Goal: Task Accomplishment & Management: Manage account settings

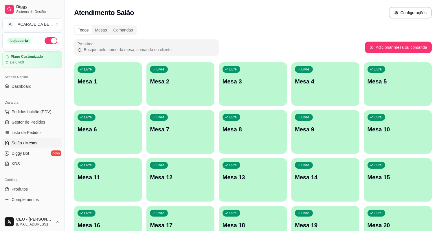
click at [222, 126] on p "Mesa 8" at bounding box center [252, 129] width 61 height 8
click at [222, 132] on p "Mesa 8" at bounding box center [252, 129] width 61 height 8
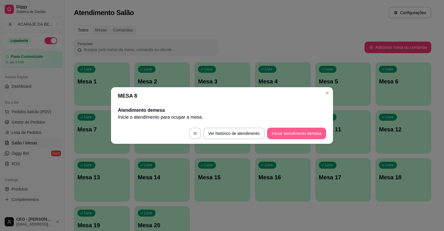
click at [283, 130] on button "Iniciar atendimento de mesa" at bounding box center [296, 134] width 59 height 12
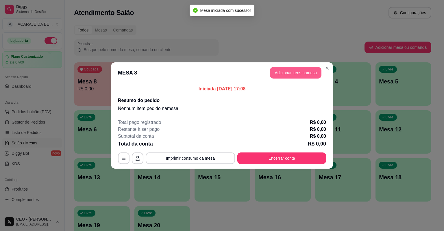
click at [305, 75] on button "Adicionar itens na mesa" at bounding box center [295, 73] width 51 height 12
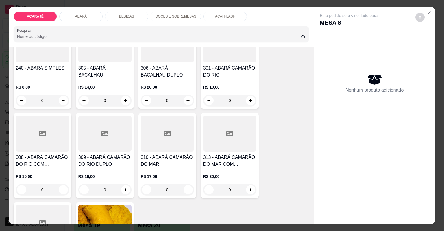
scroll to position [347, 0]
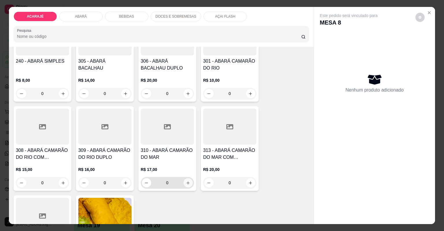
click at [189, 182] on button "increase-product-quantity" at bounding box center [188, 182] width 9 height 9
type input "1"
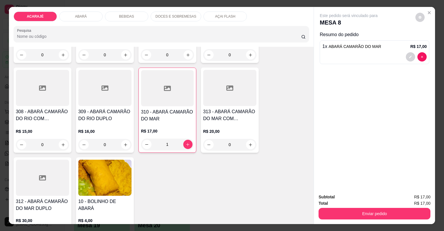
scroll to position [393, 0]
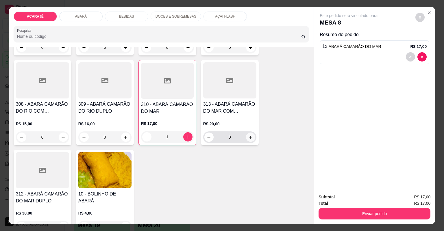
click at [251, 137] on icon "increase-product-quantity" at bounding box center [250, 137] width 4 height 4
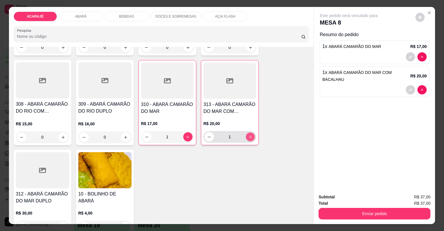
click at [251, 137] on icon "increase-product-quantity" at bounding box center [250, 137] width 4 height 4
type input "2"
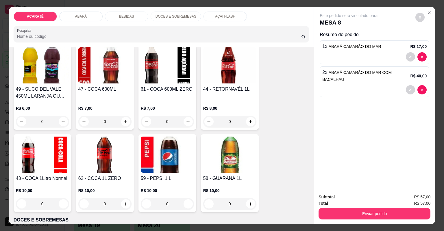
scroll to position [740, 0]
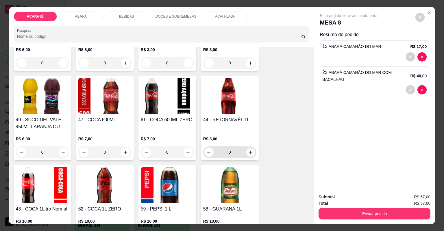
click at [250, 152] on icon "increase-product-quantity" at bounding box center [250, 152] width 3 height 3
type input "1"
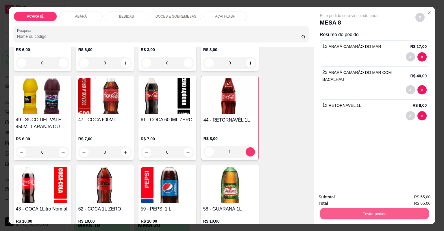
click at [328, 211] on button "Enviar pedido" at bounding box center [374, 213] width 108 height 11
click at [361, 199] on button "Não registrar e enviar pedido" at bounding box center [356, 199] width 60 height 11
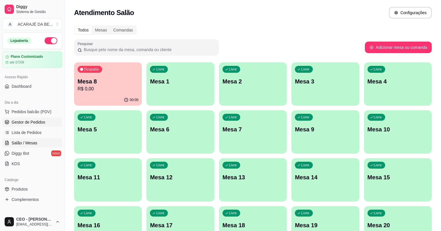
click at [32, 120] on span "Gestor de Pedidos" at bounding box center [29, 122] width 34 height 6
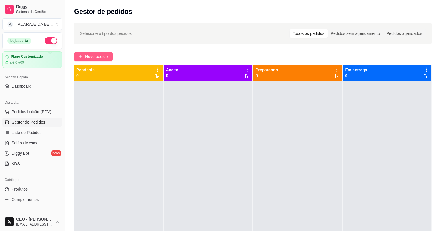
click at [82, 56] on icon "plus" at bounding box center [81, 57] width 4 height 4
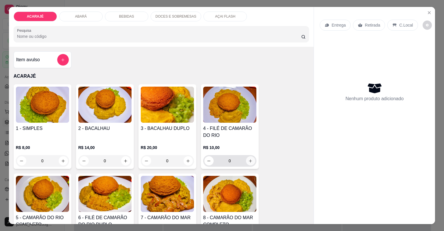
click at [248, 160] on icon "increase-product-quantity" at bounding box center [250, 161] width 4 height 4
type input "1"
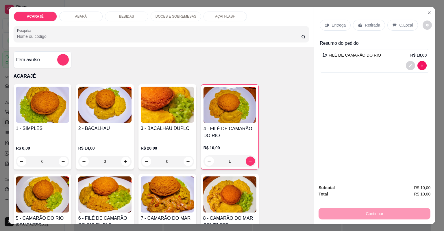
click at [359, 25] on icon at bounding box center [360, 25] width 4 height 4
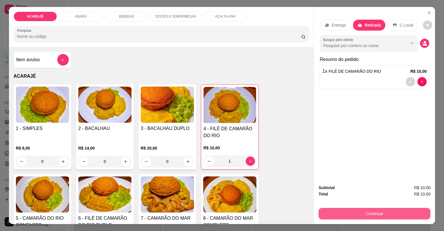
click at [332, 210] on button "Continuar" at bounding box center [375, 214] width 112 height 12
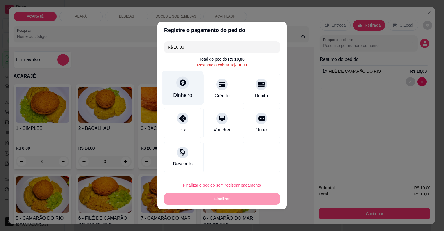
click at [176, 88] on div "Dinheiro" at bounding box center [182, 88] width 41 height 34
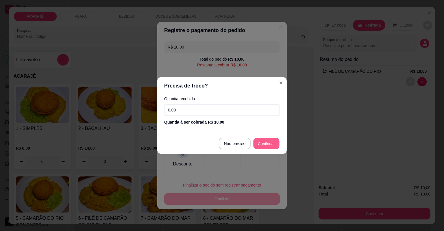
type input "R$ 0,00"
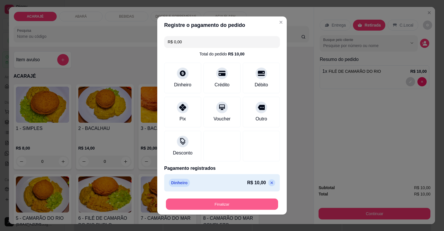
click at [234, 203] on button "Finalizar" at bounding box center [222, 204] width 112 height 11
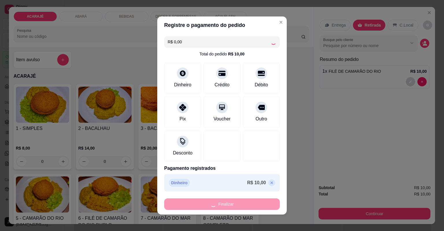
type input "0"
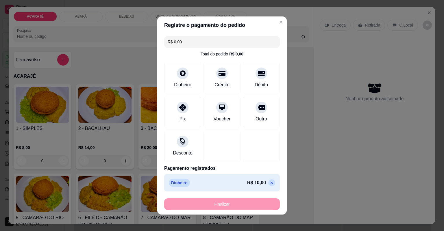
type input "-R$ 10,00"
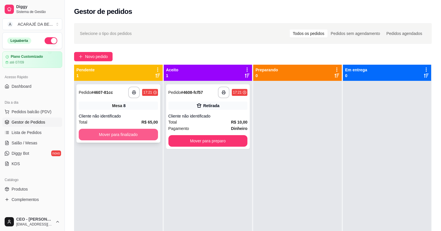
click at [127, 134] on button "Mover para finalizado" at bounding box center [118, 135] width 79 height 12
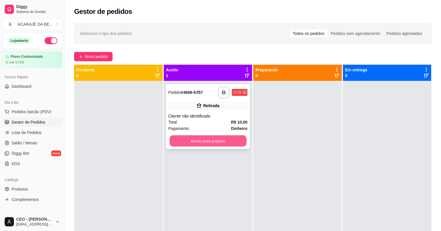
click at [215, 140] on button "Mover para preparo" at bounding box center [207, 141] width 77 height 11
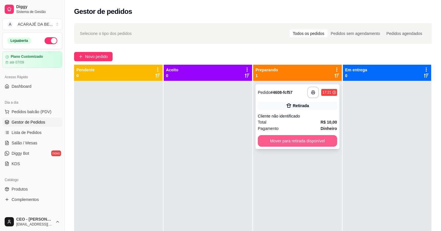
click at [297, 146] on button "Mover para retirada disponível" at bounding box center [297, 141] width 79 height 12
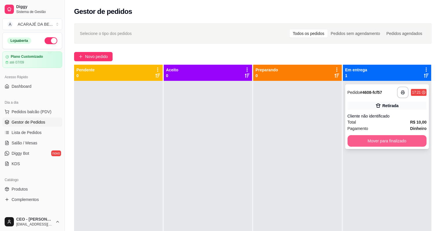
click at [351, 141] on button "Mover para finalizado" at bounding box center [386, 141] width 79 height 12
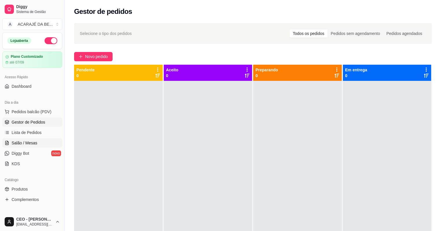
click at [31, 141] on span "Salão / Mesas" at bounding box center [25, 143] width 26 height 6
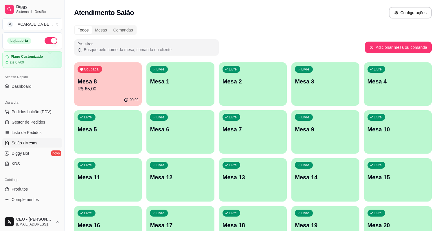
click at [104, 88] on p "R$ 65,00" at bounding box center [107, 89] width 61 height 7
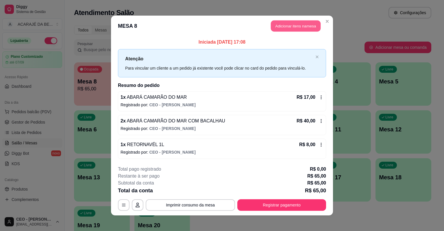
click at [292, 31] on button "Adicionar itens na mesa" at bounding box center [296, 26] width 50 height 11
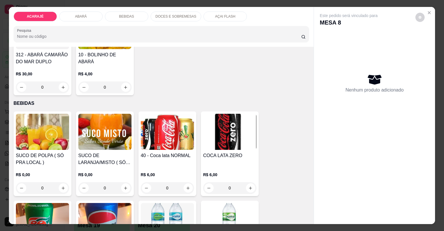
scroll to position [671, 0]
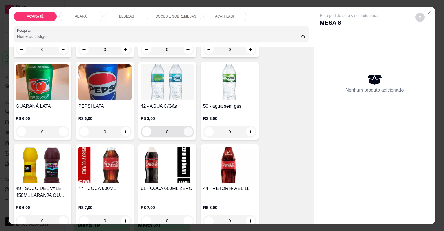
click at [189, 130] on button "increase-product-quantity" at bounding box center [188, 131] width 9 height 9
type input "1"
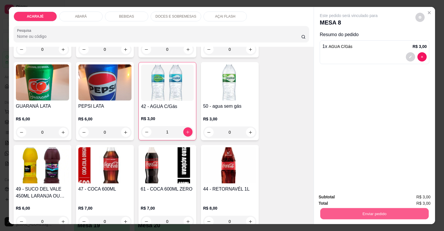
click at [329, 215] on button "Enviar pedido" at bounding box center [374, 213] width 108 height 11
click at [341, 198] on button "Não registrar e enviar pedido" at bounding box center [356, 199] width 58 height 11
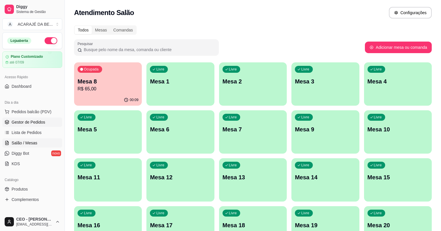
click at [25, 121] on span "Gestor de Pedidos" at bounding box center [29, 122] width 34 height 6
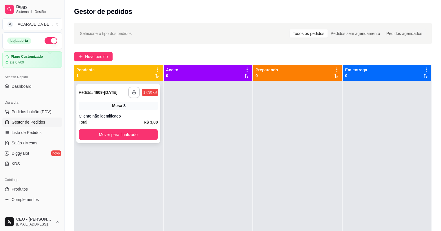
click at [137, 114] on div "Cliente não identificado" at bounding box center [118, 116] width 79 height 6
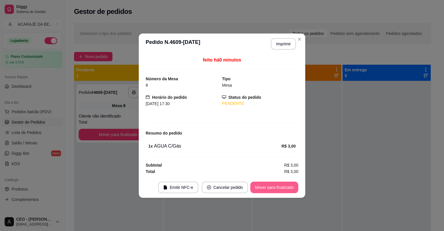
click at [256, 188] on button "Mover para finalizado" at bounding box center [274, 188] width 48 height 12
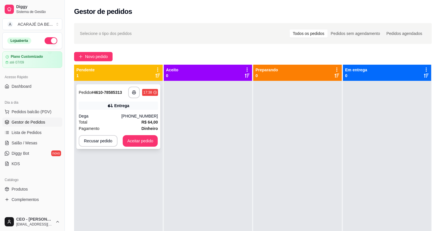
click at [128, 117] on div "[PHONE_NUMBER]" at bounding box center [139, 116] width 36 height 6
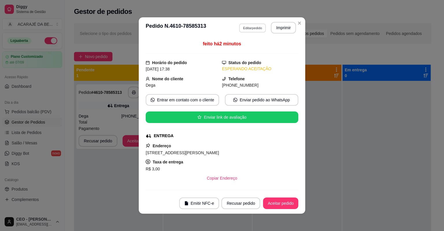
click at [248, 28] on button "Editar pedido" at bounding box center [252, 27] width 27 height 9
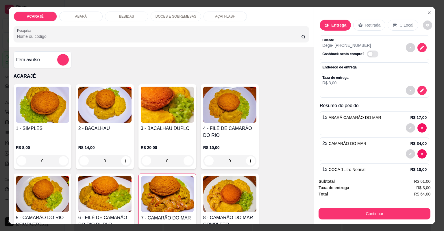
scroll to position [23, 0]
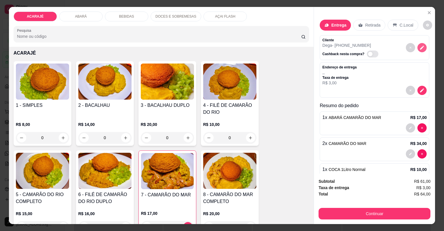
click at [420, 49] on icon "decrease-product-quantity" at bounding box center [422, 47] width 5 height 5
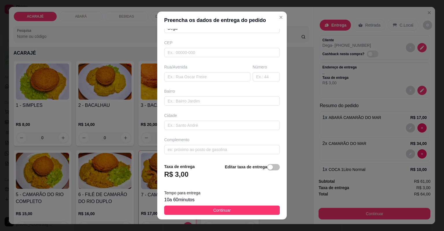
scroll to position [7, 0]
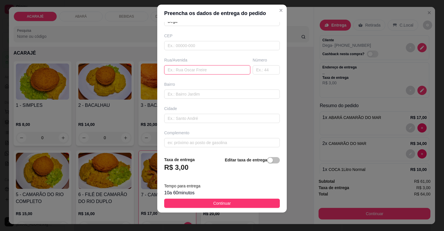
drag, startPoint x: 182, startPoint y: 91, endPoint x: 184, endPoint y: 71, distance: 20.1
paste input "Rua [PERSON_NAME]"
type input "Rua [PERSON_NAME]"
click at [253, 69] on input "text" at bounding box center [266, 69] width 27 height 9
type input "19"
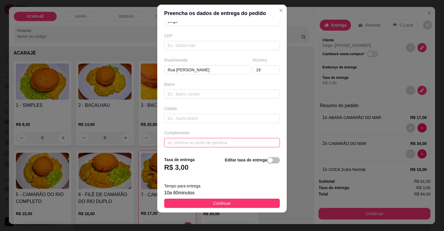
click at [199, 142] on input "text" at bounding box center [222, 142] width 116 height 9
paste input "De frente a casa de saade"
type input "De frente a casa de saade"
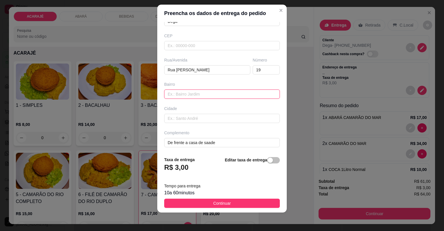
click at [179, 95] on input "text" at bounding box center [222, 94] width 116 height 9
type input "[GEOGRAPHIC_DATA]"
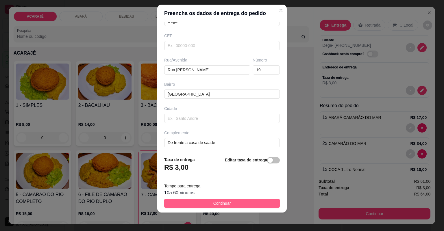
click at [241, 204] on button "Continuar" at bounding box center [222, 203] width 116 height 9
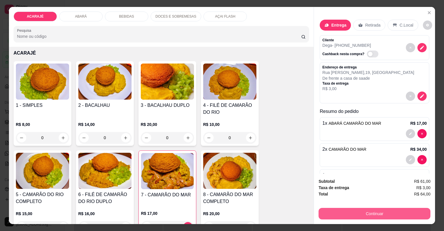
click at [346, 216] on button "Continuar" at bounding box center [375, 214] width 112 height 12
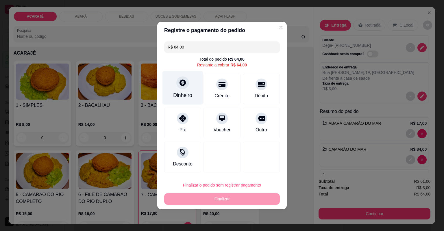
click at [186, 90] on div "Dinheiro" at bounding box center [182, 88] width 41 height 34
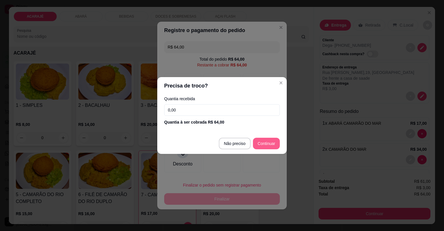
type input "R$ 0,00"
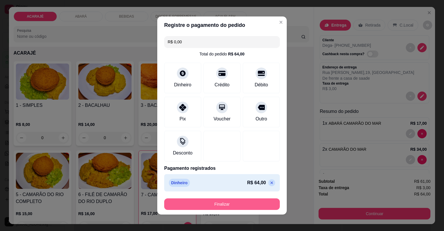
click at [252, 201] on button "Finalizar" at bounding box center [222, 205] width 116 height 12
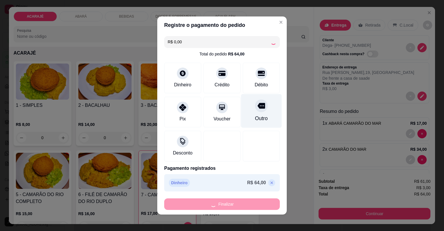
type input "0"
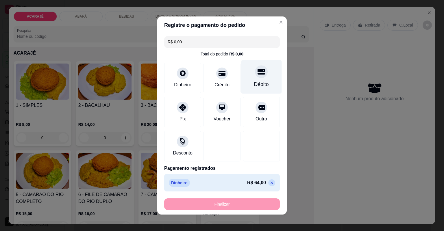
type input "-R$ 64,00"
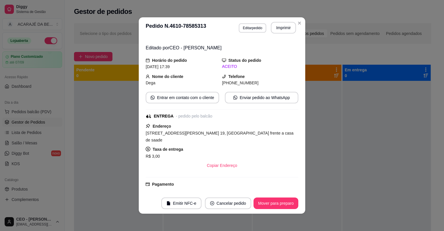
scroll to position [12, 0]
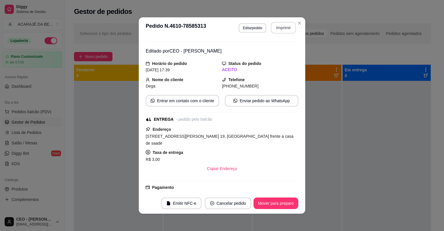
click at [276, 29] on button "Imprimir" at bounding box center [283, 28] width 25 height 12
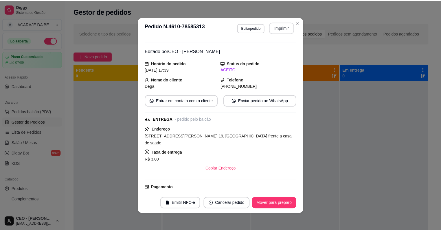
scroll to position [0, 0]
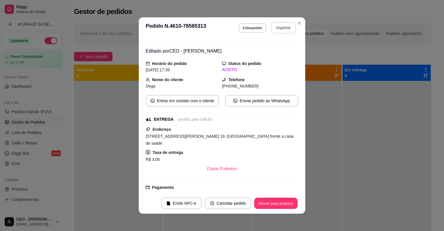
click at [268, 199] on button "Mover para preparo" at bounding box center [275, 203] width 43 height 11
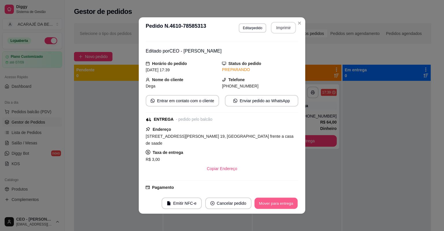
click at [271, 202] on button "Mover para entrega" at bounding box center [275, 203] width 43 height 11
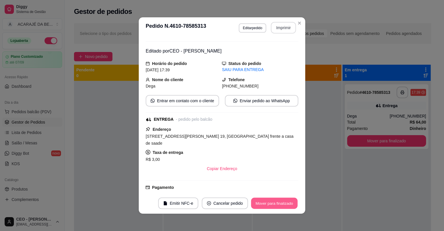
click at [272, 204] on button "Mover para finalizado" at bounding box center [274, 203] width 47 height 11
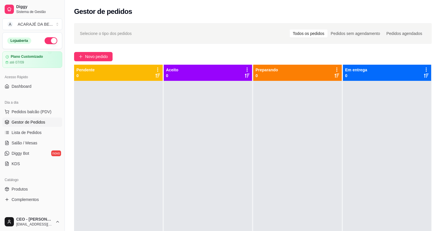
click at [275, 231] on div at bounding box center [297, 196] width 88 height 231
click at [26, 132] on span "Lista de Pedidos" at bounding box center [27, 133] width 30 height 6
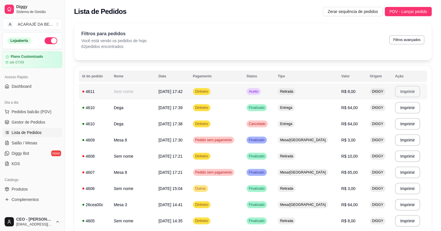
click at [400, 91] on button "Imprimir" at bounding box center [407, 92] width 25 height 12
click at [38, 119] on span "Gestor de Pedidos" at bounding box center [29, 122] width 34 height 6
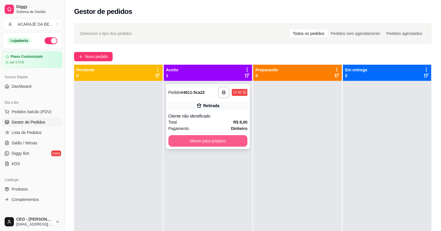
click at [214, 137] on button "Mover para preparo" at bounding box center [207, 141] width 79 height 12
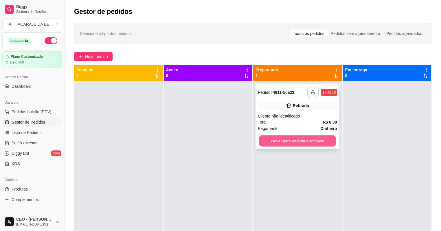
click at [279, 146] on button "Mover para retirada disponível" at bounding box center [297, 141] width 77 height 11
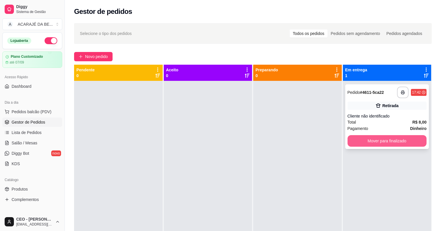
click at [353, 142] on button "Mover para finalizado" at bounding box center [386, 141] width 79 height 12
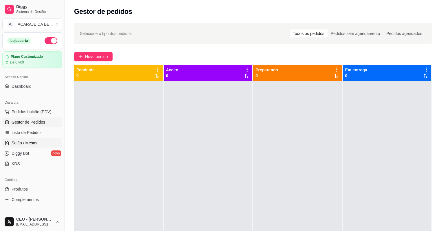
click at [24, 146] on span "Salão / Mesas" at bounding box center [25, 143] width 26 height 6
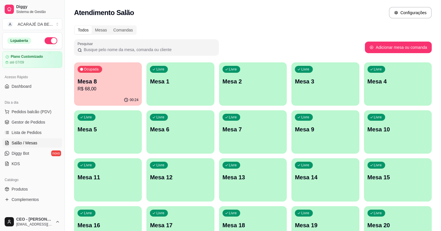
click at [104, 87] on p "R$ 68,00" at bounding box center [107, 89] width 61 height 7
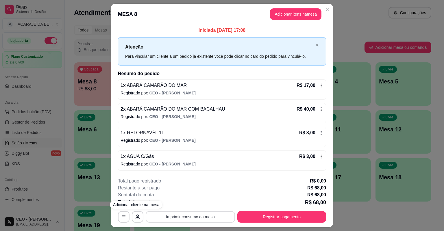
click at [183, 216] on button "Imprimir consumo da mesa" at bounding box center [190, 217] width 89 height 12
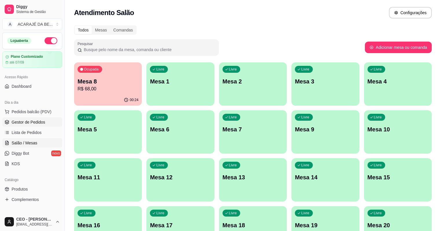
click at [23, 121] on span "Gestor de Pedidos" at bounding box center [29, 122] width 34 height 6
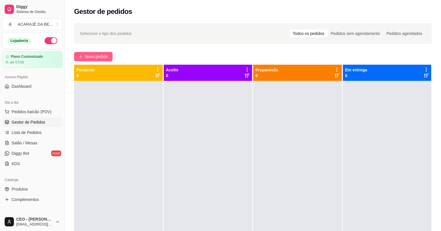
click at [98, 57] on span "Novo pedido" at bounding box center [96, 56] width 23 height 6
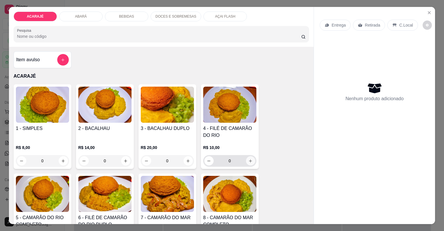
click at [251, 159] on icon "increase-product-quantity" at bounding box center [250, 161] width 4 height 4
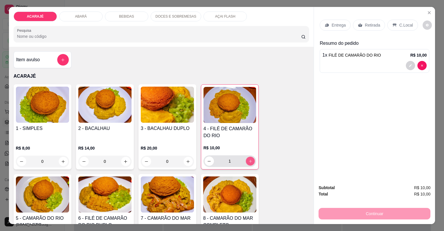
click at [251, 159] on icon "increase-product-quantity" at bounding box center [250, 161] width 4 height 4
type input "2"
click at [63, 161] on icon "increase-product-quantity" at bounding box center [63, 162] width 4 height 4
type input "1"
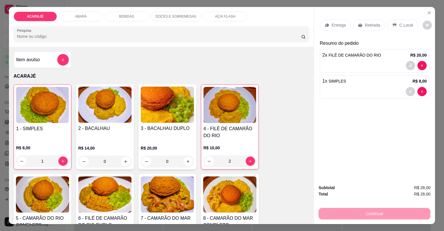
click at [406, 93] on button "decrease-product-quantity" at bounding box center [410, 91] width 9 height 9
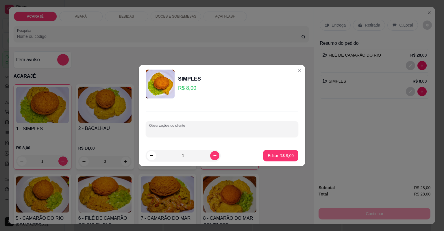
click at [253, 132] on input "Observações do cliente" at bounding box center [222, 132] width 146 height 6
type input "SÓ VATAPÁ"
click at [287, 156] on p "Editar R$ 8,00" at bounding box center [280, 155] width 25 height 5
type input "0"
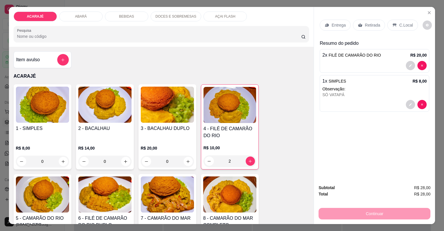
click at [358, 25] on icon at bounding box center [360, 25] width 4 height 4
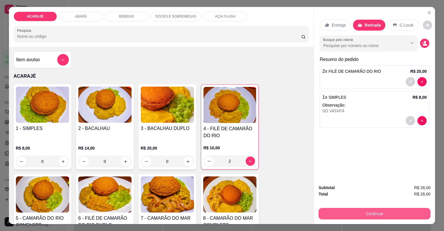
click at [339, 216] on button "Continuar" at bounding box center [375, 214] width 112 height 12
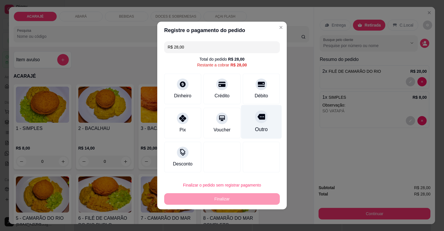
click at [262, 123] on div "Outro" at bounding box center [261, 122] width 41 height 34
type input "R$ 0,00"
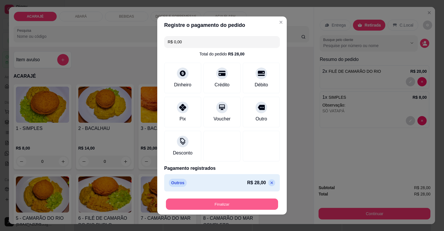
click at [242, 202] on button "Finalizar" at bounding box center [222, 204] width 112 height 11
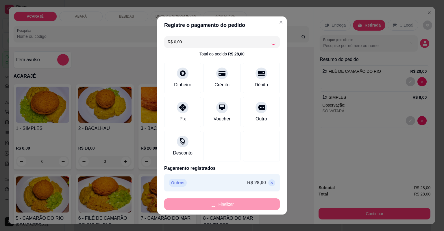
type input "0"
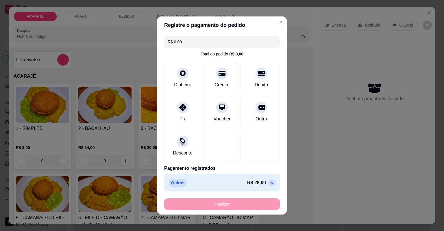
type input "-R$ 28,00"
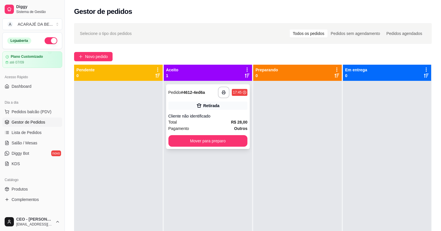
click at [215, 119] on div "Cliente não identificado" at bounding box center [207, 116] width 79 height 6
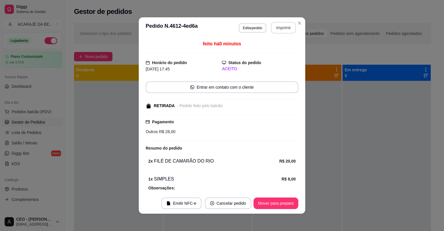
click at [282, 30] on button "Imprimir" at bounding box center [283, 28] width 25 height 12
click at [275, 205] on button "Mover para preparo" at bounding box center [275, 203] width 43 height 11
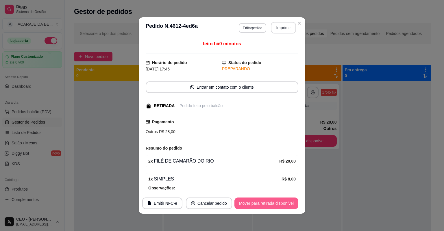
click at [274, 205] on button "Mover para retirada disponível" at bounding box center [266, 204] width 64 height 12
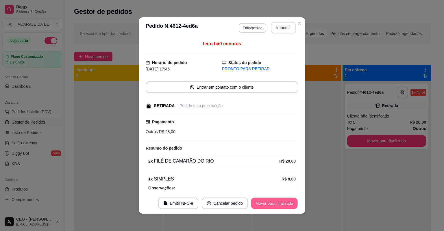
click at [274, 205] on button "Mover para finalizado" at bounding box center [274, 203] width 47 height 11
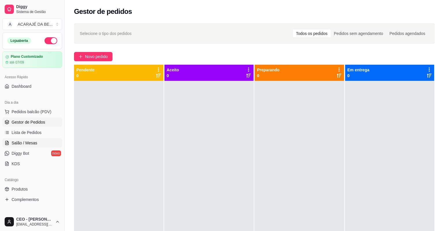
click at [22, 141] on span "Salão / Mesas" at bounding box center [25, 143] width 26 height 6
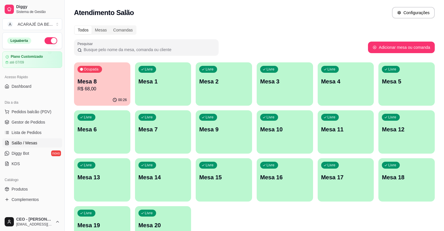
click at [89, 93] on div "Ocupada Mesa 8 R$ 68,00" at bounding box center [102, 78] width 56 height 32
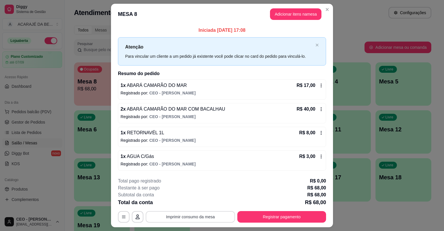
click at [206, 217] on button "Imprimir consumo da mesa" at bounding box center [190, 217] width 89 height 12
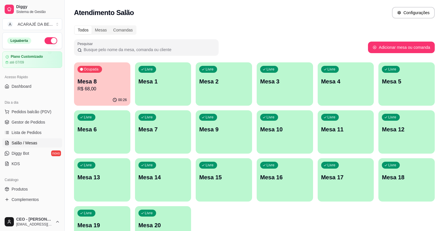
click at [35, 117] on ul "Pedidos balcão (PDV) Gestor de Pedidos Lista de Pedidos Salão / Mesas Diggy Bot…" at bounding box center [32, 137] width 60 height 61
click at [34, 119] on span "Gestor de Pedidos" at bounding box center [29, 122] width 34 height 6
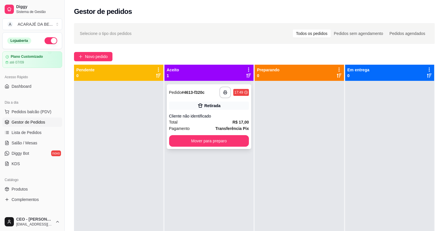
click at [207, 130] on div "Pagamento Transferência Pix" at bounding box center [209, 128] width 80 height 6
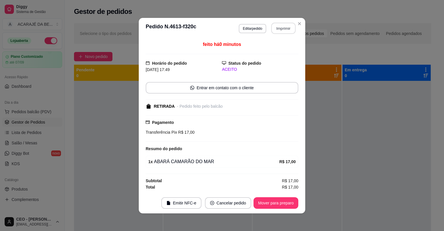
click at [288, 27] on button "Imprimir" at bounding box center [283, 28] width 24 height 11
click at [262, 202] on button "Mover para preparo" at bounding box center [275, 202] width 43 height 11
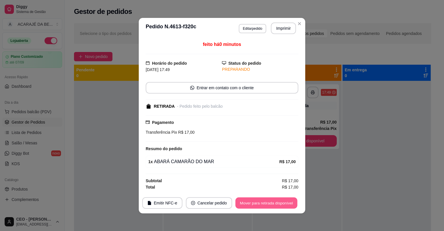
click at [259, 203] on button "Mover para retirada disponível" at bounding box center [266, 202] width 62 height 11
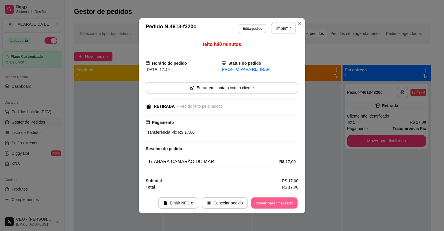
click at [259, 203] on button "Mover para finalizado" at bounding box center [274, 202] width 47 height 11
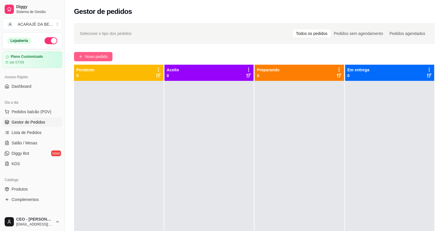
click at [109, 57] on button "Novo pedido" at bounding box center [93, 56] width 38 height 9
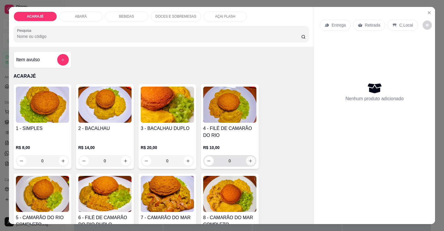
click at [250, 162] on icon "increase-product-quantity" at bounding box center [250, 161] width 4 height 4
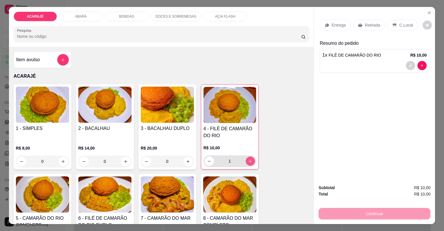
click at [250, 162] on icon "increase-product-quantity" at bounding box center [250, 161] width 4 height 4
type input "3"
click at [360, 27] on icon at bounding box center [360, 25] width 5 height 5
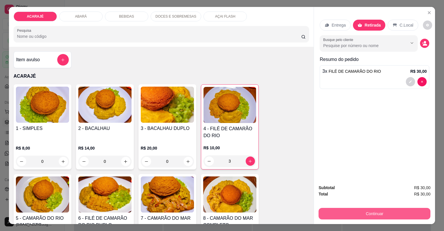
click at [374, 208] on button "Continuar" at bounding box center [375, 214] width 112 height 12
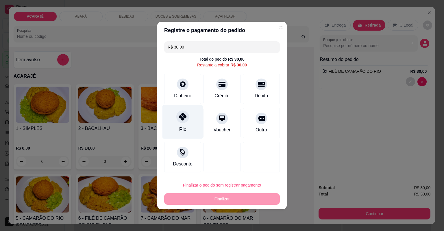
click at [194, 119] on div "Pix" at bounding box center [182, 122] width 41 height 34
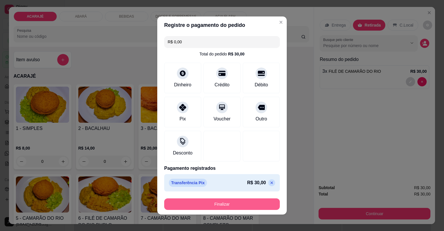
click at [190, 202] on button "Finalizar" at bounding box center [222, 205] width 116 height 12
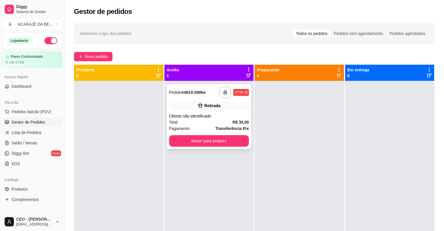
click at [210, 106] on div "Retirada" at bounding box center [212, 106] width 16 height 6
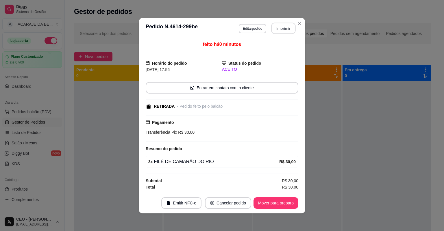
click at [277, 33] on button "Imprimir" at bounding box center [283, 28] width 24 height 11
click at [278, 208] on button "Mover para preparo" at bounding box center [275, 202] width 43 height 11
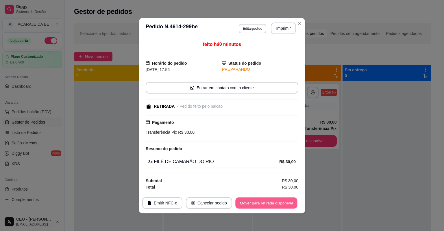
click at [278, 204] on button "Mover para retirada disponível" at bounding box center [266, 202] width 62 height 11
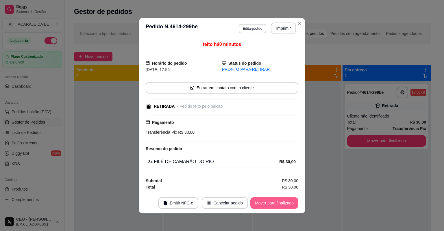
click at [278, 203] on button "Mover para finalizado" at bounding box center [274, 203] width 48 height 12
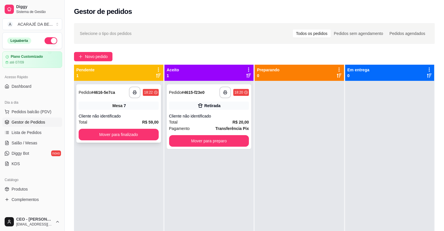
click at [136, 117] on div "Cliente não identificado" at bounding box center [119, 116] width 80 height 6
click at [203, 117] on div "Cliente não identificado" at bounding box center [209, 116] width 80 height 6
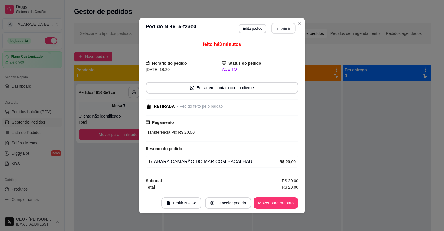
click at [278, 26] on button "Imprimir" at bounding box center [283, 28] width 24 height 11
click at [276, 204] on button "Mover para preparo" at bounding box center [276, 203] width 45 height 12
drag, startPoint x: 278, startPoint y: 26, endPoint x: 276, endPoint y: 204, distance: 177.5
click at [276, 204] on div "Mover para preparo" at bounding box center [271, 203] width 53 height 12
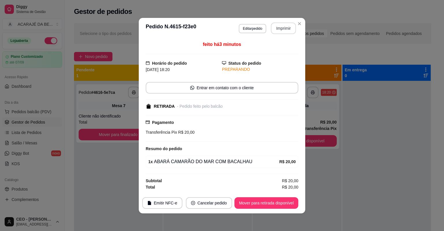
click at [276, 204] on button "Mover para retirada disponível" at bounding box center [266, 203] width 64 height 12
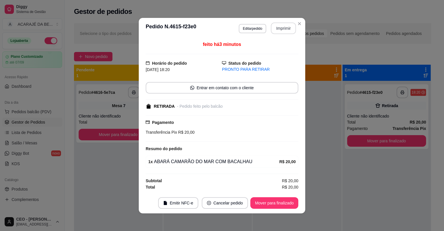
click at [276, 204] on button "Mover para finalizado" at bounding box center [274, 203] width 48 height 12
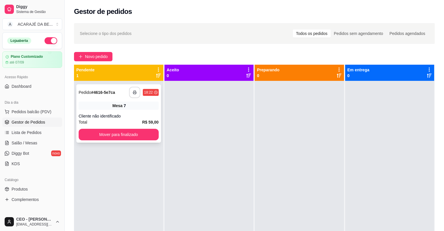
click at [135, 93] on icon "button" at bounding box center [135, 92] width 4 height 4
click at [106, 137] on button "Mover para finalizado" at bounding box center [118, 134] width 77 height 11
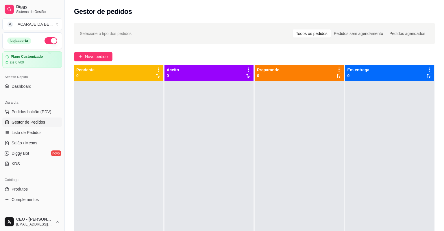
click at [106, 137] on div at bounding box center [118, 196] width 89 height 231
click at [101, 57] on span "Novo pedido" at bounding box center [96, 56] width 23 height 6
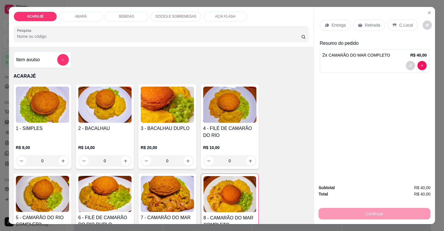
type input "2"
click at [365, 27] on p "Retirada" at bounding box center [372, 25] width 15 height 6
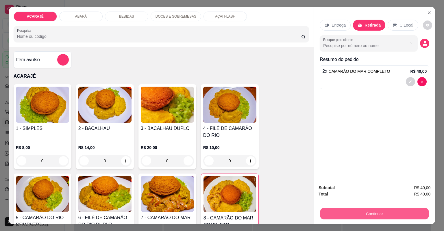
click at [327, 210] on button "Continuar" at bounding box center [374, 213] width 108 height 11
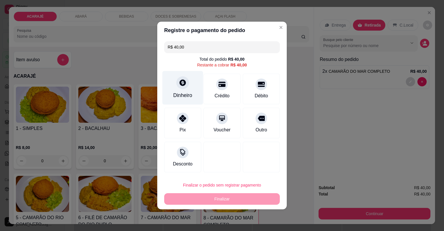
click at [192, 90] on div "Dinheiro" at bounding box center [182, 88] width 41 height 34
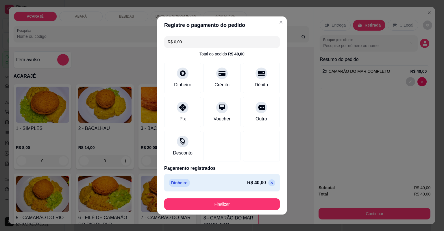
type input "R$ 0,00"
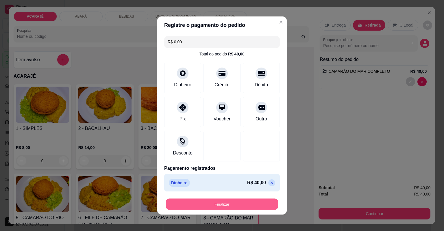
click at [228, 206] on button "Finalizar" at bounding box center [222, 204] width 112 height 11
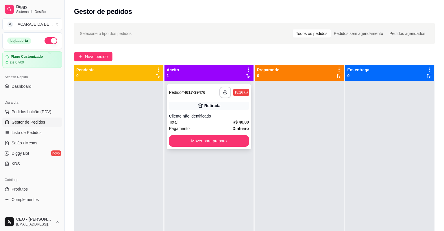
click at [232, 127] on strong "Dinheiro" at bounding box center [240, 128] width 16 height 5
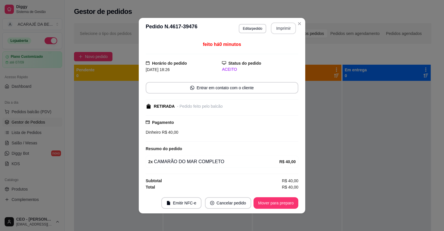
click at [280, 27] on button "Imprimir" at bounding box center [283, 29] width 25 height 12
click at [289, 208] on button "Mover para preparo" at bounding box center [276, 203] width 45 height 12
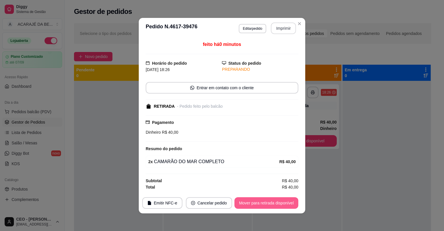
click at [289, 208] on button "Mover para retirada disponível" at bounding box center [266, 203] width 64 height 12
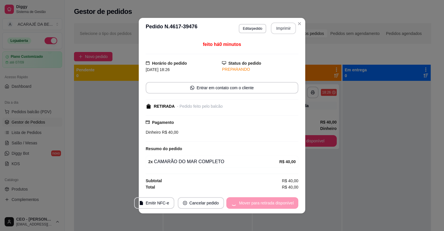
click at [289, 208] on div "Mover para retirada disponível" at bounding box center [262, 203] width 72 height 12
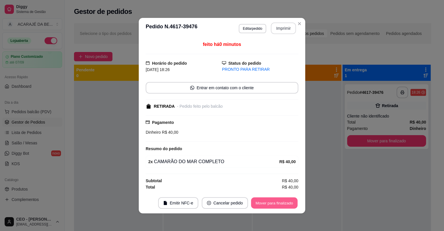
click at [289, 208] on button "Mover para finalizado" at bounding box center [274, 202] width 47 height 11
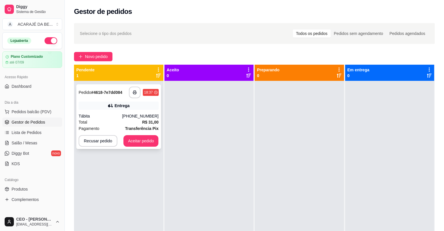
click at [121, 121] on div "Total R$ 31,00" at bounding box center [119, 122] width 80 height 6
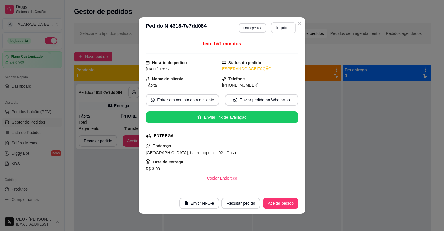
click at [277, 29] on button "Imprimir" at bounding box center [283, 28] width 25 height 12
click at [279, 205] on button "Aceitar pedido" at bounding box center [281, 203] width 34 height 11
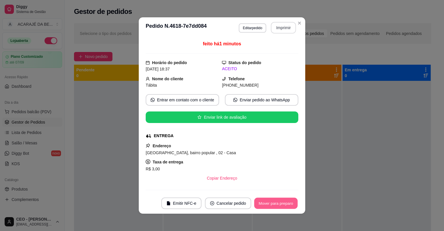
click at [279, 205] on button "Mover para preparo" at bounding box center [275, 203] width 43 height 11
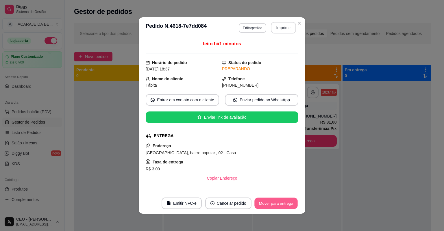
click at [279, 205] on button "Mover para entrega" at bounding box center [275, 203] width 43 height 11
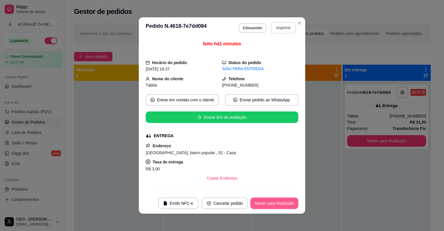
click at [279, 205] on button "Mover para finalizado" at bounding box center [274, 204] width 48 height 12
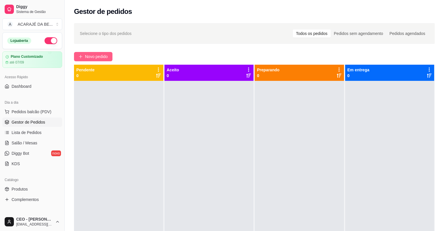
drag, startPoint x: 97, startPoint y: 49, endPoint x: 95, endPoint y: 53, distance: 4.9
click at [97, 49] on div "Selecione o tipo dos pedidos Todos os pedidos Pedidos sem agendamento Pedidos a…" at bounding box center [254, 161] width 379 height 283
click at [95, 56] on span "Novo pedido" at bounding box center [96, 56] width 23 height 6
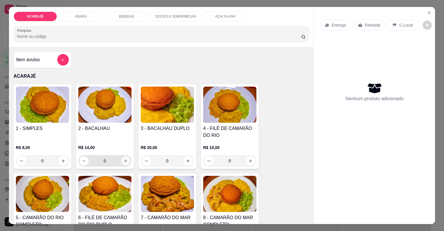
click at [123, 162] on icon "increase-product-quantity" at bounding box center [125, 161] width 4 height 4
type input "2"
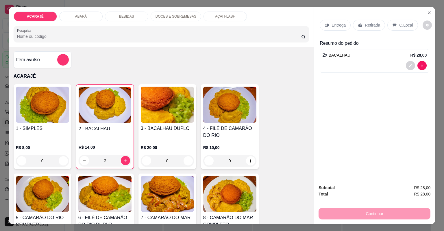
click at [360, 26] on icon at bounding box center [360, 25] width 5 height 5
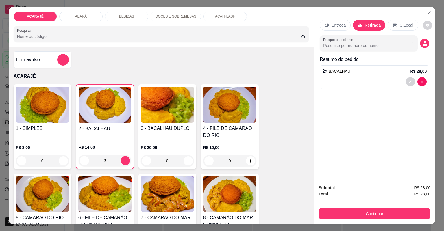
drag, startPoint x: 328, startPoint y: 206, endPoint x: 328, endPoint y: 212, distance: 5.5
click at [328, 207] on div "Subtotal R$ 28,00 Total R$ 28,00 Continuar" at bounding box center [375, 202] width 112 height 35
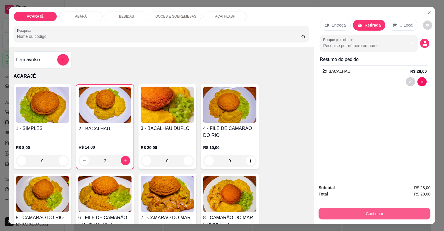
click at [328, 212] on button "Continuar" at bounding box center [375, 214] width 112 height 12
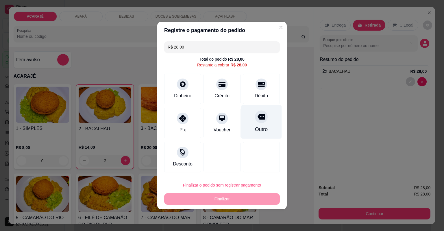
click at [256, 127] on div "Outro" at bounding box center [261, 130] width 13 height 8
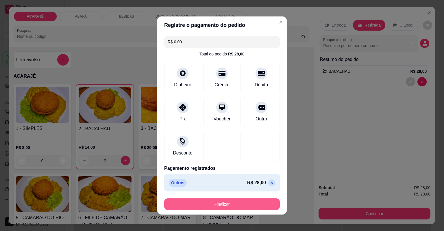
click at [266, 205] on button "Finalizar" at bounding box center [222, 205] width 116 height 12
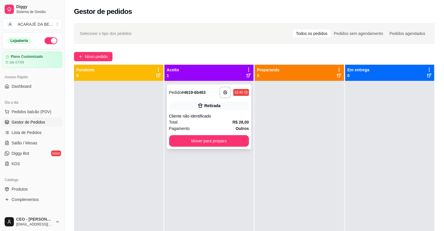
click at [214, 127] on div "Pagamento Outros" at bounding box center [209, 128] width 80 height 6
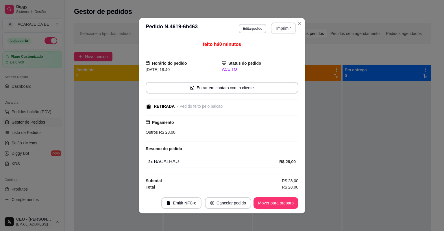
click at [280, 24] on button "Imprimir" at bounding box center [283, 29] width 25 height 12
click at [261, 202] on button "Mover para preparo" at bounding box center [276, 203] width 45 height 12
click at [261, 202] on div "Mover para preparo" at bounding box center [271, 203] width 53 height 12
drag, startPoint x: 280, startPoint y: 24, endPoint x: 261, endPoint y: 202, distance: 178.2
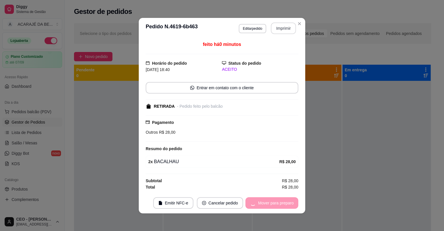
click at [261, 202] on div "Mover para preparo" at bounding box center [271, 203] width 53 height 12
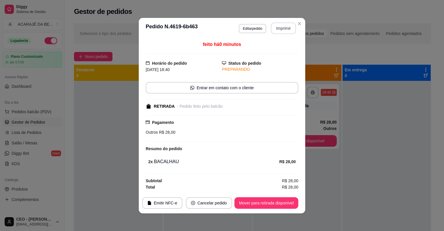
click at [261, 202] on button "Mover para retirada disponível" at bounding box center [266, 203] width 64 height 12
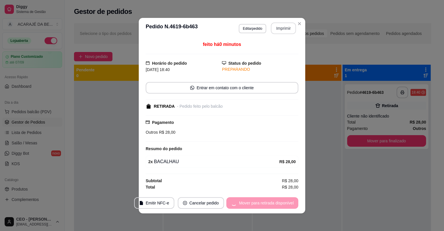
click at [261, 202] on div "Mover para retirada disponível" at bounding box center [262, 203] width 72 height 12
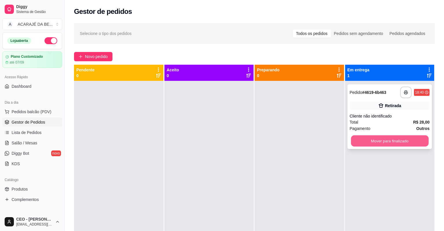
click at [365, 141] on button "Mover para finalizado" at bounding box center [389, 141] width 77 height 11
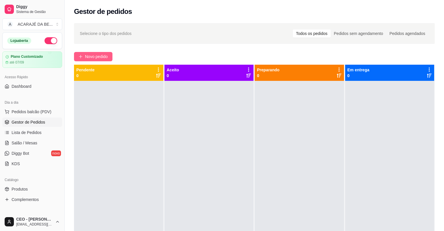
click at [100, 55] on span "Novo pedido" at bounding box center [96, 56] width 23 height 6
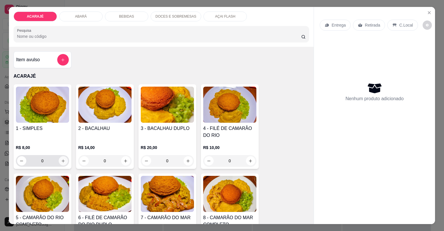
click at [61, 163] on icon "increase-product-quantity" at bounding box center [63, 161] width 4 height 4
type input "1"
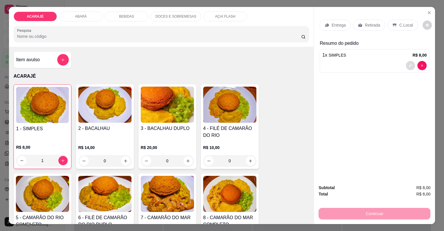
click at [406, 66] on button "decrease-product-quantity" at bounding box center [410, 65] width 9 height 9
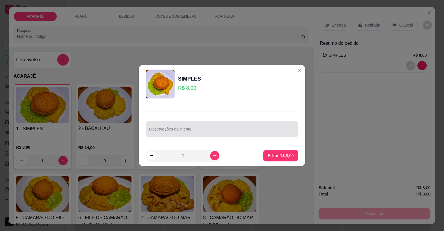
click at [244, 133] on input "Observações do cliente" at bounding box center [222, 132] width 146 height 6
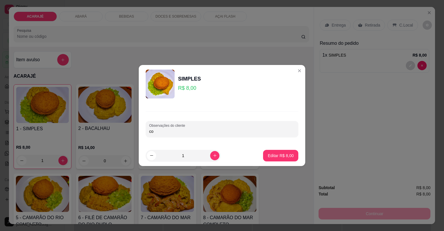
type input "c"
type input "CORTADO"
click at [274, 153] on p "Editar R$ 8,00" at bounding box center [280, 155] width 25 height 5
type input "0"
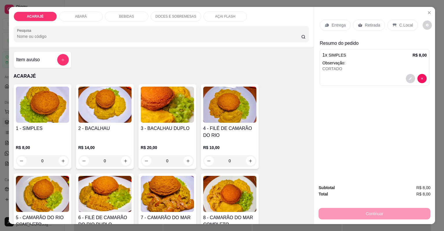
click at [337, 28] on p "Entrega" at bounding box center [339, 25] width 14 height 6
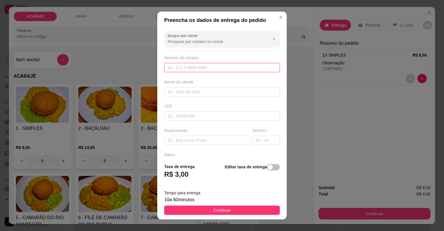
click at [223, 72] on input "text" at bounding box center [222, 67] width 116 height 9
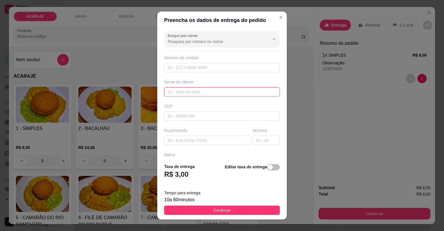
click at [209, 90] on input "text" at bounding box center [222, 91] width 116 height 9
type input "ROBERIO"
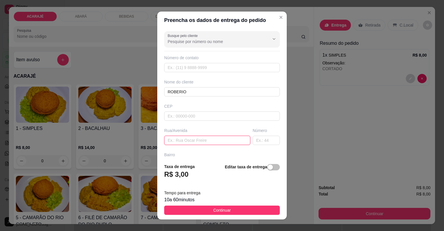
click at [200, 143] on input "text" at bounding box center [207, 140] width 86 height 9
type input "[GEOGRAPHIC_DATA], EM FRENTE A [DEMOGRAPHIC_DATA] DO VÉL"
click at [208, 209] on input "text" at bounding box center [222, 213] width 116 height 9
type input "BAR DE JO"
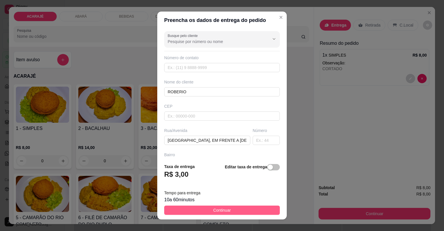
click at [223, 209] on span "Continuar" at bounding box center [222, 210] width 18 height 6
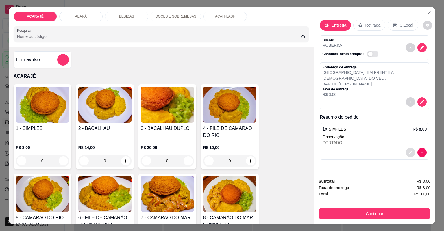
click at [409, 151] on icon "decrease-product-quantity" at bounding box center [410, 152] width 3 height 3
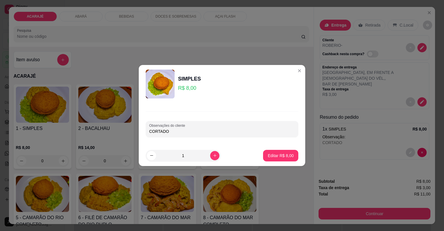
click at [216, 130] on input "CORTADO" at bounding box center [222, 132] width 146 height 6
type input "CORTADO COM GARF"
click at [285, 160] on button "Editar R$ 8,00" at bounding box center [280, 156] width 35 height 12
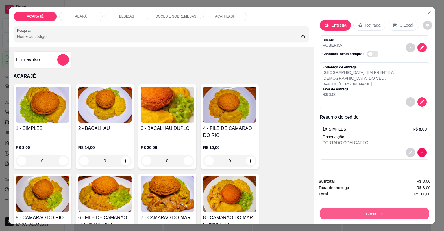
click at [332, 218] on button "Continuar" at bounding box center [374, 213] width 108 height 11
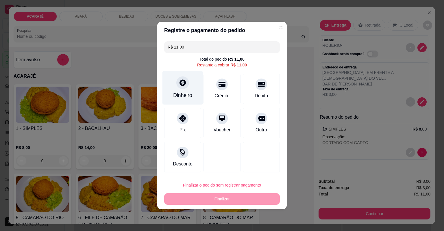
click at [182, 85] on icon at bounding box center [183, 83] width 6 height 6
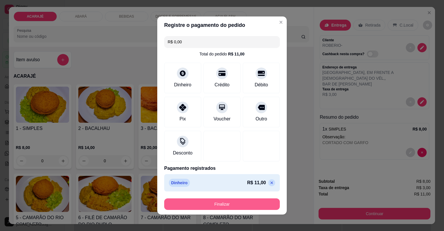
click at [237, 202] on button "Finalizar" at bounding box center [222, 205] width 116 height 12
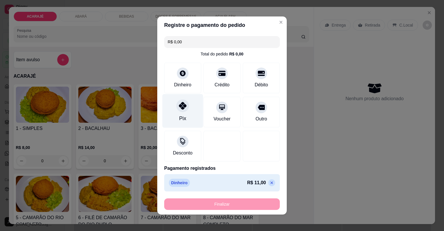
type input "-R$ 11,00"
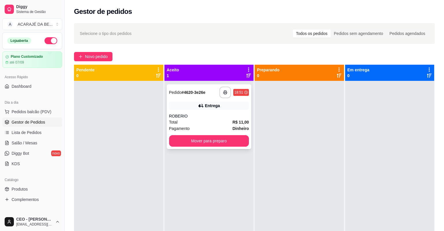
click at [182, 115] on div "ROBERIO" at bounding box center [209, 116] width 80 height 6
click at [224, 93] on rect "button" at bounding box center [225, 93] width 2 height 1
click at [212, 148] on div "**********" at bounding box center [209, 116] width 85 height 65
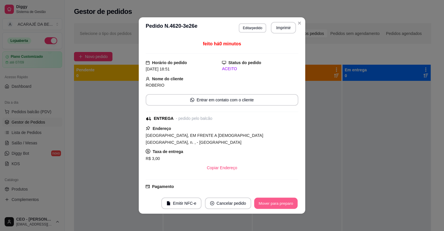
click at [270, 198] on button "Mover para preparo" at bounding box center [275, 203] width 43 height 11
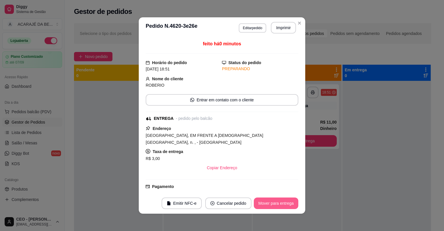
click at [269, 202] on button "Mover para entrega" at bounding box center [276, 204] width 45 height 12
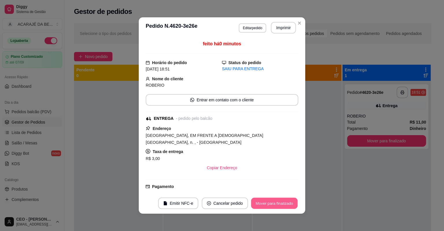
click at [269, 202] on button "Mover para finalizado" at bounding box center [274, 203] width 47 height 11
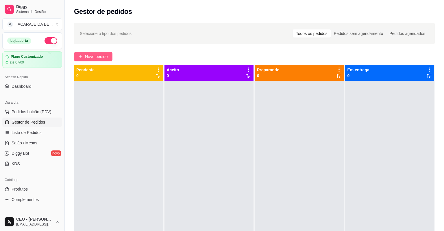
click at [96, 53] on button "Novo pedido" at bounding box center [93, 56] width 38 height 9
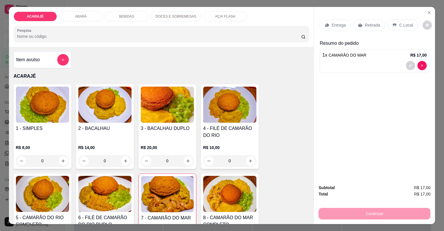
type input "2"
type input "1"
click at [342, 25] on p "Entrega" at bounding box center [339, 25] width 14 height 6
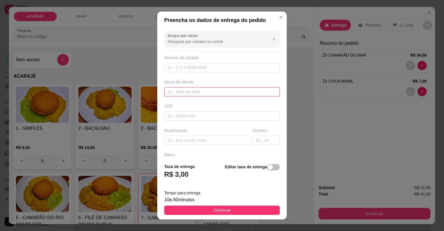
click at [192, 95] on input "text" at bounding box center [222, 91] width 116 height 9
type input "JOELMA"
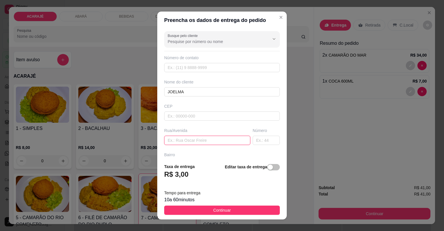
paste input "Para entregar Casa de Joelma [STREET_ADDRESS][PERSON_NAME] Ao lado da antiga [G…"
type input "Para entregar Casa de Joelma [STREET_ADDRESS][PERSON_NAME] Ao lado da antiga [G…"
click at [191, 160] on input "text" at bounding box center [222, 164] width 116 height 9
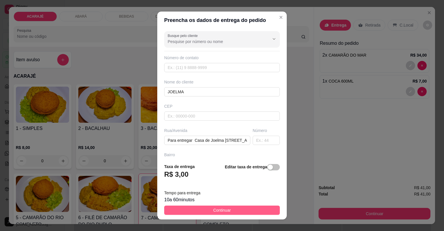
click at [204, 208] on button "Continuar" at bounding box center [222, 210] width 116 height 9
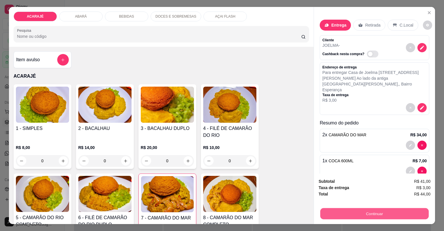
click at [322, 215] on button "Continuar" at bounding box center [374, 213] width 108 height 11
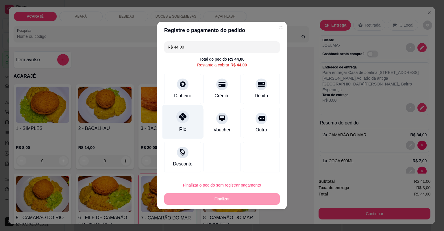
click at [175, 119] on div "Pix" at bounding box center [182, 122] width 41 height 34
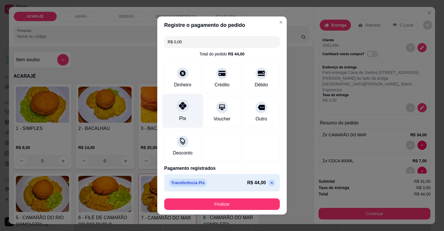
type input "R$ 0,00"
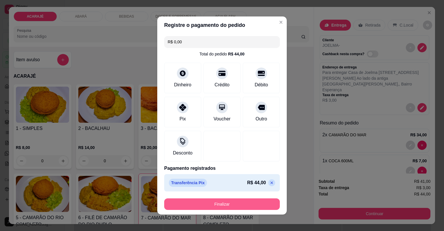
click at [207, 206] on button "Finalizar" at bounding box center [222, 205] width 116 height 12
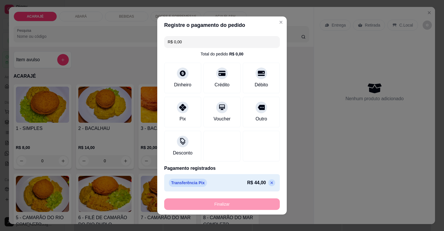
type input "0"
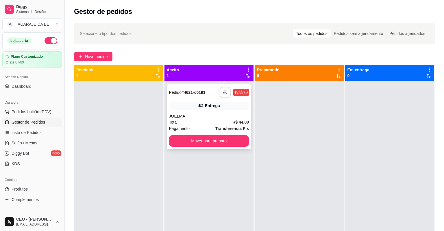
click at [220, 93] on button "button" at bounding box center [225, 92] width 11 height 11
click at [193, 140] on button "Mover para preparo" at bounding box center [209, 141] width 80 height 12
click at [193, 140] on div "**********" at bounding box center [209, 196] width 89 height 231
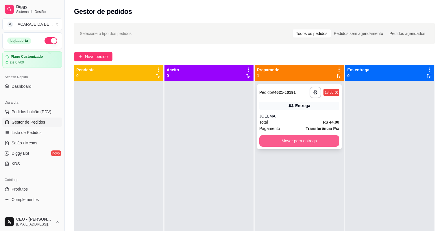
click at [319, 141] on button "Mover para entrega" at bounding box center [299, 141] width 80 height 12
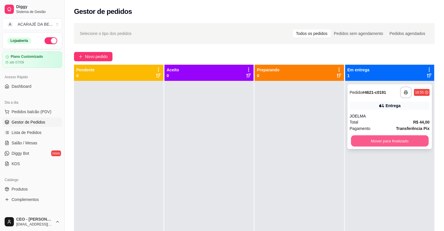
click at [363, 146] on button "Mover para finalizado" at bounding box center [389, 141] width 77 height 11
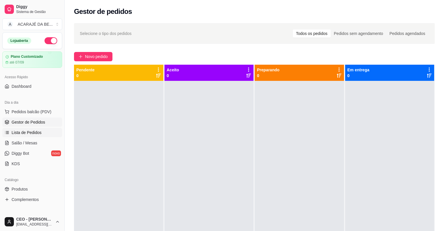
click at [31, 134] on span "Lista de Pedidos" at bounding box center [27, 133] width 30 height 6
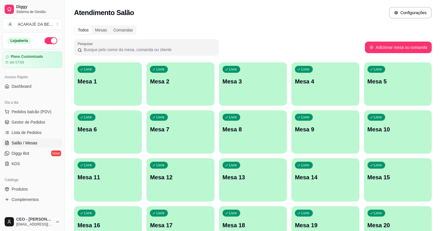
click at [364, 77] on div "Livre Mesa 5" at bounding box center [398, 80] width 68 height 36
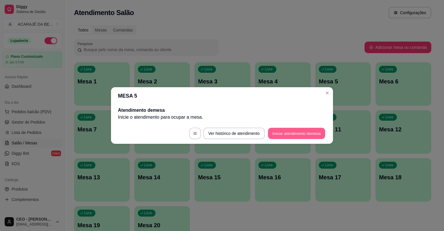
click at [289, 136] on button "Iniciar atendimento de mesa" at bounding box center [296, 133] width 57 height 11
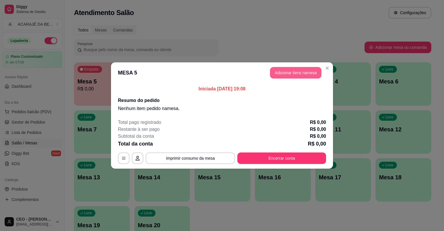
click at [310, 72] on button "Adicionar itens na mesa" at bounding box center [295, 73] width 51 height 12
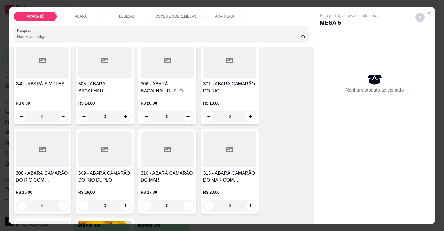
scroll to position [347, 0]
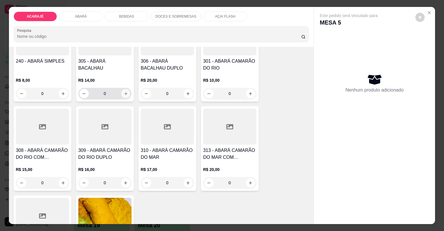
click at [126, 94] on button "increase-product-quantity" at bounding box center [125, 93] width 9 height 9
type input "1"
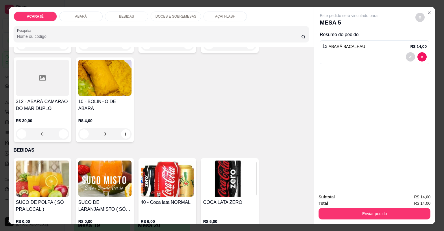
scroll to position [578, 0]
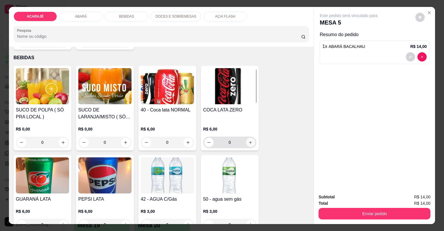
click at [249, 144] on button "increase-product-quantity" at bounding box center [250, 142] width 9 height 9
type input "1"
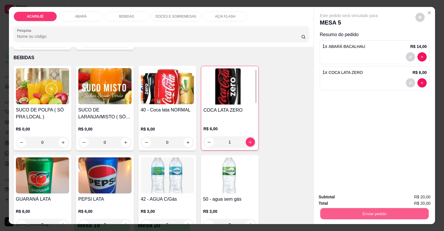
click at [396, 212] on button "Enviar pedido" at bounding box center [374, 213] width 108 height 11
click at [363, 196] on button "Não registrar e enviar pedido" at bounding box center [356, 199] width 58 height 11
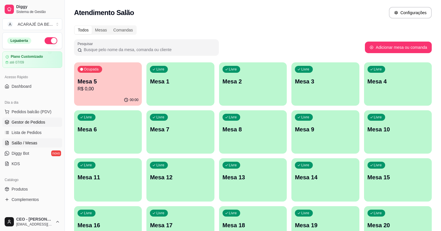
click at [17, 125] on span "Gestor de Pedidos" at bounding box center [29, 122] width 34 height 6
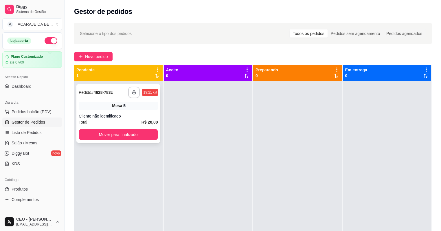
click at [125, 108] on div "5" at bounding box center [124, 106] width 2 height 6
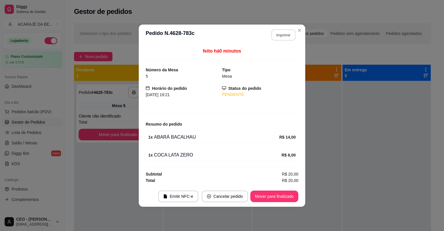
click at [286, 33] on button "Imprimir" at bounding box center [283, 34] width 24 height 11
click at [271, 196] on button "Mover para finalizado" at bounding box center [274, 197] width 48 height 12
click at [271, 196] on button "Mover para finalizado" at bounding box center [274, 196] width 47 height 11
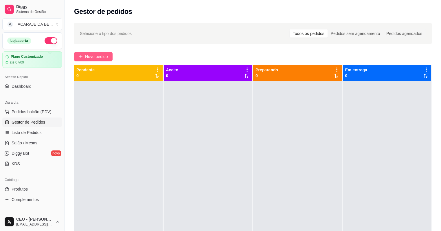
click at [88, 56] on span "Novo pedido" at bounding box center [96, 56] width 23 height 6
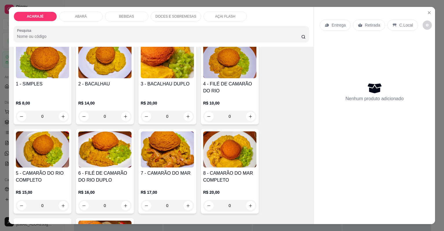
scroll to position [46, 0]
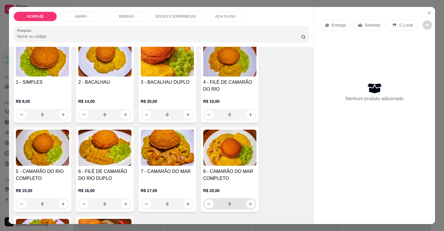
click at [250, 204] on icon "increase-product-quantity" at bounding box center [250, 204] width 4 height 4
type input "1"
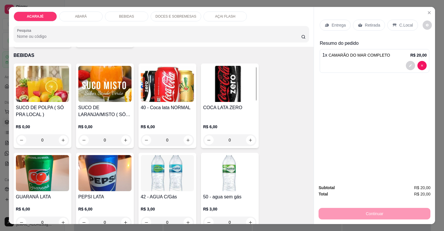
scroll to position [601, 0]
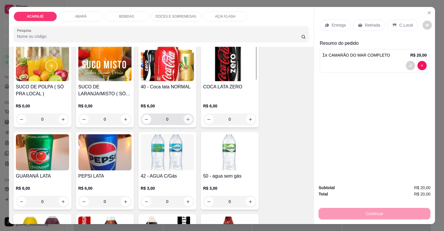
click at [186, 118] on icon "increase-product-quantity" at bounding box center [188, 119] width 4 height 4
type input "1"
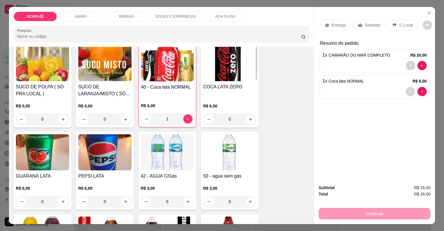
click at [337, 27] on p "Entrega" at bounding box center [339, 25] width 14 height 6
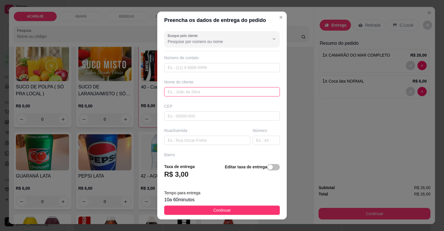
click at [192, 91] on input "text" at bounding box center [222, 91] width 116 height 9
type input "Rafael"
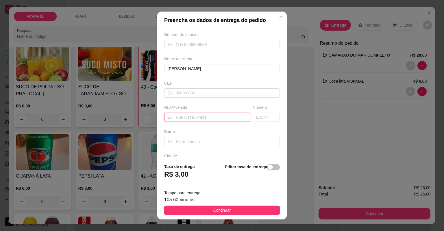
paste input "Rua h bairro novo camamuzinho"
type input "Rua h bairro novo camamuzinho"
click at [253, 119] on input "text" at bounding box center [266, 117] width 27 height 9
type input "25"
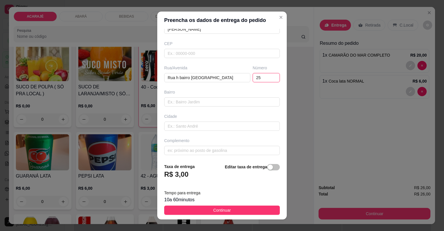
scroll to position [64, 0]
paste input "Ponto de referência oficina Darlan"
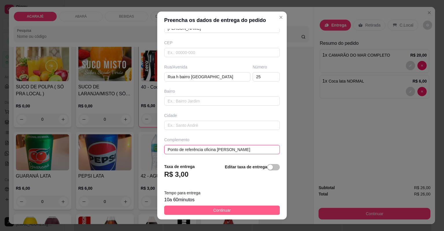
type input "Ponto de referência oficina Darlan"
click at [229, 206] on button "Continuar" at bounding box center [222, 210] width 116 height 9
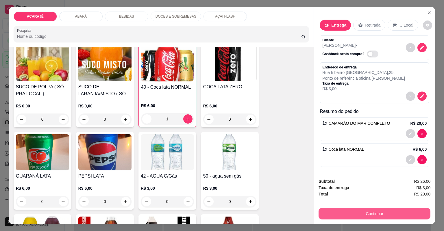
click at [387, 216] on button "Continuar" at bounding box center [375, 214] width 112 height 12
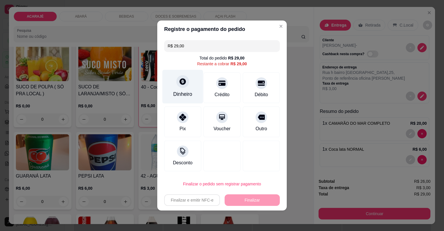
click at [185, 95] on div "Dinheiro" at bounding box center [182, 94] width 19 height 8
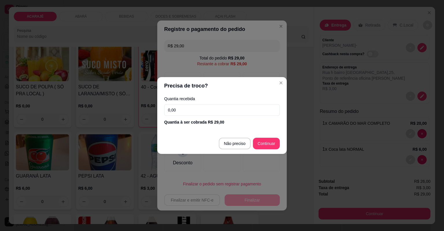
click at [189, 111] on input "0,00" at bounding box center [222, 110] width 116 height 12
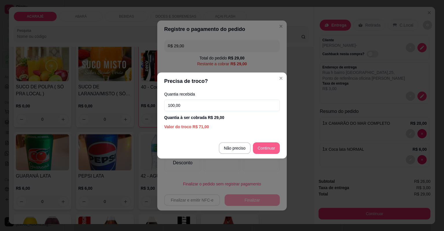
type input "100,00"
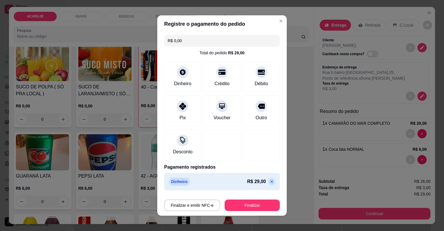
type input "R$ 0,00"
click at [231, 204] on button "Finalizar" at bounding box center [252, 206] width 55 height 12
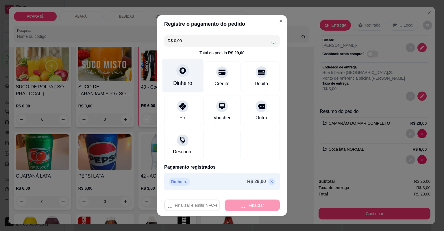
type input "0"
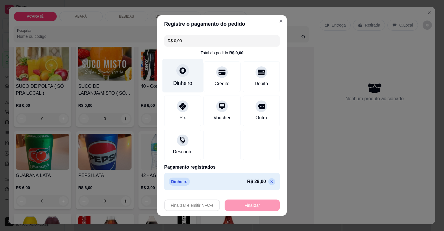
type input "-R$ 29,00"
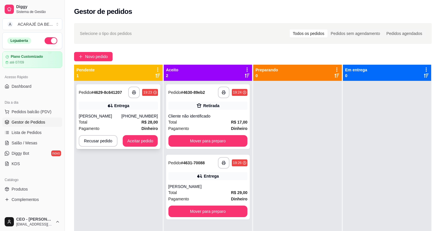
click at [132, 108] on div "Entrega" at bounding box center [118, 106] width 79 height 8
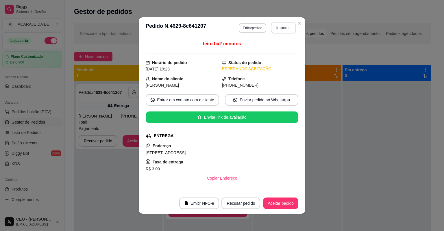
click at [276, 27] on button "Imprimir" at bounding box center [283, 28] width 25 height 12
click at [272, 202] on button "Aceitar pedido" at bounding box center [280, 204] width 35 height 12
click at [272, 201] on button "Aceitar pedido" at bounding box center [280, 204] width 35 height 12
click at [272, 201] on div "Recusar pedido Aceitar pedido" at bounding box center [251, 204] width 93 height 12
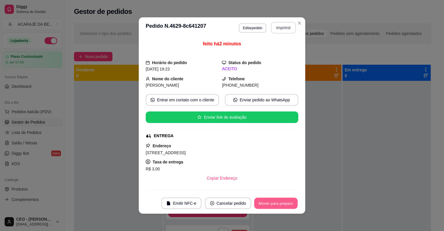
click at [272, 201] on button "Mover para preparo" at bounding box center [275, 203] width 43 height 11
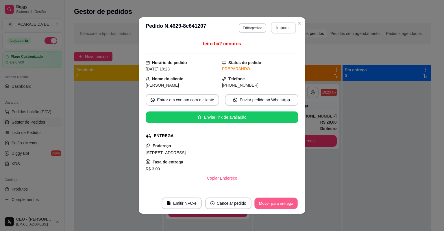
click at [272, 201] on button "Mover para entrega" at bounding box center [275, 203] width 43 height 11
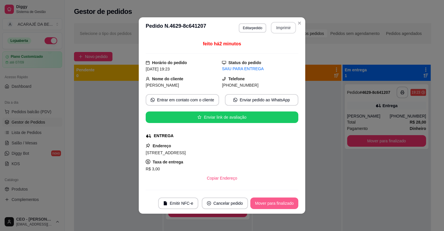
click at [272, 201] on button "Mover para finalizado" at bounding box center [274, 204] width 48 height 12
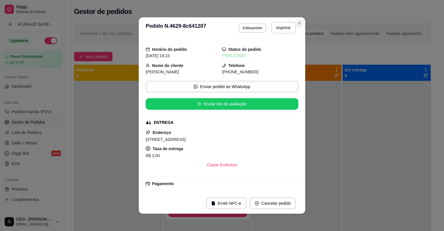
click at [299, 18] on header "**********" at bounding box center [222, 27] width 167 height 21
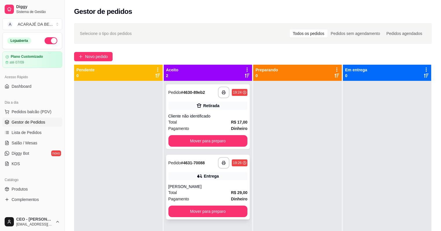
click at [201, 175] on icon at bounding box center [200, 176] width 6 height 6
click at [221, 114] on div "Cliente não identificado" at bounding box center [207, 116] width 79 height 6
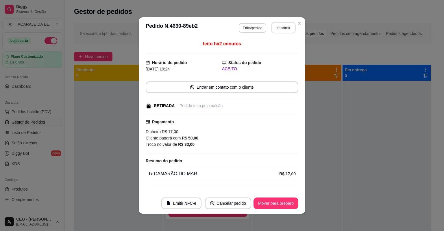
click at [287, 26] on button "Imprimir" at bounding box center [283, 27] width 24 height 11
click at [257, 202] on button "Mover para preparo" at bounding box center [276, 204] width 45 height 12
click at [257, 202] on div "Mover para preparo" at bounding box center [271, 204] width 53 height 12
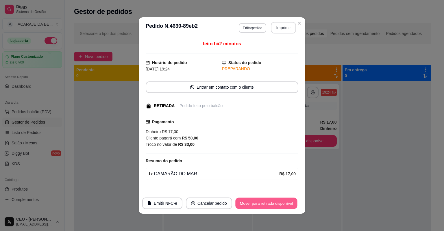
click at [258, 202] on button "Mover para retirada disponível" at bounding box center [266, 203] width 62 height 11
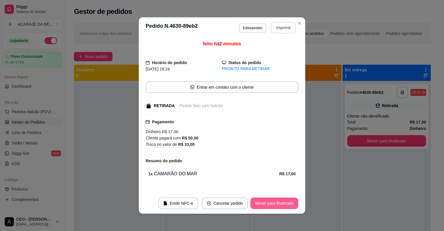
click at [258, 201] on button "Mover para finalizado" at bounding box center [274, 204] width 48 height 12
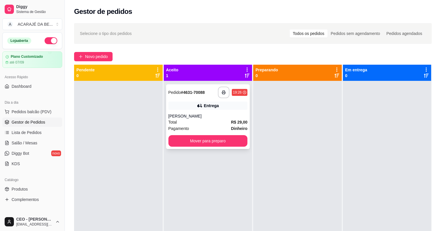
click at [231, 113] on div "Rafael" at bounding box center [207, 116] width 79 height 6
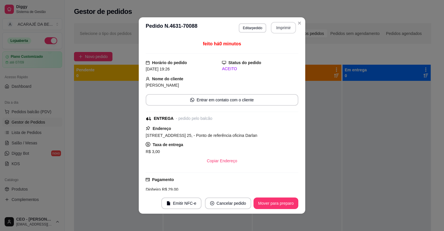
click at [287, 25] on button "Imprimir" at bounding box center [283, 28] width 25 height 12
click at [260, 204] on button "Mover para preparo" at bounding box center [276, 204] width 45 height 12
click at [261, 203] on button "Mover para preparo" at bounding box center [275, 203] width 43 height 11
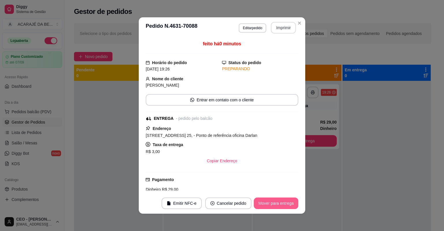
click at [266, 204] on button "Mover para entrega" at bounding box center [276, 204] width 45 height 12
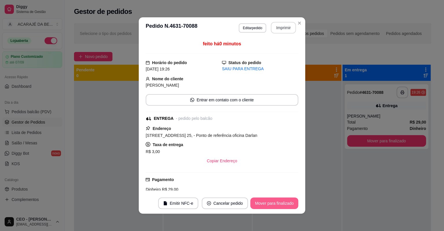
click at [266, 204] on button "Mover para finalizado" at bounding box center [274, 204] width 48 height 12
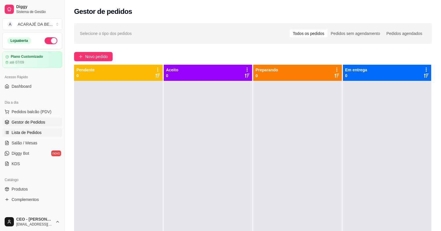
drag, startPoint x: 21, startPoint y: 135, endPoint x: 20, endPoint y: 132, distance: 2.9
click at [20, 135] on span "Lista de Pedidos" at bounding box center [27, 133] width 30 height 6
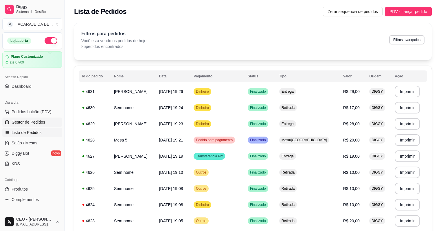
click at [30, 119] on span "Gestor de Pedidos" at bounding box center [29, 122] width 34 height 6
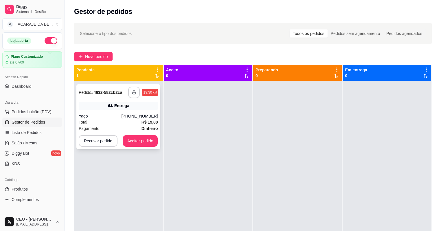
click at [117, 111] on div "**********" at bounding box center [118, 116] width 84 height 65
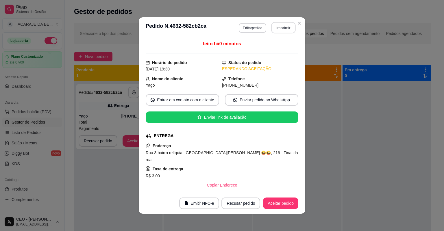
click at [279, 27] on button "Imprimir" at bounding box center [283, 27] width 24 height 11
click at [280, 201] on button "Aceitar pedido" at bounding box center [280, 204] width 35 height 12
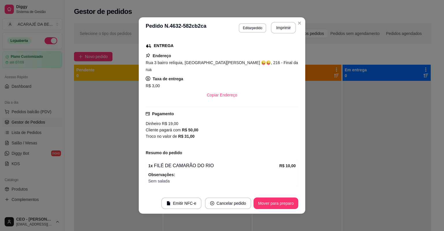
scroll to position [93, 0]
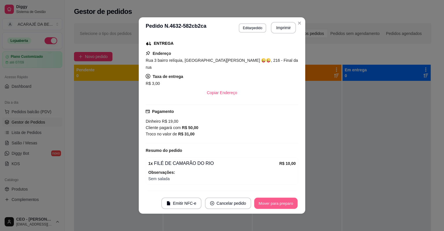
click at [275, 199] on button "Mover para preparo" at bounding box center [275, 203] width 43 height 11
click at [275, 199] on button "Mover para entrega" at bounding box center [276, 204] width 45 height 12
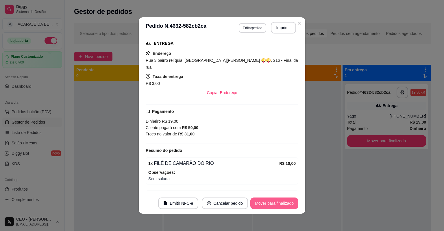
click at [273, 202] on button "Mover para finalizado" at bounding box center [274, 204] width 48 height 12
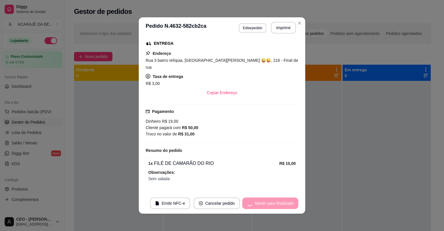
scroll to position [79, 0]
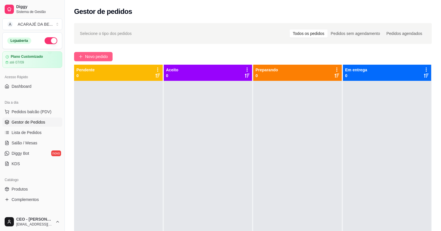
click at [89, 54] on span "Novo pedido" at bounding box center [96, 56] width 23 height 6
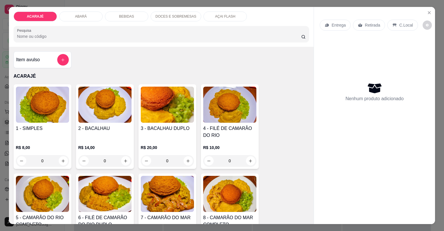
click at [431, 8] on div "Entrega Retirada C.Local Nenhum produto adicionado" at bounding box center [374, 111] width 121 height 208
click at [429, 11] on icon "Close" at bounding box center [429, 12] width 5 height 5
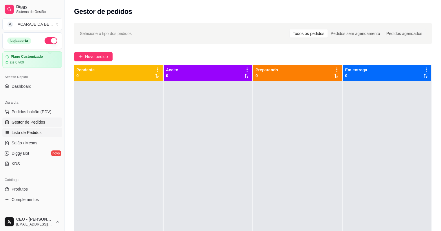
click at [36, 133] on span "Lista de Pedidos" at bounding box center [27, 133] width 30 height 6
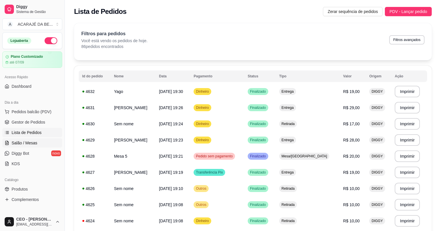
click at [40, 141] on link "Salão / Mesas" at bounding box center [32, 142] width 60 height 9
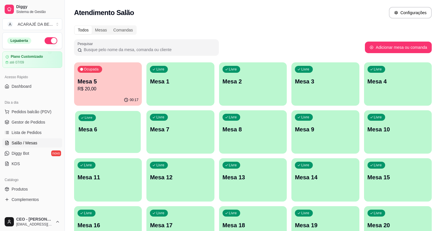
click at [141, 111] on div "Livre Mesa 6" at bounding box center [108, 128] width 66 height 35
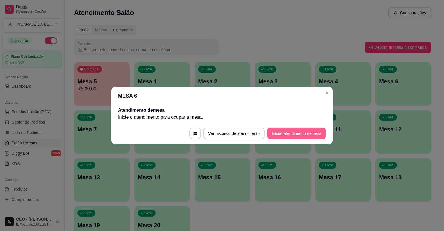
click at [303, 137] on button "Iniciar atendimento de mesa" at bounding box center [296, 134] width 59 height 12
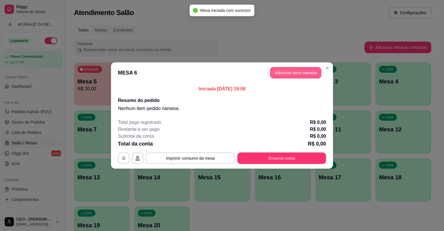
click at [308, 75] on button "Adicionar itens na mesa" at bounding box center [295, 73] width 51 height 12
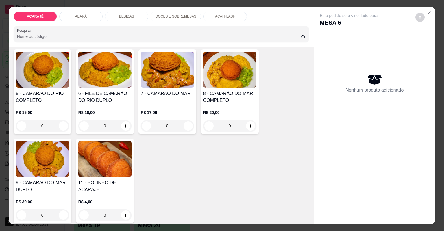
scroll to position [139, 0]
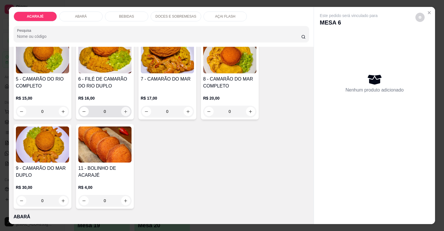
click at [124, 111] on icon "increase-product-quantity" at bounding box center [125, 111] width 3 height 3
type input "1"
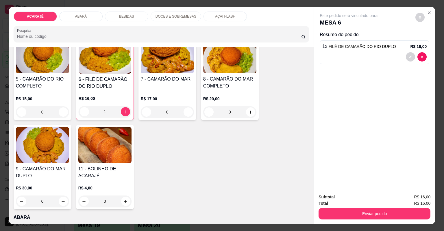
click at [97, 102] on div "R$ 16,00 1" at bounding box center [105, 107] width 53 height 22
click at [107, 85] on h4 "6 - FILÉ DE CAMARÃO DO RIO DUPLO" at bounding box center [105, 83] width 53 height 14
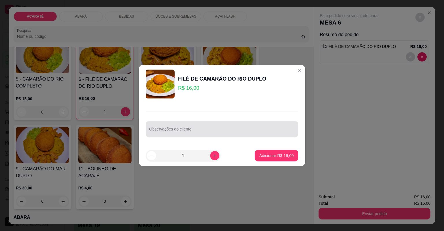
click at [167, 128] on div at bounding box center [222, 129] width 146 height 12
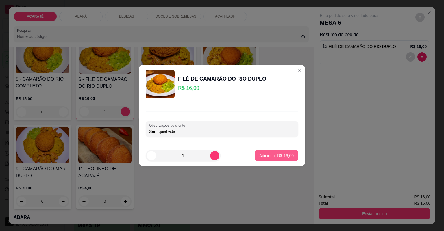
type input "Sem quiabada"
click at [286, 155] on p "Adicionar R$ 16,00" at bounding box center [276, 156] width 34 height 6
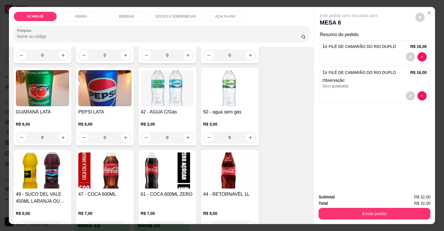
scroll to position [694, 0]
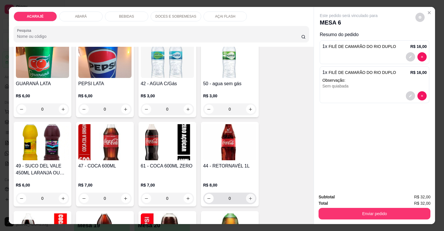
click at [250, 199] on icon "increase-product-quantity" at bounding box center [250, 199] width 4 height 4
type input "1"
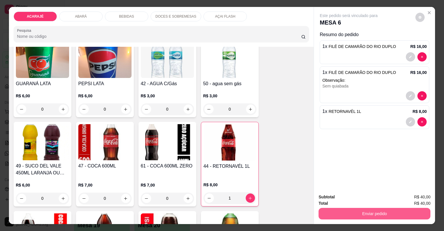
click at [353, 215] on button "Enviar pedido" at bounding box center [375, 214] width 112 height 12
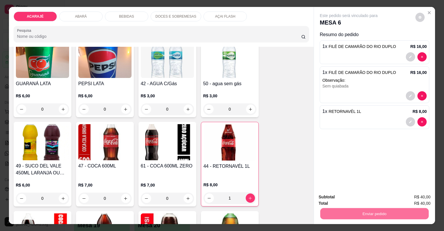
click at [373, 197] on button "Não registrar e enviar pedido" at bounding box center [356, 199] width 58 height 11
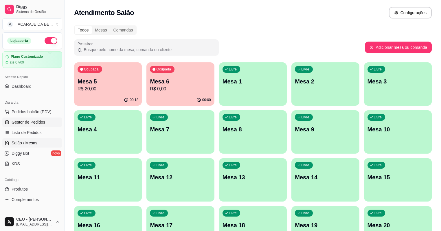
click at [32, 121] on span "Gestor de Pedidos" at bounding box center [29, 122] width 34 height 6
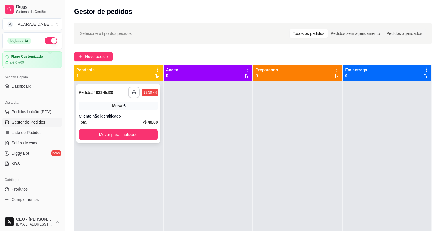
click at [93, 106] on div "Mesa 6" at bounding box center [118, 106] width 79 height 8
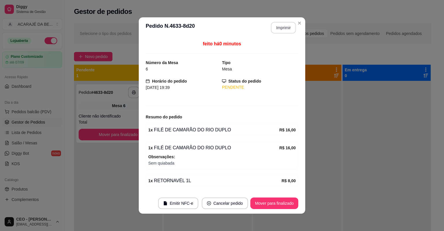
click at [285, 30] on button "Imprimir" at bounding box center [283, 28] width 25 height 12
click at [277, 202] on button "Mover para finalizado" at bounding box center [274, 204] width 48 height 12
click at [275, 202] on button "Mover para finalizado" at bounding box center [274, 203] width 47 height 11
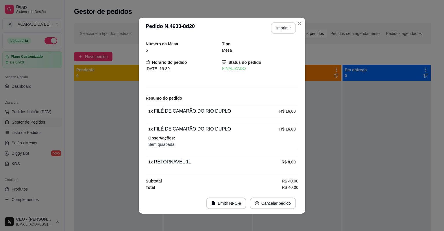
click at [275, 202] on button "Cancelar pedido" at bounding box center [273, 204] width 46 height 12
click at [297, 24] on icon "Close" at bounding box center [299, 23] width 5 height 5
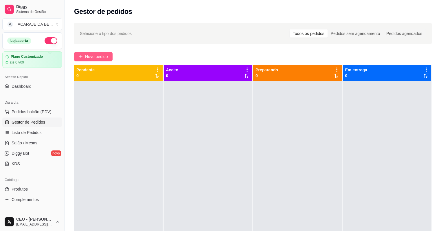
click at [84, 56] on button "Novo pedido" at bounding box center [93, 56] width 38 height 9
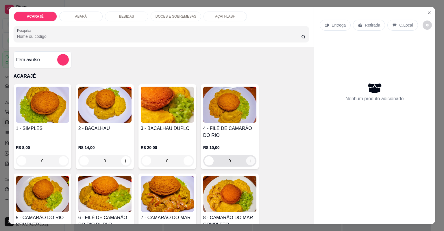
click at [249, 161] on icon "increase-product-quantity" at bounding box center [250, 161] width 4 height 4
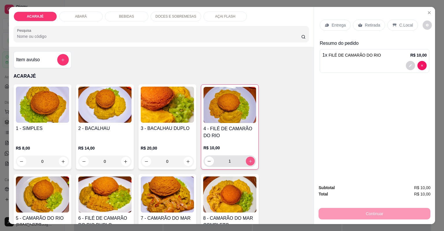
click at [249, 161] on icon "increase-product-quantity" at bounding box center [250, 161] width 3 height 3
type input "2"
click at [332, 25] on p "Entrega" at bounding box center [339, 25] width 14 height 6
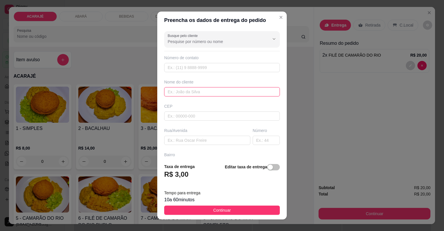
click at [220, 89] on input "text" at bounding box center [222, 91] width 116 height 9
type input "Maria"
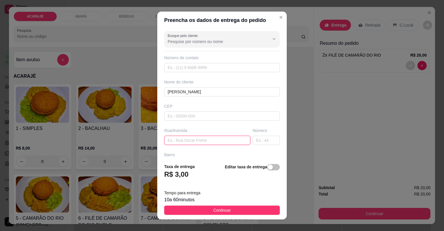
click at [183, 140] on input "text" at bounding box center [207, 140] width 86 height 9
paste input "Bairro São Raimundo rua Juscelino Kubitschek"
type input "Bairro São Raimundo rua Juscelino Kubitschek"
click at [253, 144] on input "text" at bounding box center [266, 140] width 27 height 9
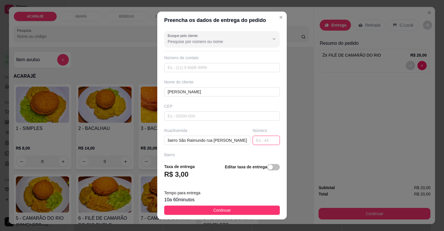
scroll to position [0, 0]
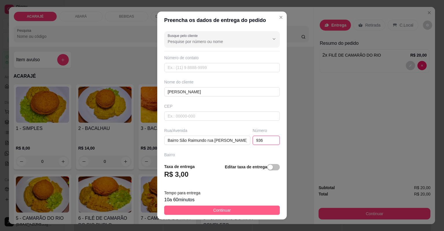
type input "936"
click at [235, 209] on button "Continuar" at bounding box center [222, 210] width 116 height 9
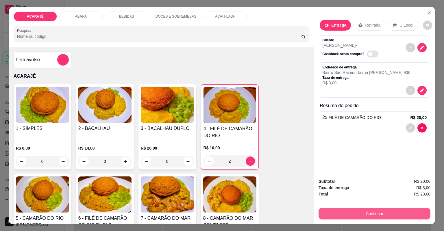
click at [366, 210] on button "Continuar" at bounding box center [375, 214] width 112 height 12
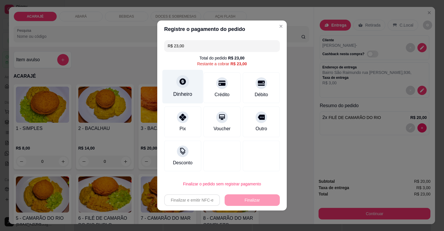
click at [186, 95] on div "Dinheiro" at bounding box center [182, 94] width 19 height 8
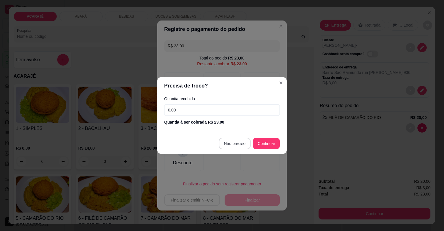
type input "R$ 0,00"
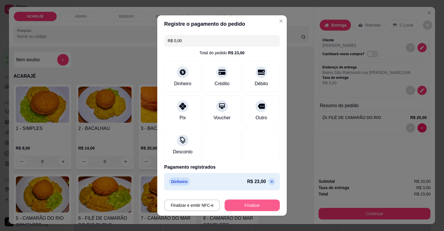
click at [254, 202] on button "Finalizar" at bounding box center [252, 206] width 55 height 12
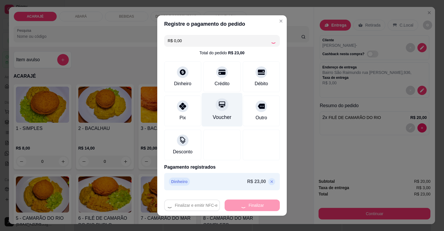
type input "0"
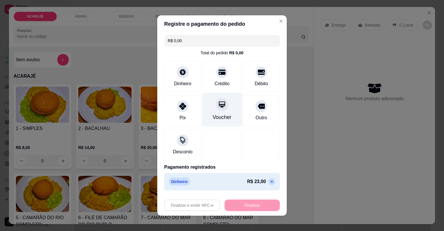
type input "-R$ 23,00"
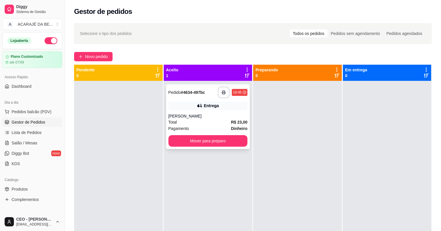
click at [205, 117] on div "Maria" at bounding box center [207, 116] width 79 height 6
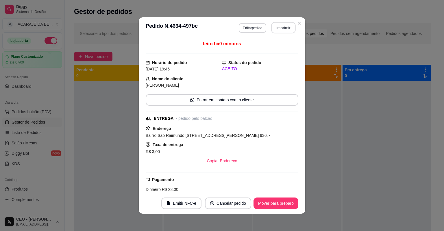
click at [286, 25] on button "Imprimir" at bounding box center [283, 27] width 24 height 11
click at [280, 202] on button "Mover para preparo" at bounding box center [276, 204] width 45 height 12
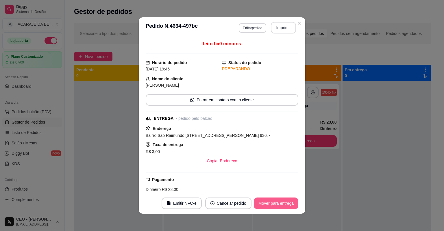
click at [280, 203] on button "Mover para entrega" at bounding box center [276, 204] width 45 height 12
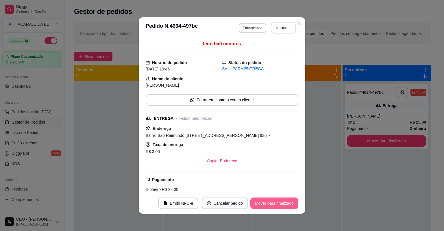
click at [280, 203] on button "Mover para finalizado" at bounding box center [274, 204] width 48 height 12
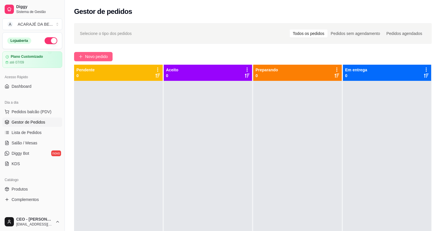
click at [86, 59] on span "Novo pedido" at bounding box center [96, 56] width 23 height 6
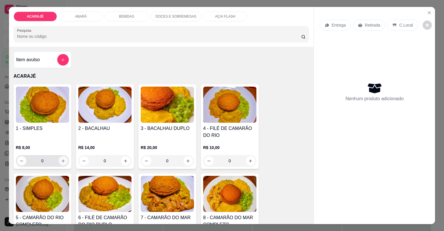
click at [62, 162] on icon "increase-product-quantity" at bounding box center [63, 161] width 4 height 4
type input "1"
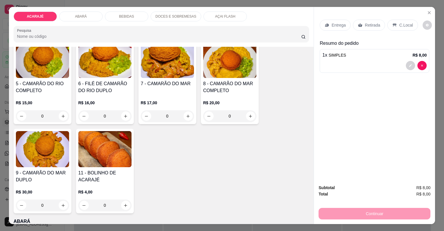
scroll to position [139, 0]
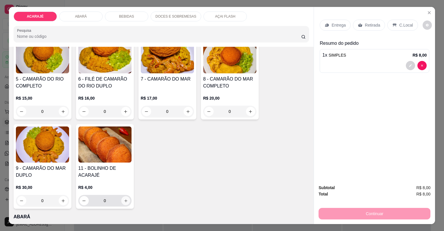
click at [125, 199] on icon "increase-product-quantity" at bounding box center [125, 201] width 4 height 4
type input "1"
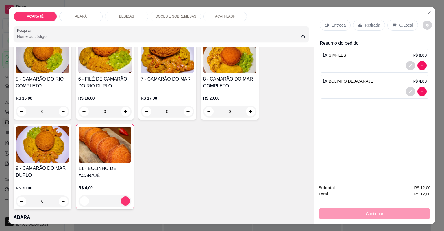
drag, startPoint x: 363, startPoint y: 26, endPoint x: 357, endPoint y: 34, distance: 9.5
click at [365, 26] on p "Retirada" at bounding box center [372, 25] width 15 height 6
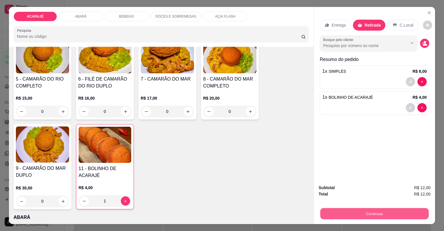
click at [369, 210] on button "Continuar" at bounding box center [374, 213] width 108 height 11
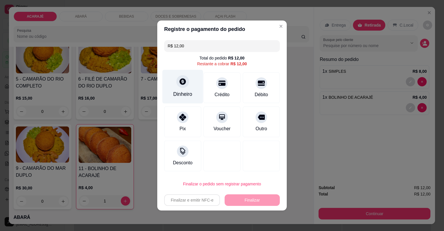
click at [185, 99] on div "Dinheiro" at bounding box center [182, 87] width 41 height 34
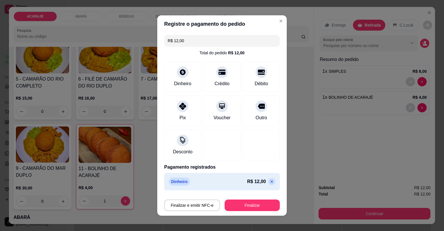
type input "R$ 0,00"
click at [237, 203] on button "Finalizar" at bounding box center [252, 206] width 55 height 12
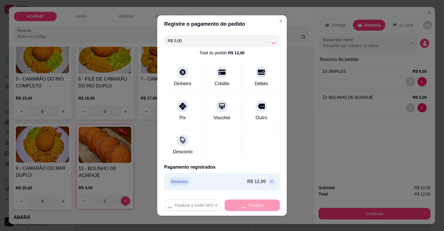
type input "0"
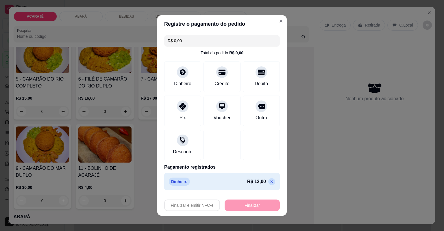
type input "-R$ 12,00"
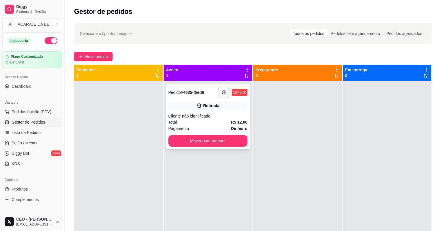
click at [227, 120] on div "Total R$ 12,00" at bounding box center [207, 122] width 79 height 6
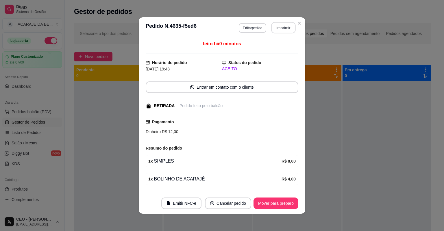
click at [288, 26] on button "Imprimir" at bounding box center [283, 27] width 24 height 11
click at [278, 207] on button "Mover para preparo" at bounding box center [276, 204] width 45 height 12
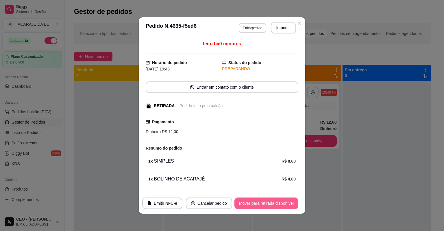
click at [278, 207] on button "Mover para retirada disponível" at bounding box center [266, 204] width 64 height 12
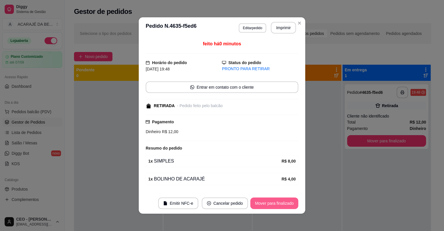
click at [278, 207] on button "Mover para finalizado" at bounding box center [274, 204] width 48 height 12
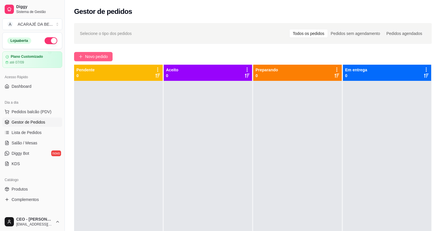
click at [103, 55] on span "Novo pedido" at bounding box center [96, 56] width 23 height 6
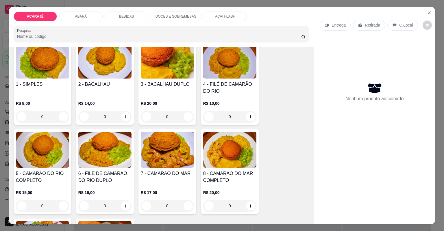
scroll to position [46, 0]
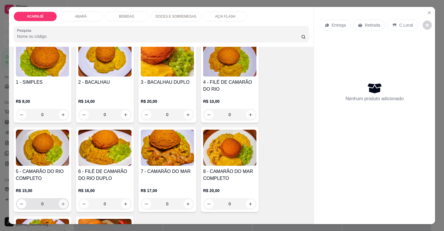
click at [62, 206] on icon "increase-product-quantity" at bounding box center [63, 204] width 4 height 4
type input "1"
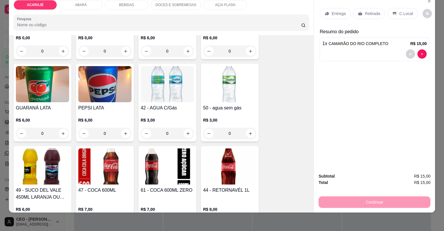
scroll to position [648, 0]
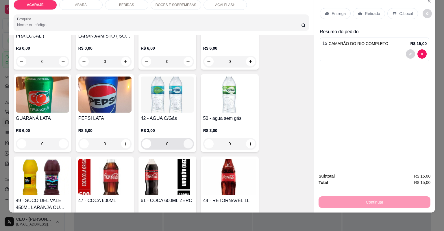
click at [186, 145] on icon "increase-product-quantity" at bounding box center [187, 144] width 3 height 3
type input "1"
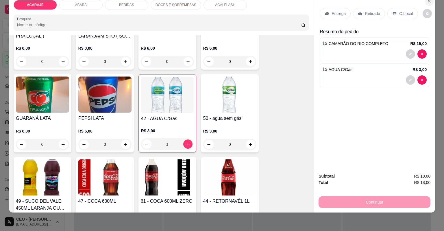
click at [427, 3] on icon "Close" at bounding box center [429, 1] width 5 height 5
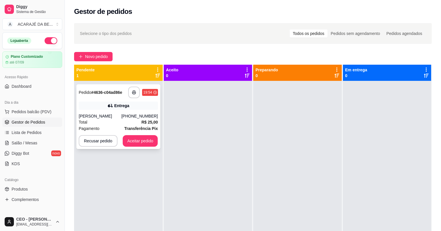
click at [112, 117] on div "Heroilma Souza" at bounding box center [100, 116] width 43 height 6
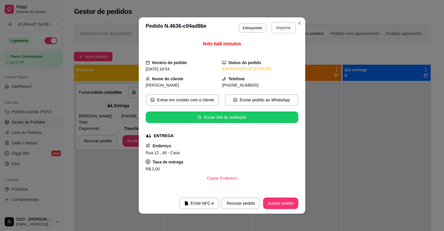
click at [276, 24] on button "Imprimir" at bounding box center [283, 28] width 25 height 12
click at [280, 201] on button "Aceitar pedido" at bounding box center [280, 204] width 35 height 12
click at [280, 201] on div "Recusar pedido Aceitar pedido" at bounding box center [251, 204] width 93 height 12
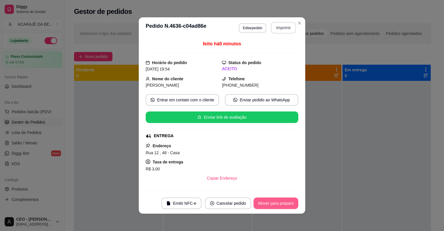
click at [279, 204] on button "Mover para preparo" at bounding box center [276, 204] width 45 height 12
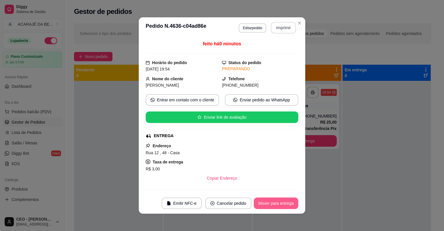
click at [278, 204] on button "Mover para entrega" at bounding box center [276, 204] width 45 height 12
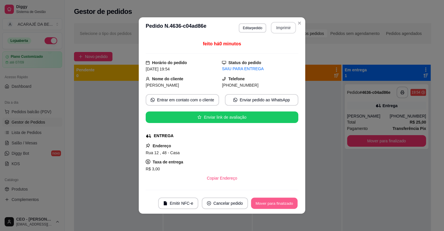
click at [278, 204] on button "Mover para finalizado" at bounding box center [274, 203] width 47 height 11
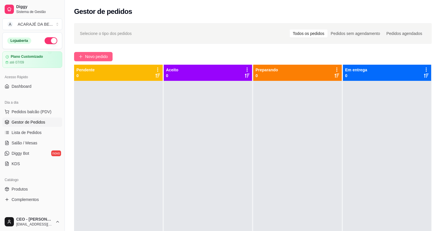
click at [103, 59] on span "Novo pedido" at bounding box center [96, 56] width 23 height 6
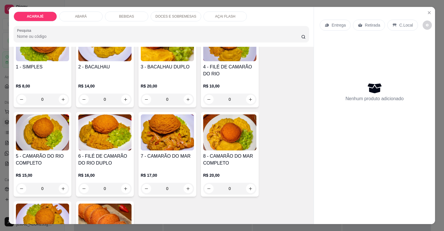
scroll to position [69, 0]
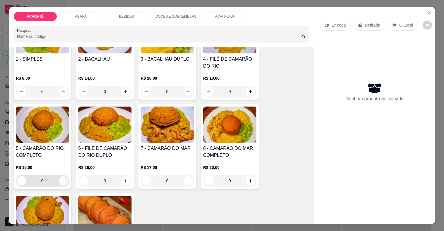
click at [64, 182] on button "increase-product-quantity" at bounding box center [63, 180] width 9 height 9
type input "1"
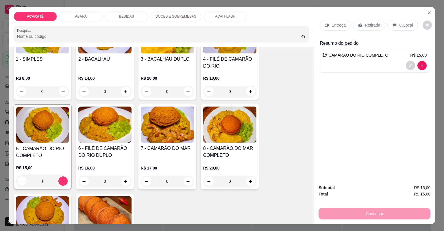
click at [334, 24] on p "Entrega" at bounding box center [339, 25] width 14 height 6
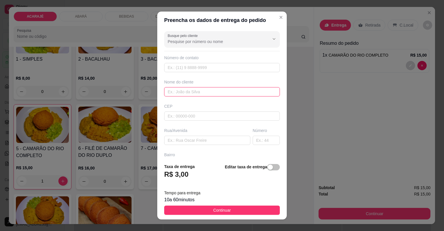
click at [199, 91] on input "text" at bounding box center [222, 91] width 116 height 9
type input "Milena"
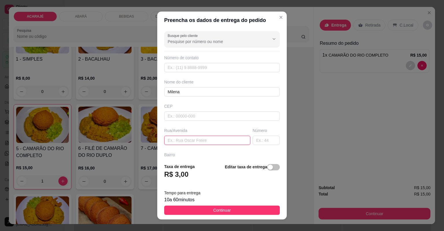
click at [187, 143] on input "text" at bounding box center [207, 140] width 86 height 9
paste input "Rua ministro Barros Barreto n33, prédio branco na esquina"
click at [192, 141] on input "Rua ministro Barros Barreto n33, prédio branco na esquina" at bounding box center [207, 140] width 86 height 9
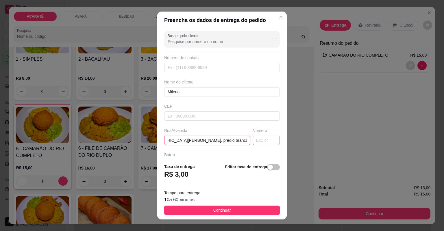
type input "Rua ministro Barros Barreto, prédio branco na esquina"
click at [267, 141] on input "text" at bounding box center [266, 140] width 27 height 9
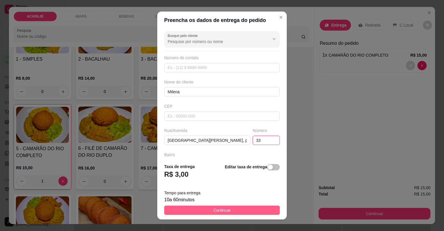
type input "33"
click at [244, 212] on button "Continuar" at bounding box center [222, 210] width 116 height 9
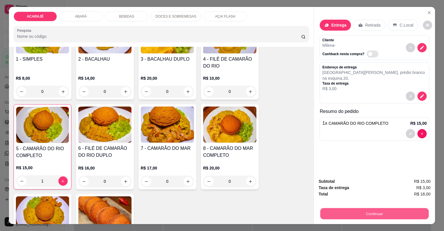
click at [353, 213] on button "Continuar" at bounding box center [374, 213] width 108 height 11
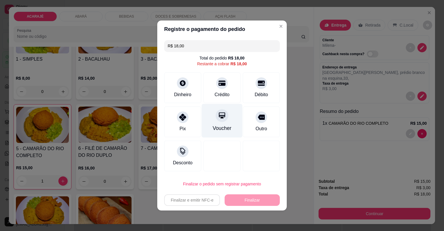
click at [215, 96] on div "Crédito" at bounding box center [222, 94] width 15 height 7
type input "R$ 0,00"
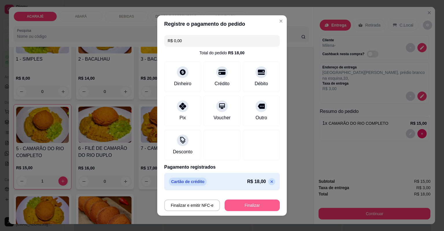
click at [234, 205] on button "Finalizar" at bounding box center [252, 206] width 55 height 12
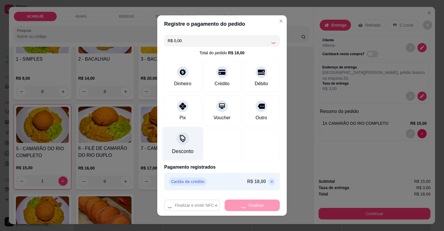
type input "0"
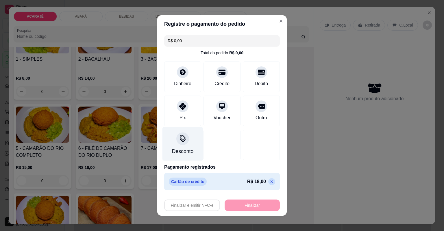
type input "-R$ 18,00"
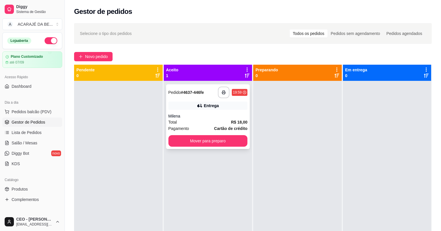
click at [228, 112] on div "**********" at bounding box center [208, 116] width 84 height 65
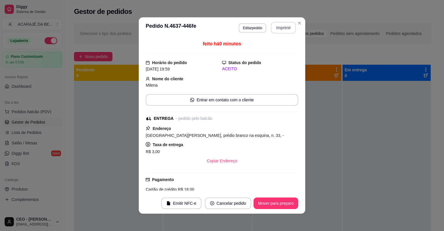
click at [283, 33] on button "Imprimir" at bounding box center [283, 28] width 25 height 12
click at [271, 201] on button "Mover para preparo" at bounding box center [276, 204] width 45 height 12
click at [272, 201] on button "Mover para preparo" at bounding box center [276, 204] width 45 height 12
click at [271, 203] on div "Mover para preparo" at bounding box center [271, 204] width 53 height 12
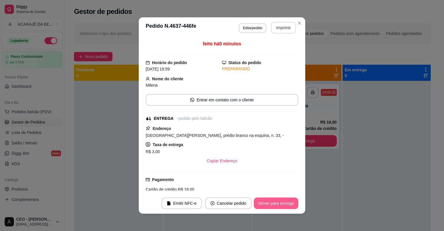
click at [271, 203] on button "Mover para entrega" at bounding box center [276, 204] width 45 height 12
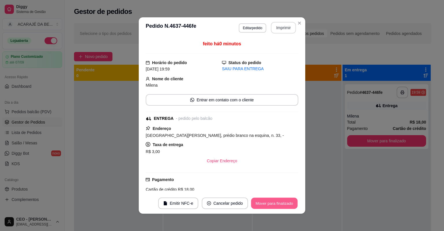
click at [271, 203] on button "Mover para finalizado" at bounding box center [274, 203] width 47 height 11
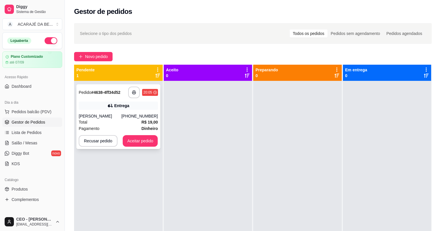
click at [142, 109] on div "Entrega" at bounding box center [118, 106] width 79 height 8
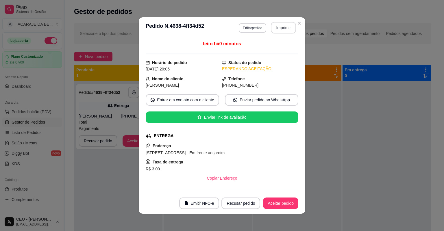
click at [274, 27] on button "Imprimir" at bounding box center [283, 28] width 25 height 12
click at [267, 205] on button "Aceitar pedido" at bounding box center [281, 203] width 34 height 11
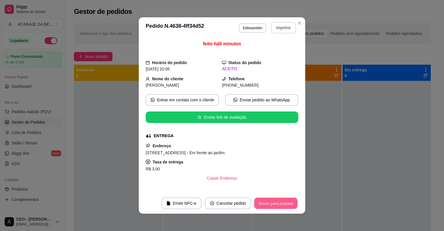
click at [267, 206] on button "Mover para preparo" at bounding box center [275, 203] width 43 height 11
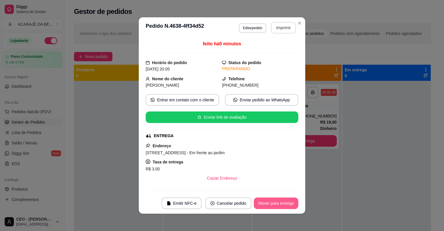
click at [265, 206] on button "Mover para entrega" at bounding box center [276, 204] width 45 height 12
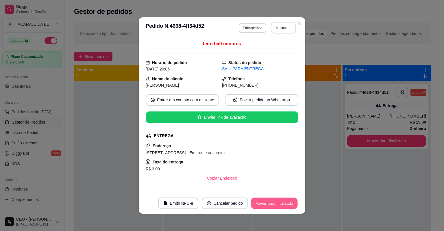
click at [263, 206] on button "Mover para finalizado" at bounding box center [274, 203] width 47 height 11
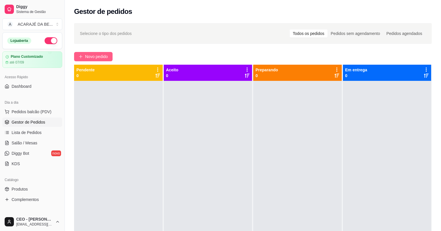
click at [102, 58] on span "Novo pedido" at bounding box center [96, 56] width 23 height 6
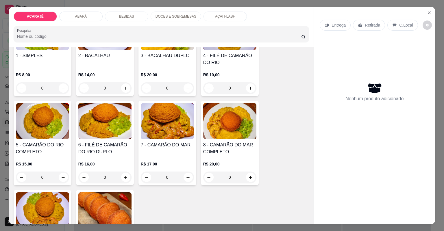
scroll to position [93, 0]
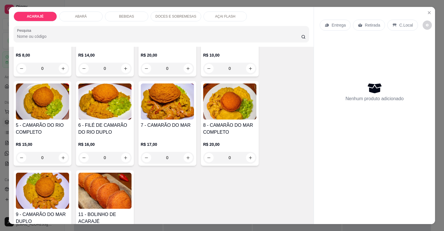
click at [224, 130] on h4 "8 - CAMARÃO DO MAR COMPLETO" at bounding box center [229, 129] width 53 height 14
click at [425, 10] on button "Close" at bounding box center [429, 12] width 9 height 9
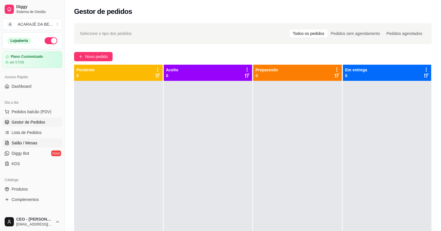
click at [31, 142] on span "Salão / Mesas" at bounding box center [25, 143] width 26 height 6
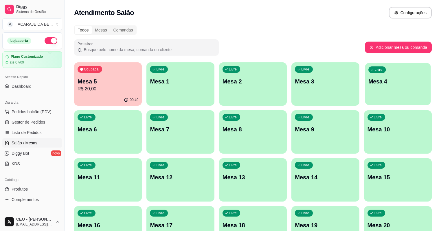
click at [365, 94] on div "Livre Mesa 4" at bounding box center [398, 80] width 66 height 35
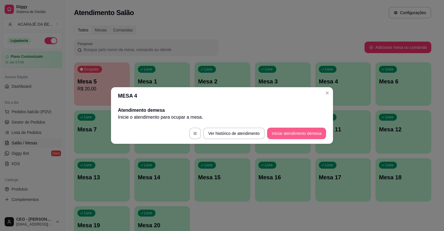
click at [284, 132] on button "Iniciar atendimento de mesa" at bounding box center [296, 134] width 59 height 12
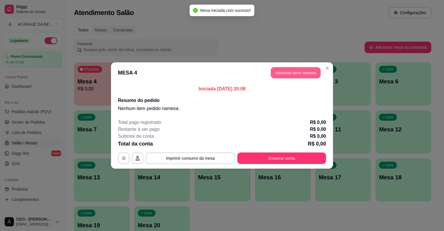
click at [305, 75] on button "Adicionar itens na mesa" at bounding box center [296, 72] width 50 height 11
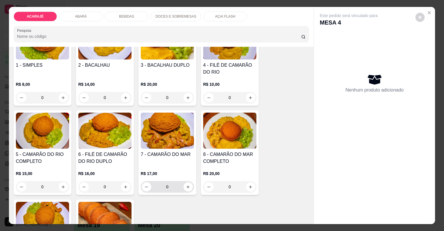
scroll to position [69, 0]
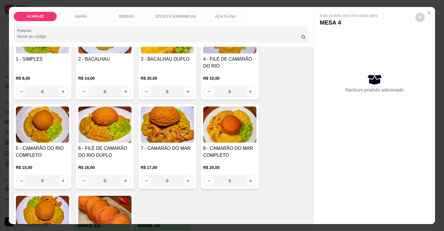
click at [231, 142] on img at bounding box center [229, 125] width 53 height 36
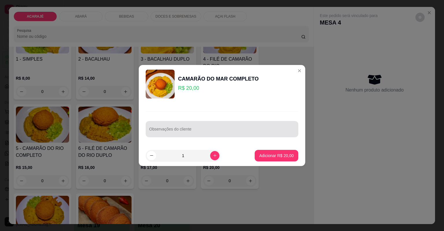
click at [153, 127] on div at bounding box center [222, 129] width 146 height 12
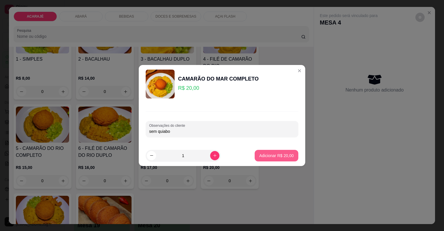
type input "sem quiabo"
click at [267, 155] on p "Adicionar R$ 20,00" at bounding box center [277, 155] width 34 height 5
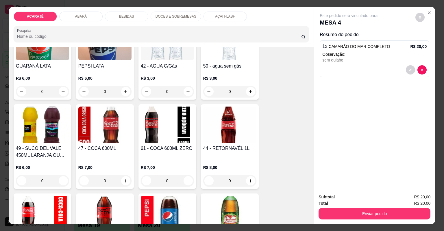
scroll to position [717, 0]
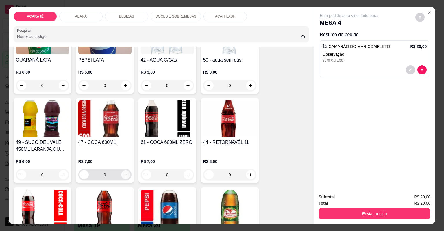
click at [122, 177] on button "increase-product-quantity" at bounding box center [125, 174] width 9 height 9
type input "1"
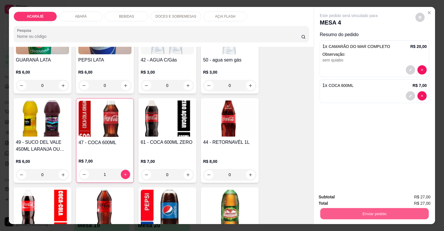
click at [355, 212] on button "Enviar pedido" at bounding box center [374, 213] width 108 height 11
click at [367, 198] on button "Não registrar e enviar pedido" at bounding box center [356, 199] width 60 height 11
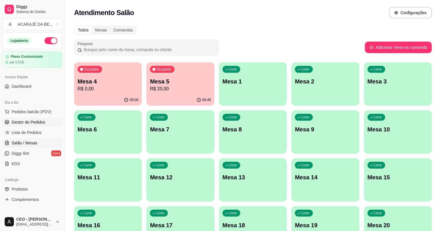
click at [29, 122] on span "Gestor de Pedidos" at bounding box center [29, 122] width 34 height 6
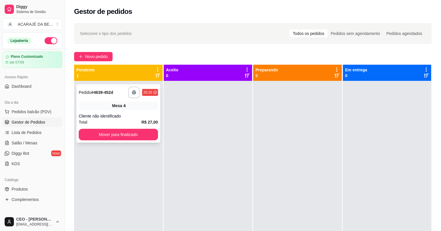
click at [109, 116] on div "Cliente não identificado" at bounding box center [118, 116] width 79 height 6
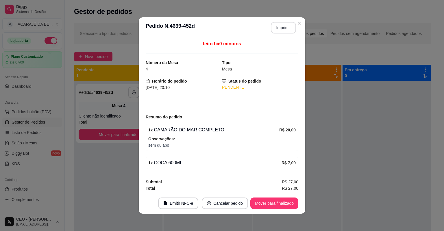
click at [280, 31] on button "Imprimir" at bounding box center [283, 28] width 25 height 12
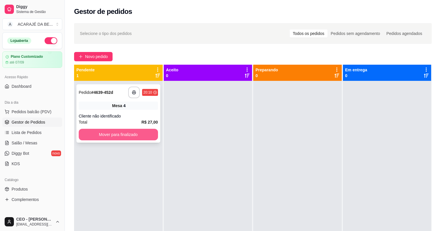
click at [117, 134] on button "Mover para finalizado" at bounding box center [118, 135] width 79 height 12
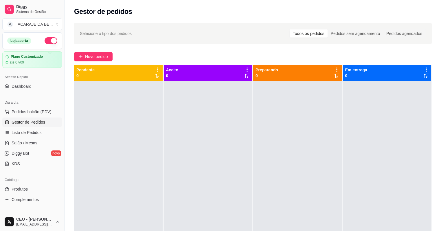
click at [136, 130] on div at bounding box center [118, 196] width 88 height 231
drag, startPoint x: 170, startPoint y: 134, endPoint x: 156, endPoint y: 138, distance: 14.5
click at [156, 138] on div "Pendente 0 Aceito 0 Preparando 0 Em entrega 0" at bounding box center [252, 180] width 357 height 231
click at [33, 147] on link "Salão / Mesas" at bounding box center [32, 142] width 60 height 9
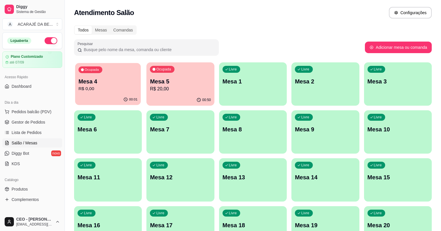
click at [95, 95] on div "00:01" at bounding box center [108, 99] width 66 height 11
click at [24, 123] on span "Gestor de Pedidos" at bounding box center [29, 122] width 34 height 6
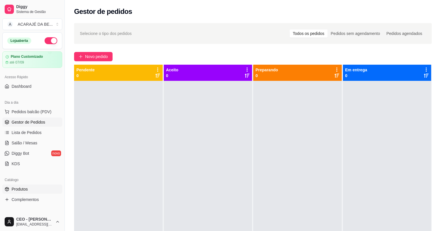
click at [16, 189] on span "Produtos" at bounding box center [20, 189] width 16 height 6
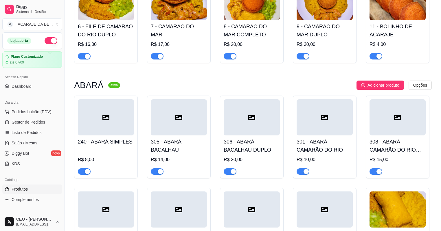
scroll to position [185, 0]
click at [88, 176] on div "240 - ABARÁ SIMPLES R$ 8,00" at bounding box center [106, 136] width 64 height 83
click at [84, 173] on button "button" at bounding box center [84, 171] width 13 height 6
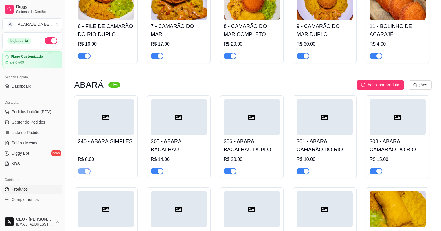
click at [156, 169] on span "button" at bounding box center [157, 171] width 13 height 6
click at [231, 170] on div "button" at bounding box center [232, 171] width 5 height 5
click at [306, 169] on div at bounding box center [302, 171] width 13 height 7
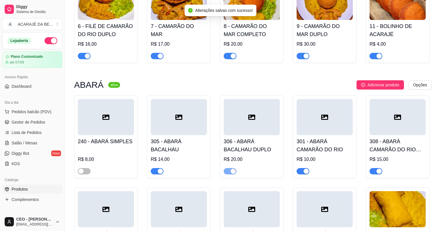
click at [305, 173] on div "button" at bounding box center [305, 171] width 5 height 5
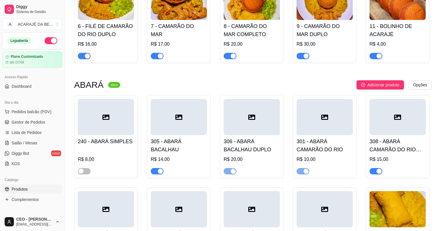
click at [379, 171] on div "button" at bounding box center [378, 171] width 5 height 5
click at [159, 171] on div "button" at bounding box center [160, 171] width 5 height 5
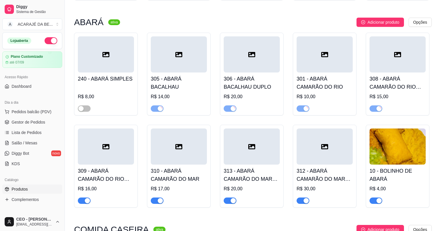
scroll to position [254, 0]
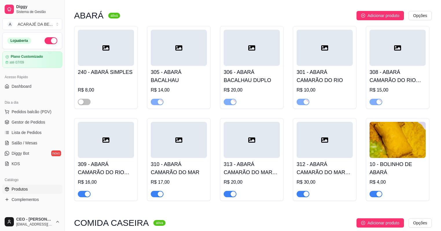
click at [88, 193] on div "button" at bounding box center [87, 194] width 5 height 5
click at [160, 194] on div "button" at bounding box center [160, 194] width 5 height 5
click at [232, 193] on div "button" at bounding box center [232, 194] width 5 height 5
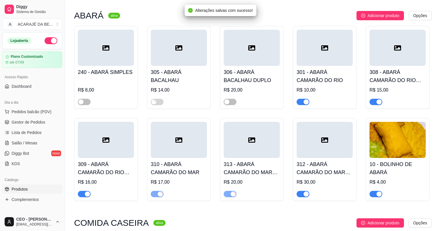
click at [306, 194] on div "button" at bounding box center [305, 194] width 5 height 5
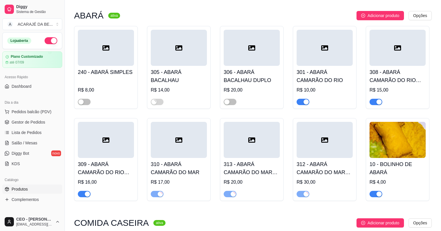
click at [305, 101] on div "button" at bounding box center [305, 101] width 5 height 5
click at [378, 196] on div "button" at bounding box center [378, 194] width 5 height 5
click at [38, 123] on span "Gestor de Pedidos" at bounding box center [29, 122] width 34 height 6
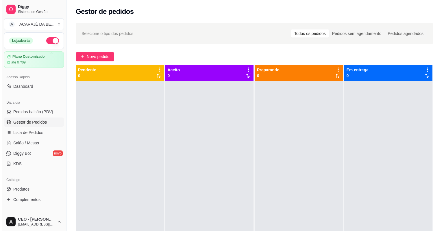
scroll to position [16, 0]
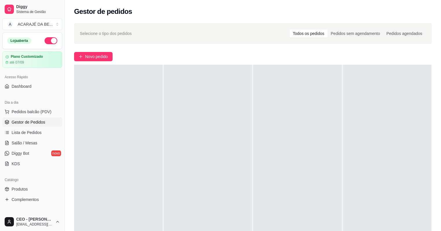
click at [92, 51] on div "Selecione o tipo dos pedidos Todos os pedidos Pedidos sem agendamento Pedidos a…" at bounding box center [253, 161] width 376 height 283
click at [93, 52] on button "Novo pedido" at bounding box center [93, 56] width 38 height 9
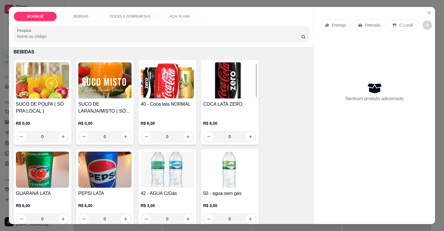
scroll to position [370, 0]
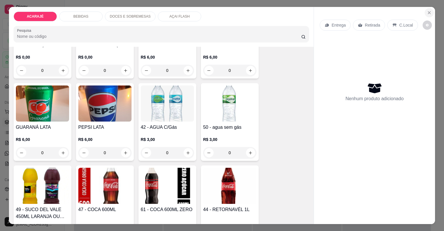
click at [429, 12] on icon "Close" at bounding box center [429, 12] width 5 height 5
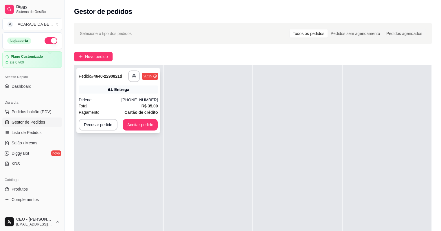
click at [106, 90] on div "Entrega" at bounding box center [118, 90] width 79 height 8
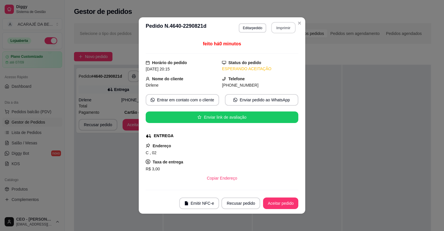
click at [276, 28] on button "Imprimir" at bounding box center [283, 27] width 24 height 11
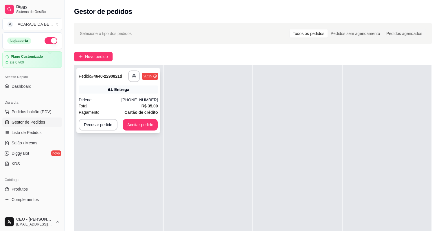
click at [139, 99] on div "(73) 98845-9280" at bounding box center [139, 100] width 36 height 6
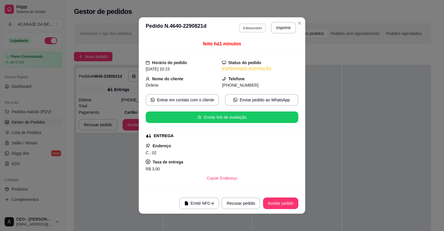
click at [254, 28] on button "Editar pedido" at bounding box center [252, 27] width 27 height 9
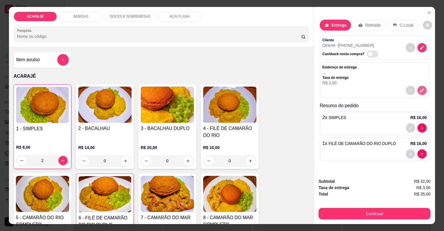
click at [420, 91] on icon "decrease-product-quantity" at bounding box center [422, 90] width 4 height 4
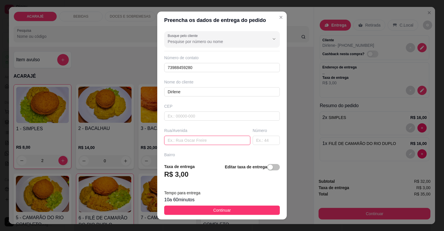
paste input "Rua c Bairro relíquia Casas populares N 2"
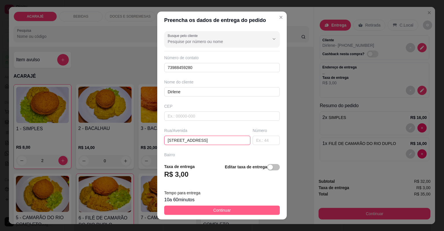
type input "Rua c Bairro relíquia Casas populares N 2"
click at [213, 208] on span "Continuar" at bounding box center [222, 210] width 18 height 6
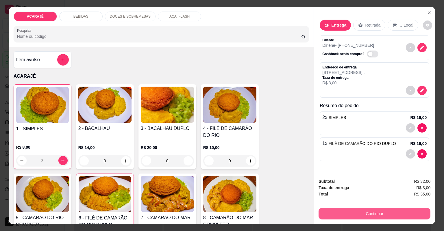
click at [353, 211] on button "Continuar" at bounding box center [375, 214] width 112 height 12
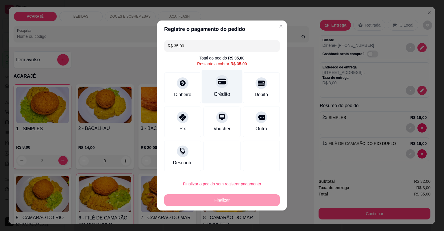
click at [219, 92] on div "Crédito" at bounding box center [222, 94] width 16 height 8
type input "R$ 0,00"
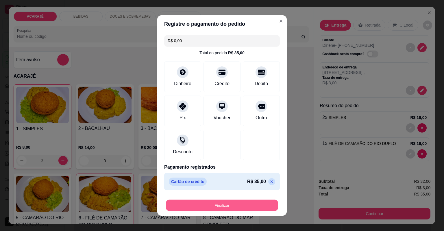
click at [219, 208] on button "Finalizar" at bounding box center [222, 205] width 112 height 11
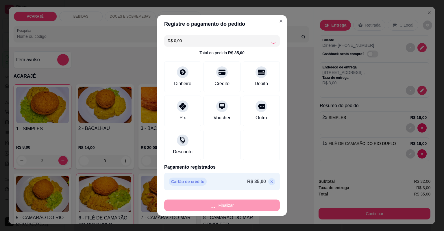
type input "0"
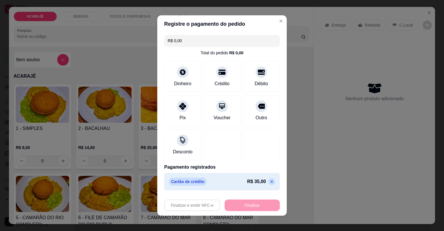
type input "-R$ 35,00"
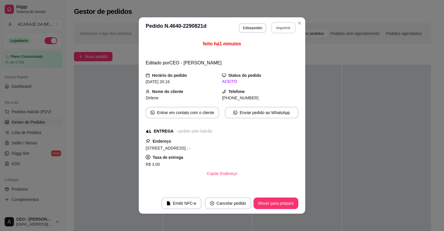
click at [278, 29] on button "Imprimir" at bounding box center [283, 27] width 24 height 11
click at [268, 202] on button "Mover para preparo" at bounding box center [276, 204] width 45 height 12
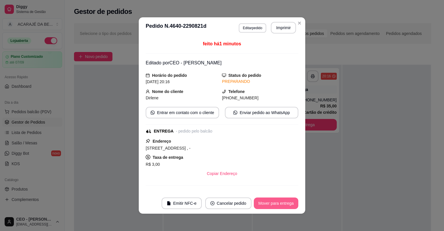
click at [265, 203] on button "Mover para entrega" at bounding box center [276, 204] width 45 height 12
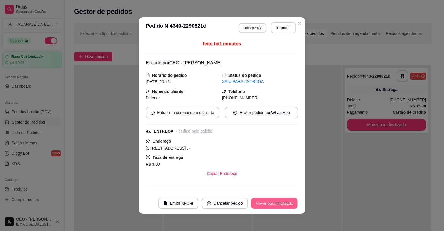
click at [264, 202] on button "Mover para finalizado" at bounding box center [274, 203] width 47 height 11
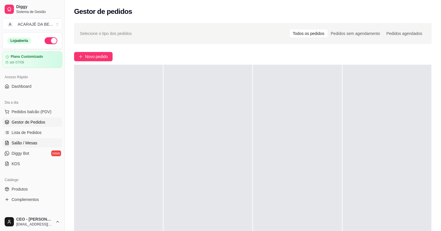
click at [24, 143] on span "Salão / Mesas" at bounding box center [25, 143] width 26 height 6
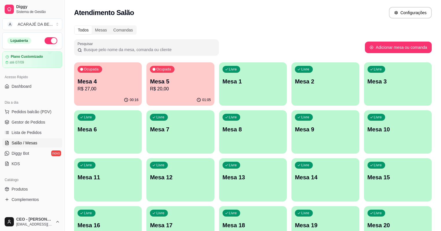
click at [120, 91] on p "R$ 27,00" at bounding box center [107, 89] width 61 height 7
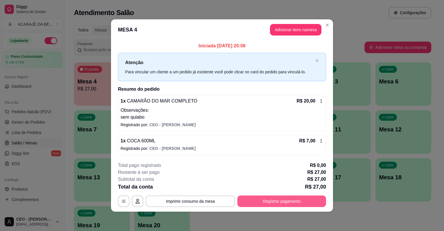
click at [305, 199] on button "Registrar pagamento" at bounding box center [281, 202] width 89 height 12
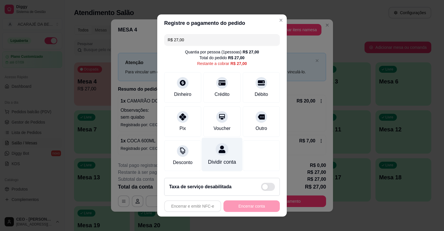
drag, startPoint x: 182, startPoint y: 127, endPoint x: 214, endPoint y: 167, distance: 51.2
click at [182, 127] on div "Pix" at bounding box center [183, 128] width 6 height 7
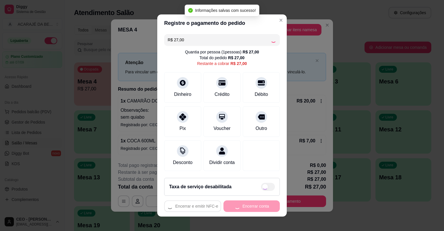
type input "R$ 0,00"
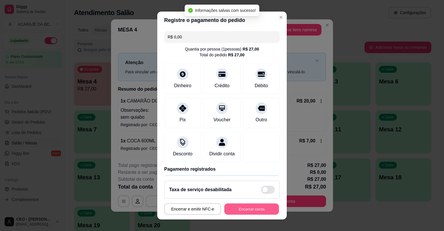
click at [244, 207] on button "Encerrar conta" at bounding box center [251, 209] width 55 height 11
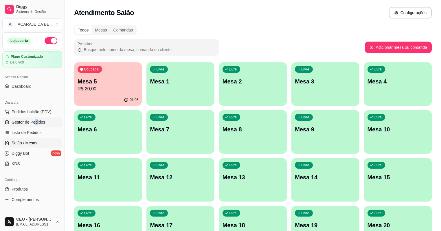
click at [36, 117] on ul "Pedidos balcão (PDV) Gestor de Pedidos Lista de Pedidos Salão / Mesas Diggy Bot…" at bounding box center [32, 137] width 60 height 61
click at [36, 118] on link "Gestor de Pedidos" at bounding box center [32, 122] width 60 height 9
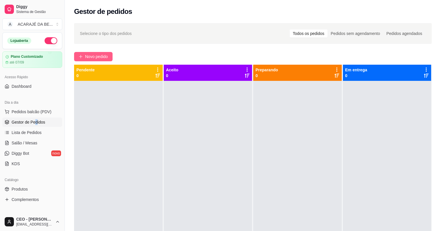
click at [94, 57] on span "Novo pedido" at bounding box center [96, 56] width 23 height 6
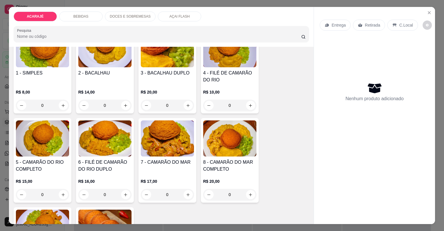
scroll to position [69, 0]
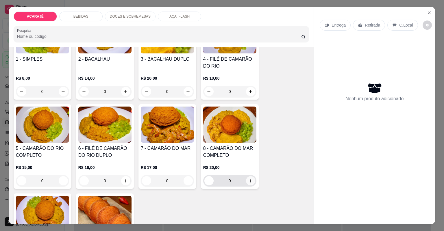
click at [248, 180] on icon "increase-product-quantity" at bounding box center [250, 181] width 4 height 4
type input "1"
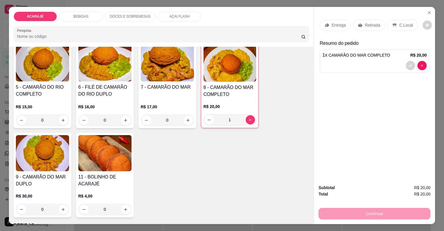
scroll to position [139, 0]
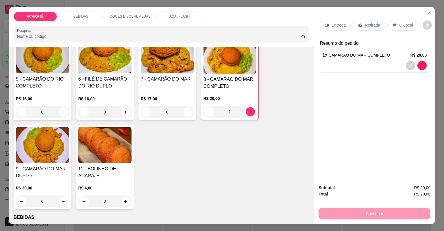
click at [164, 89] on div "7 - CAMARÃO DO MAR" at bounding box center [167, 83] width 53 height 14
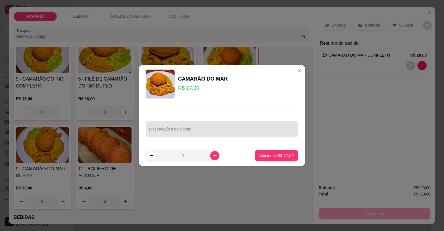
click at [176, 132] on input "Observações do cliente" at bounding box center [222, 132] width 146 height 6
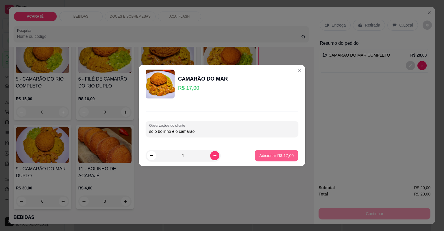
type input "so o bolinho e o camarao"
click at [266, 155] on p "Adicionar R$ 17,00" at bounding box center [276, 156] width 34 height 6
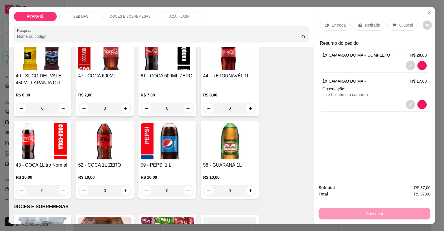
scroll to position [509, 0]
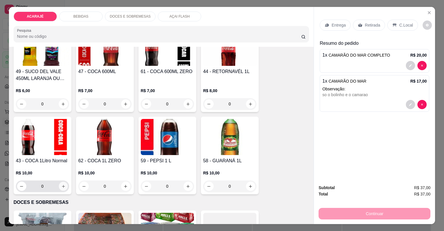
click at [62, 185] on icon "increase-product-quantity" at bounding box center [63, 186] width 4 height 4
type input "1"
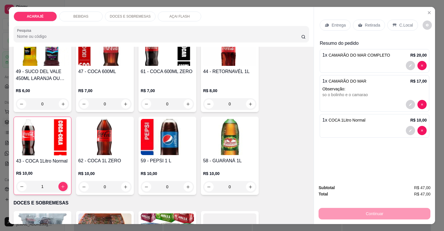
click at [335, 27] on p "Entrega" at bounding box center [339, 25] width 14 height 6
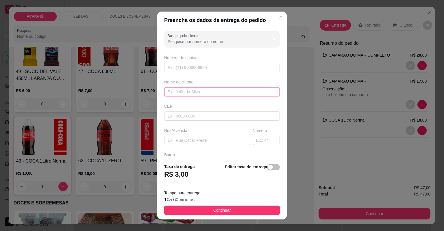
click at [192, 91] on input "text" at bounding box center [222, 91] width 116 height 9
type input "Maria"
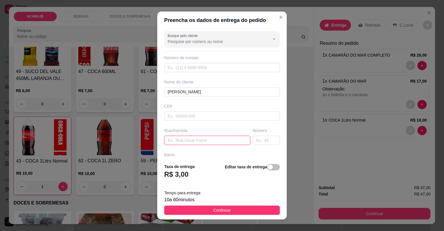
paste input "Rua Comissão, bairro Júlio Aderme"
type input "Rua Comissão, bairro Júlio Aderme"
click at [260, 138] on input "text" at bounding box center [266, 140] width 27 height 9
type input "425"
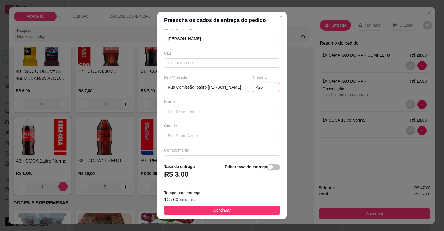
scroll to position [64, 0]
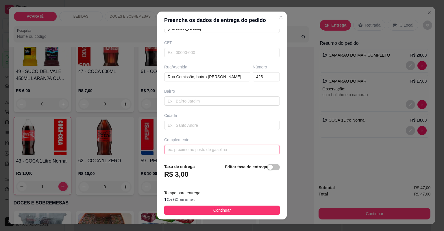
paste input "Ao lado do bar de abóbora"
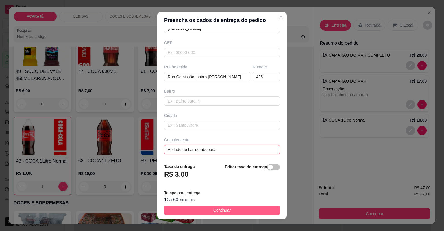
type input "Ao lado do bar de abóbora"
click at [226, 211] on span "Continuar" at bounding box center [222, 210] width 18 height 6
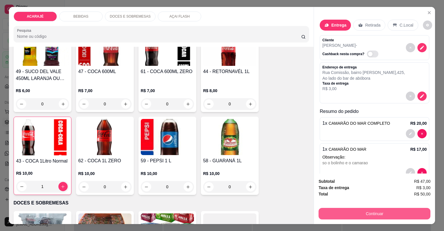
click at [333, 215] on button "Continuar" at bounding box center [375, 214] width 112 height 12
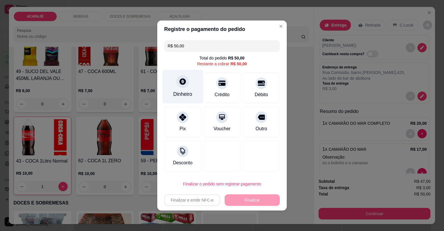
click at [184, 92] on div "Dinheiro" at bounding box center [182, 94] width 19 height 8
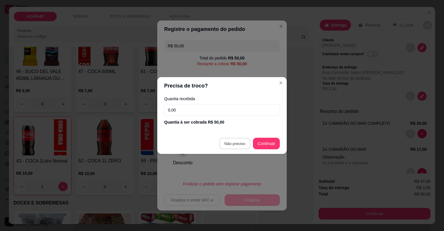
type input "R$ 0,00"
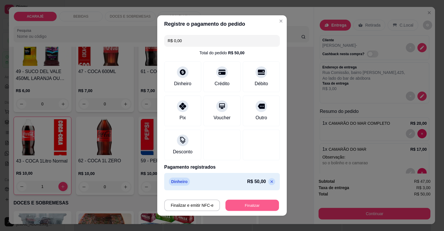
click at [262, 204] on button "Finalizar" at bounding box center [252, 205] width 53 height 11
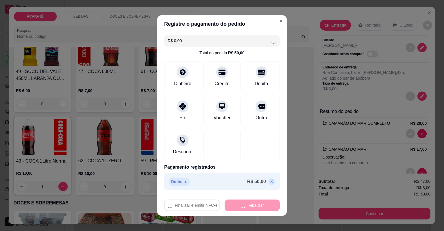
type input "0"
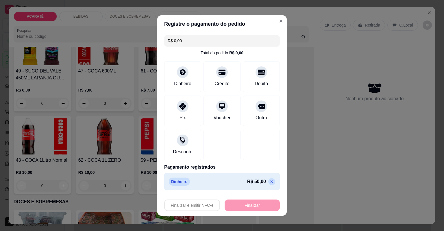
type input "-R$ 50,00"
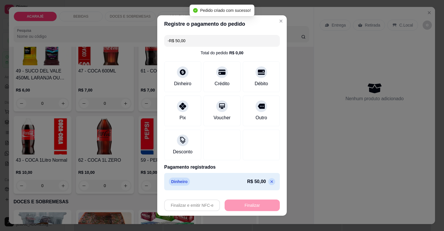
scroll to position [508, 0]
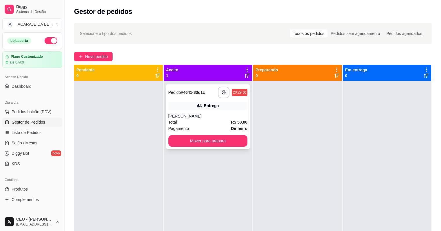
click at [224, 99] on div "**********" at bounding box center [208, 116] width 84 height 65
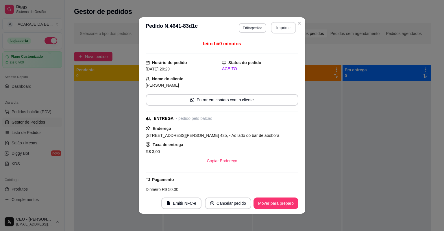
click at [282, 29] on button "Imprimir" at bounding box center [283, 28] width 25 height 12
click at [263, 203] on button "Mover para preparo" at bounding box center [276, 204] width 45 height 12
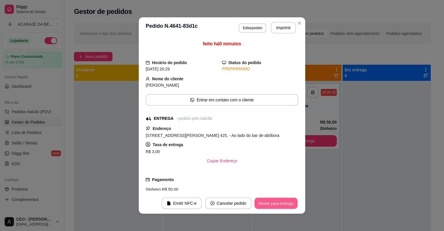
click at [264, 207] on button "Mover para entrega" at bounding box center [275, 203] width 43 height 11
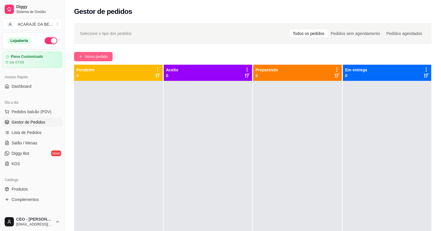
click at [84, 58] on button "Novo pedido" at bounding box center [93, 56] width 38 height 9
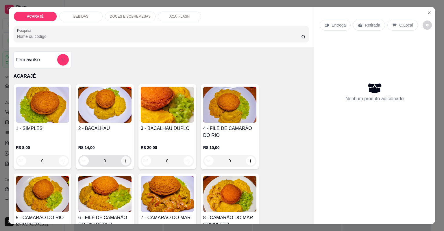
click at [123, 161] on icon "increase-product-quantity" at bounding box center [125, 161] width 4 height 4
type input "1"
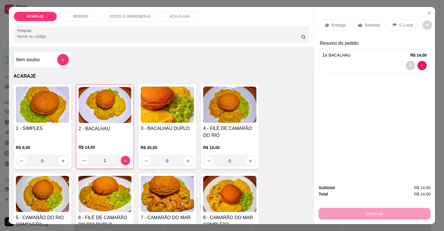
click at [339, 25] on p "Entrega" at bounding box center [339, 25] width 14 height 6
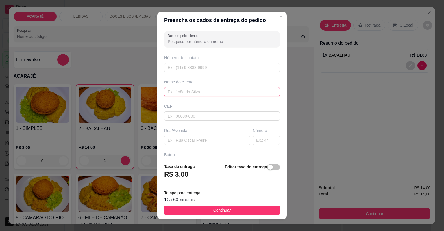
click at [203, 91] on input "text" at bounding box center [222, 91] width 116 height 9
type input "Milena"
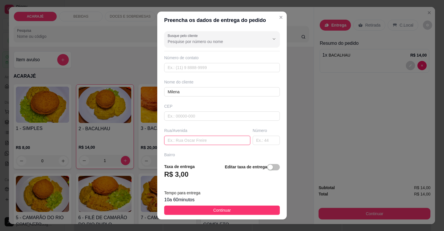
paste input "Rua ministro Barros Barreto n33, prédio branco na esquina"
click at [193, 142] on input "Rua ministro Barros Barreto n33, prédio branco na esquina" at bounding box center [207, 140] width 86 height 9
type input "Rua ministro Barros Barreto , prédio branco na esquina"
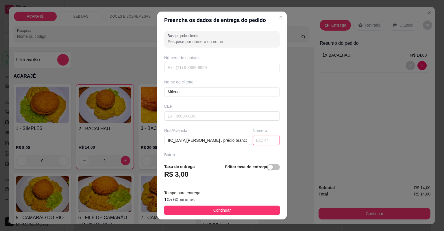
click at [253, 143] on input "text" at bounding box center [266, 140] width 27 height 9
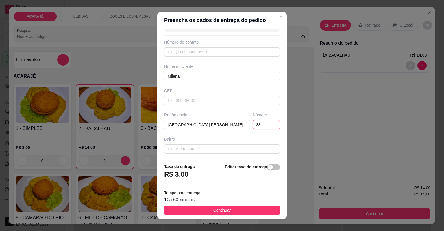
scroll to position [23, 0]
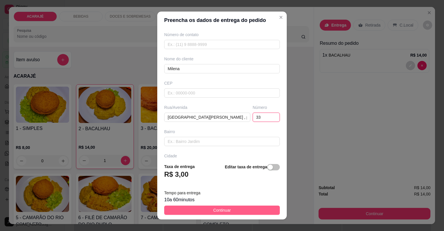
type input "33"
click at [204, 210] on button "Continuar" at bounding box center [222, 210] width 116 height 9
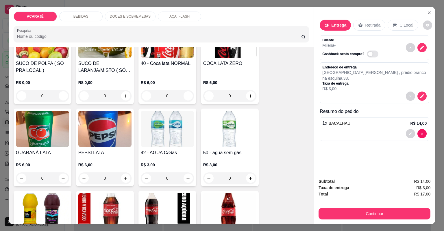
scroll to position [370, 0]
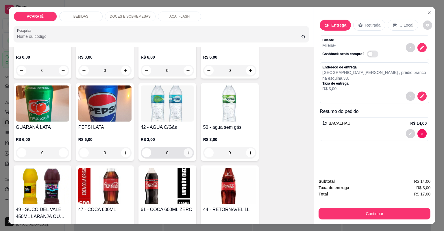
click at [186, 151] on icon "increase-product-quantity" at bounding box center [188, 153] width 4 height 4
type input "1"
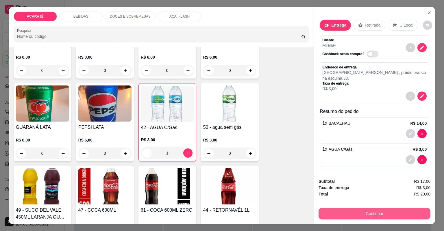
click at [393, 215] on button "Continuar" at bounding box center [375, 214] width 112 height 12
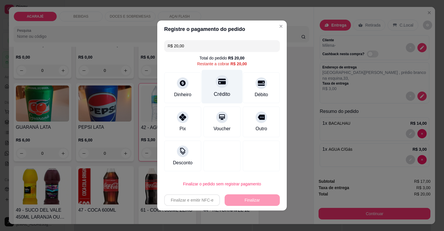
click at [214, 93] on div "Crédito" at bounding box center [222, 94] width 16 height 8
type input "R$ 0,00"
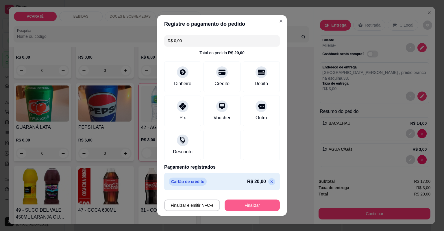
click at [235, 205] on button "Finalizar" at bounding box center [252, 206] width 55 height 12
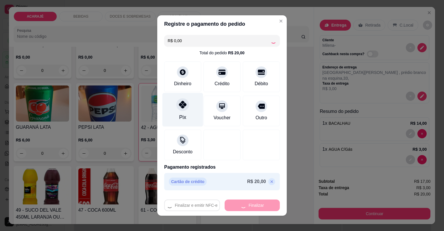
type input "0"
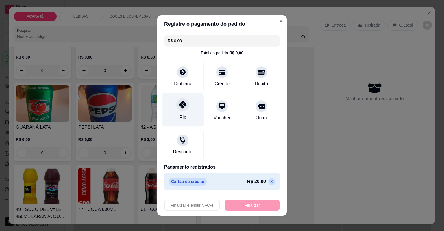
type input "-R$ 20,00"
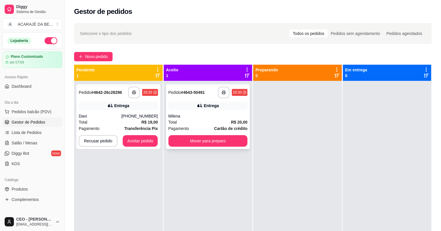
click at [186, 120] on div "Total R$ 20,00" at bounding box center [207, 122] width 79 height 6
click at [141, 111] on div "**********" at bounding box center [118, 116] width 84 height 65
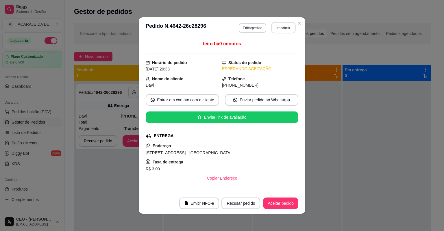
click at [280, 24] on button "Imprimir" at bounding box center [283, 27] width 24 height 11
click at [267, 202] on button "Aceitar pedido" at bounding box center [280, 204] width 35 height 12
click at [267, 202] on div "Recusar pedido Aceitar pedido" at bounding box center [251, 204] width 93 height 12
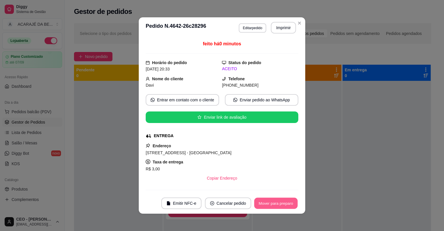
click at [268, 202] on button "Mover para preparo" at bounding box center [275, 203] width 43 height 11
click at [268, 202] on div "Mover para preparo" at bounding box center [276, 204] width 45 height 12
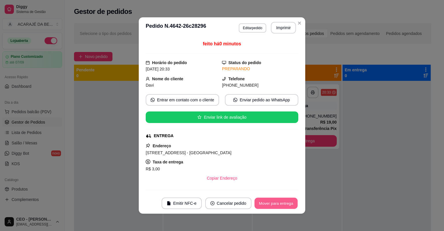
click at [268, 202] on button "Mover para entrega" at bounding box center [275, 203] width 43 height 11
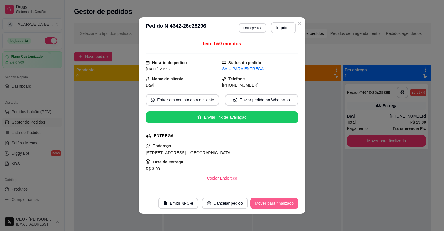
click at [271, 202] on button "Mover para finalizado" at bounding box center [274, 204] width 48 height 12
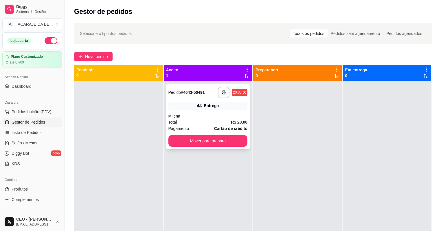
click at [217, 106] on div "Entrega" at bounding box center [207, 106] width 79 height 8
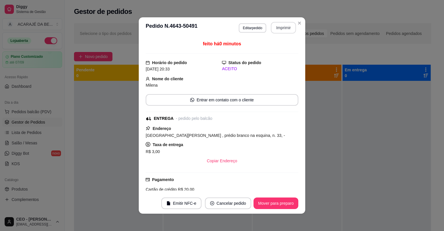
click at [275, 29] on button "Imprimir" at bounding box center [283, 28] width 25 height 12
click at [276, 199] on button "Mover para preparo" at bounding box center [276, 204] width 45 height 12
click at [274, 204] on button "Mover para preparo" at bounding box center [276, 204] width 45 height 12
click at [274, 204] on div "Mover para preparo" at bounding box center [271, 204] width 53 height 12
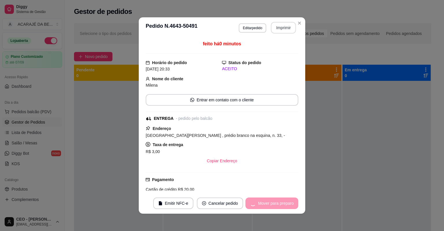
click at [274, 204] on div "Mover para preparo" at bounding box center [271, 204] width 53 height 12
click at [274, 203] on div "Mover para preparo" at bounding box center [271, 204] width 53 height 12
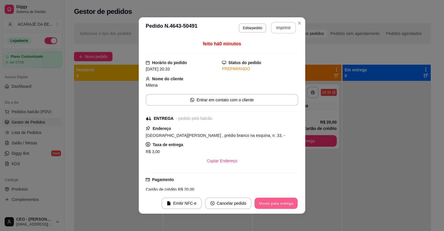
click at [274, 203] on button "Mover para entrega" at bounding box center [275, 203] width 43 height 11
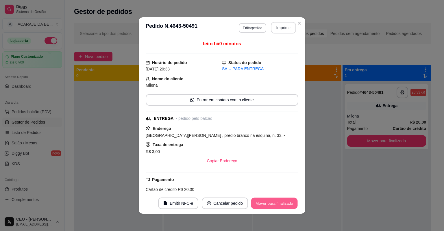
click at [274, 203] on button "Mover para finalizado" at bounding box center [274, 203] width 47 height 11
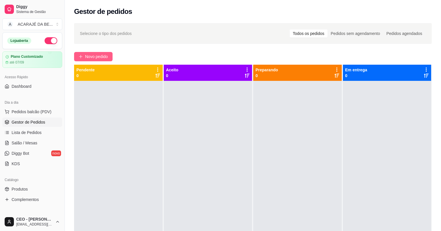
click at [89, 58] on span "Novo pedido" at bounding box center [96, 56] width 23 height 6
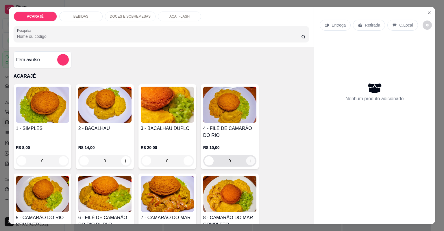
click at [250, 161] on icon "increase-product-quantity" at bounding box center [250, 161] width 4 height 4
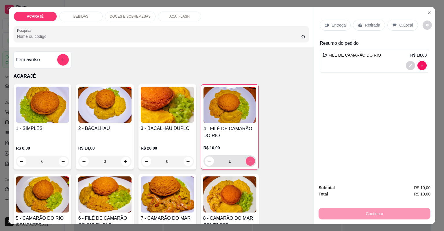
click at [250, 161] on icon "increase-product-quantity" at bounding box center [250, 161] width 4 height 4
type input "2"
click at [341, 25] on p "Entrega" at bounding box center [339, 25] width 14 height 6
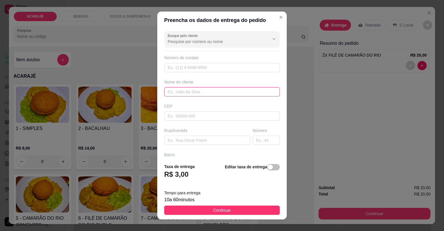
click at [193, 94] on input "text" at bounding box center [222, 91] width 116 height 9
type input "p"
type input "Preta"
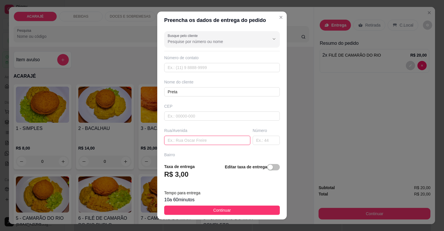
click at [176, 140] on input "text" at bounding box center [207, 140] width 86 height 9
type input "comissao"
click at [254, 143] on input "text" at bounding box center [266, 140] width 27 height 9
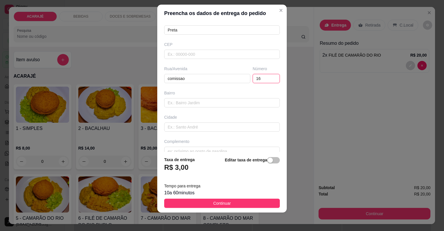
scroll to position [64, 0]
type input "16"
click at [187, 147] on div "Busque pelo cliente Número de contato Nome do cliente Preta CEP Rua/Avenida com…" at bounding box center [222, 87] width 130 height 130
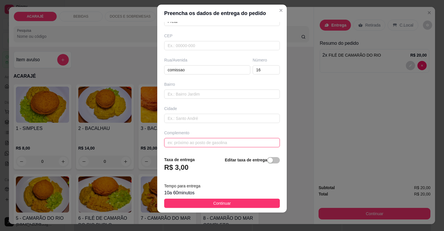
click at [187, 144] on input "text" at bounding box center [222, 142] width 116 height 9
type input "proximo ao bar de cheu"
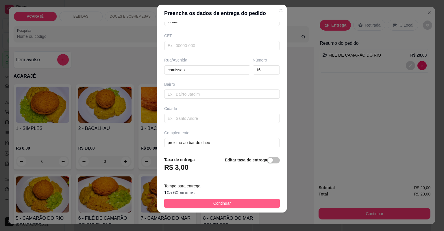
click at [202, 206] on button "Continuar" at bounding box center [222, 203] width 116 height 9
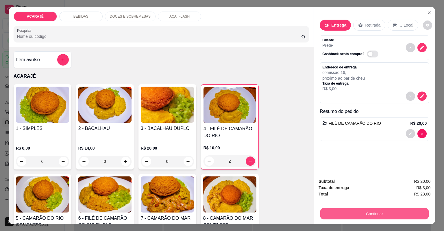
click at [358, 213] on button "Continuar" at bounding box center [374, 213] width 108 height 11
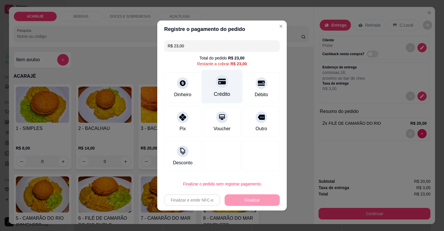
click at [215, 94] on div "Crédito" at bounding box center [222, 94] width 16 height 8
type input "R$ 0,00"
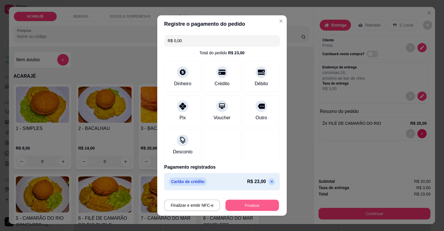
click at [234, 204] on button "Finalizar" at bounding box center [252, 205] width 53 height 11
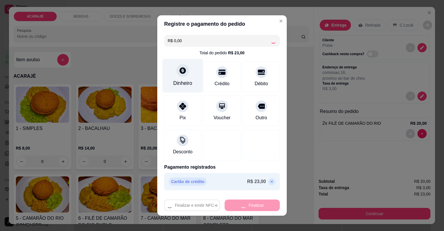
type input "0"
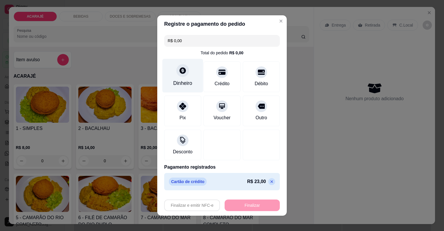
type input "-R$ 23,00"
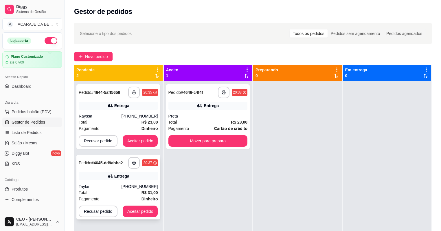
click at [140, 173] on div "Entrega" at bounding box center [118, 176] width 79 height 8
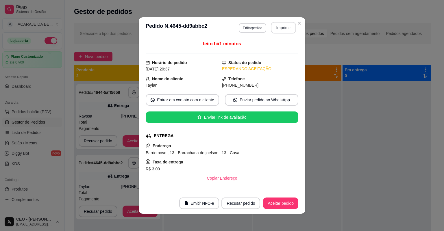
click at [280, 29] on button "Imprimir" at bounding box center [283, 28] width 25 height 12
click at [266, 205] on button "Aceitar pedido" at bounding box center [280, 204] width 35 height 12
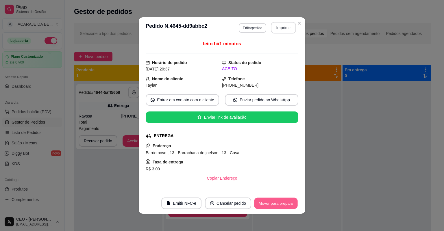
click at [273, 204] on button "Mover para preparo" at bounding box center [275, 203] width 43 height 11
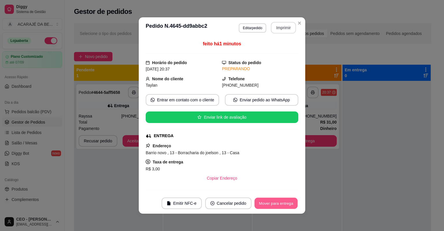
click at [273, 204] on button "Mover para entrega" at bounding box center [275, 203] width 43 height 11
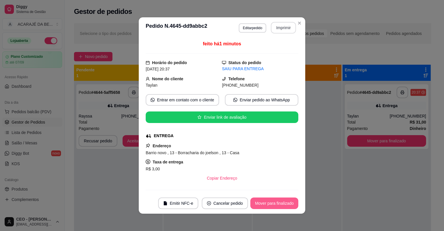
click at [270, 198] on button "Mover para finalizado" at bounding box center [274, 204] width 48 height 12
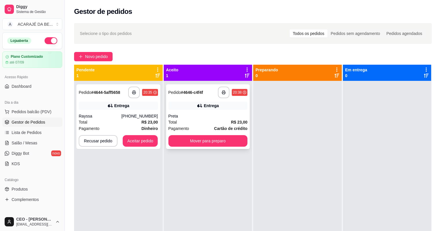
click at [199, 125] on div "Total R$ 23,00" at bounding box center [207, 122] width 79 height 6
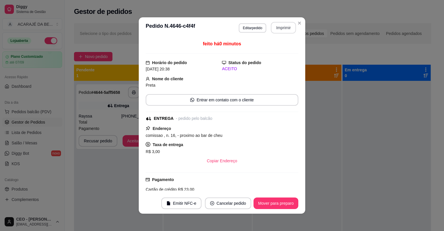
click at [272, 23] on button "Imprimir" at bounding box center [283, 28] width 25 height 12
click at [262, 202] on button "Mover para preparo" at bounding box center [276, 204] width 45 height 12
click at [262, 202] on button "Mover para preparo" at bounding box center [275, 203] width 43 height 11
click at [265, 202] on div "Mover para preparo" at bounding box center [271, 204] width 53 height 12
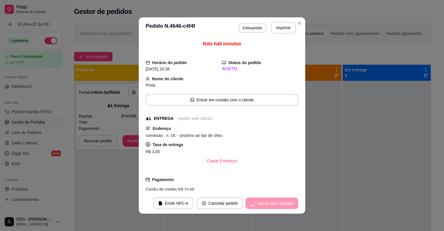
click at [265, 202] on div "Mover para preparo" at bounding box center [271, 204] width 53 height 12
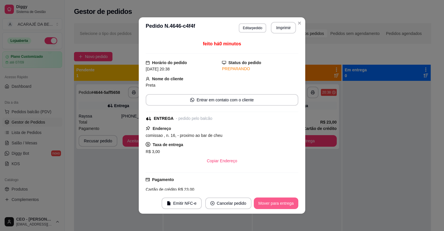
click at [264, 203] on button "Mover para entrega" at bounding box center [276, 204] width 45 height 12
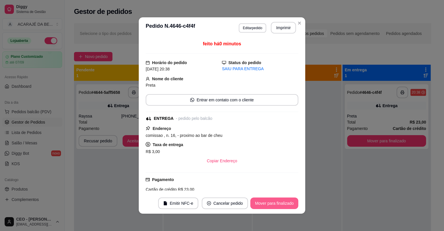
click at [264, 203] on button "Mover para finalizado" at bounding box center [274, 204] width 48 height 12
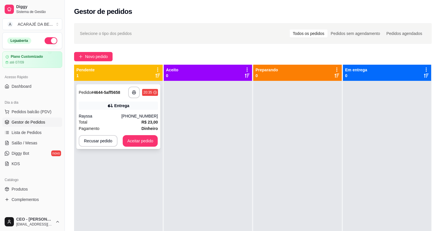
drag, startPoint x: 123, startPoint y: 116, endPoint x: 130, endPoint y: 113, distance: 8.1
click at [130, 113] on div "Rayssa (73) 99101-6676" at bounding box center [118, 116] width 79 height 6
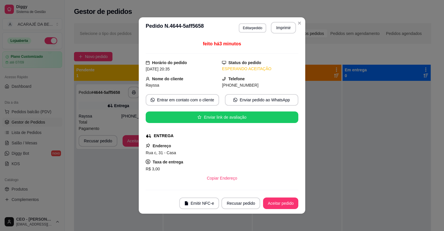
drag, startPoint x: 277, startPoint y: 20, endPoint x: 278, endPoint y: 24, distance: 4.1
click at [277, 21] on header "**********" at bounding box center [222, 27] width 167 height 21
click at [278, 26] on button "Imprimir" at bounding box center [283, 28] width 25 height 12
click at [269, 205] on button "Aceitar pedido" at bounding box center [281, 203] width 34 height 11
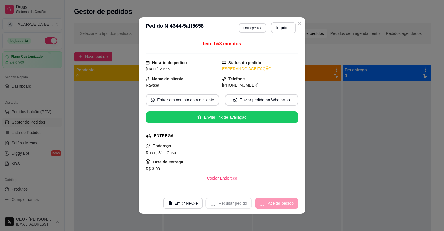
click at [269, 205] on div "Recusar pedido Aceitar pedido" at bounding box center [251, 204] width 93 height 12
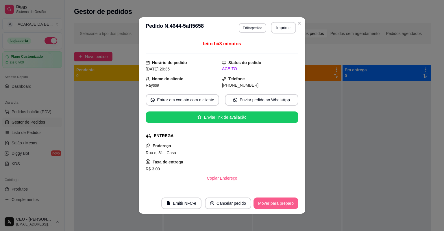
click at [269, 205] on button "Mover para preparo" at bounding box center [276, 204] width 45 height 12
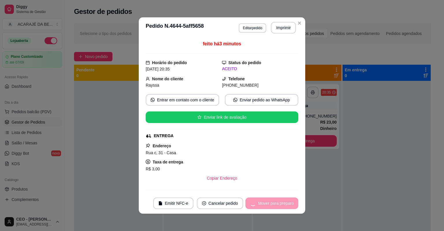
click at [269, 205] on div "Mover para preparo" at bounding box center [271, 204] width 53 height 12
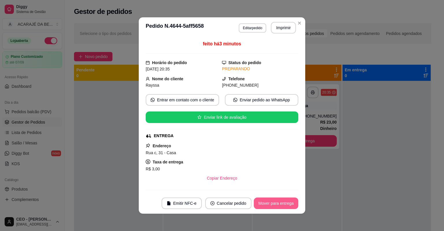
click at [269, 205] on button "Mover para entrega" at bounding box center [276, 204] width 45 height 12
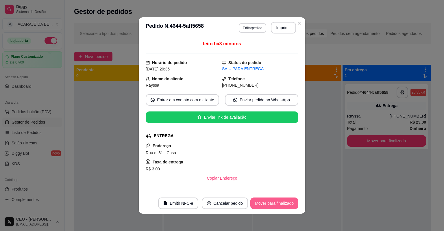
click at [269, 205] on button "Mover para finalizado" at bounding box center [274, 204] width 48 height 12
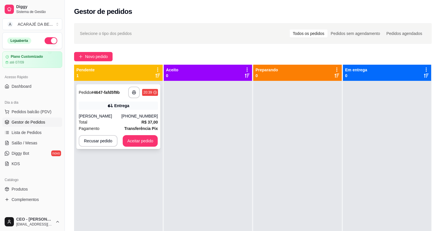
click at [129, 110] on div "**********" at bounding box center [118, 116] width 84 height 65
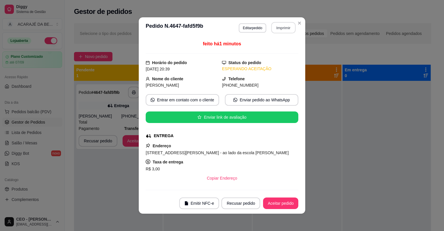
click at [286, 26] on button "Imprimir" at bounding box center [283, 27] width 24 height 11
click at [272, 204] on button "Aceitar pedido" at bounding box center [280, 204] width 35 height 12
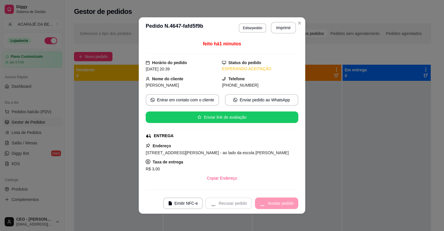
click at [272, 203] on div "Recusar pedido Aceitar pedido" at bounding box center [251, 204] width 93 height 12
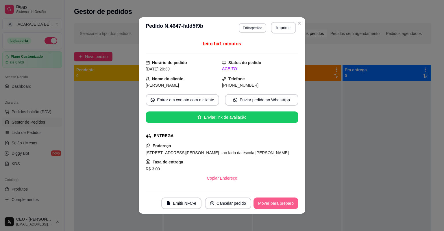
click at [272, 203] on button "Mover para preparo" at bounding box center [276, 204] width 45 height 12
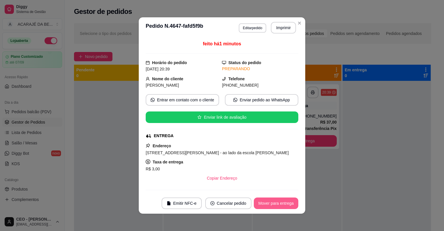
click at [272, 203] on button "Mover para entrega" at bounding box center [276, 204] width 45 height 12
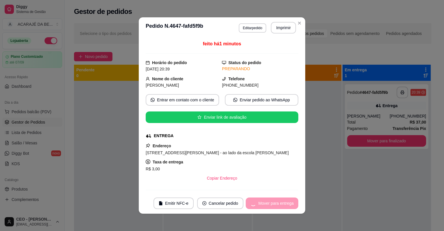
click at [272, 202] on div "Mover para entrega" at bounding box center [272, 204] width 53 height 12
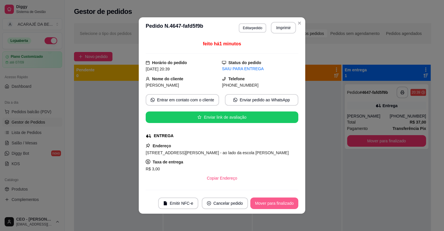
click at [272, 202] on button "Mover para finalizado" at bounding box center [274, 204] width 48 height 12
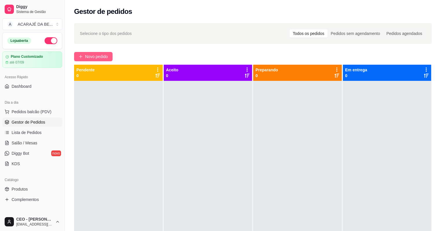
click at [98, 57] on span "Novo pedido" at bounding box center [96, 56] width 23 height 6
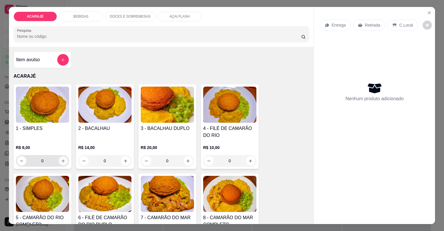
click at [61, 161] on icon "increase-product-quantity" at bounding box center [63, 161] width 4 height 4
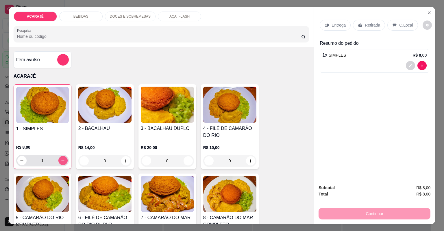
click at [61, 161] on icon "increase-product-quantity" at bounding box center [63, 161] width 4 height 4
type input "2"
drag, startPoint x: 371, startPoint y: 22, endPoint x: 368, endPoint y: 29, distance: 7.5
click at [371, 23] on p "Retirada" at bounding box center [372, 25] width 15 height 6
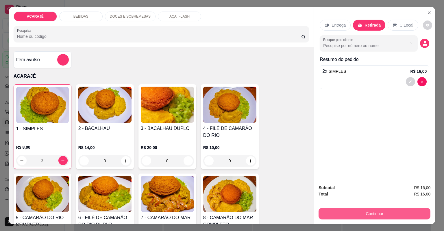
click at [355, 209] on button "Continuar" at bounding box center [375, 214] width 112 height 12
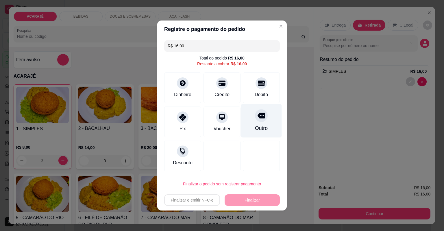
click at [246, 101] on div "Débito" at bounding box center [261, 88] width 37 height 31
type input "R$ 0,00"
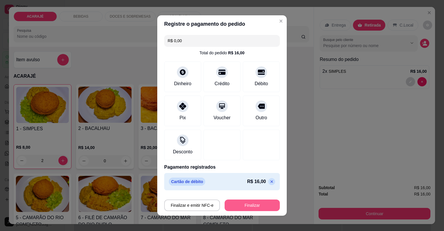
click at [236, 209] on button "Finalizar" at bounding box center [252, 206] width 55 height 12
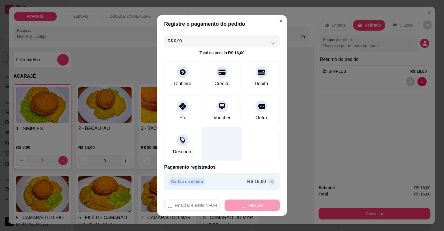
type input "0"
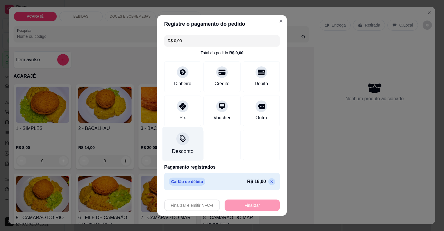
type input "-R$ 16,00"
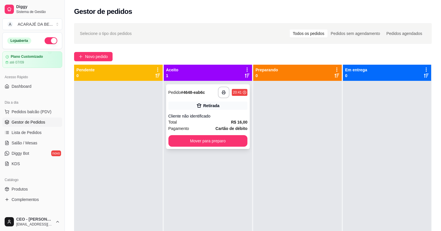
click at [192, 115] on div "Cliente não identificado" at bounding box center [207, 116] width 79 height 6
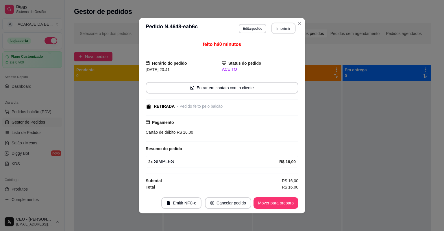
click at [280, 28] on button "Imprimir" at bounding box center [283, 28] width 24 height 11
click at [274, 202] on button "Mover para preparo" at bounding box center [275, 202] width 43 height 11
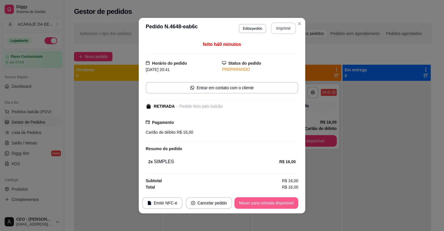
click at [273, 200] on button "Mover para retirada disponível" at bounding box center [266, 203] width 64 height 12
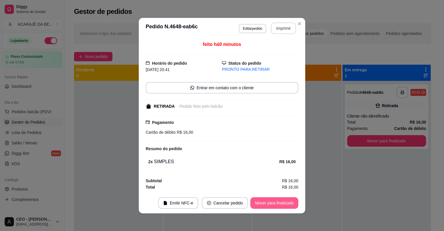
click at [273, 200] on button "Mover para finalizado" at bounding box center [274, 203] width 48 height 12
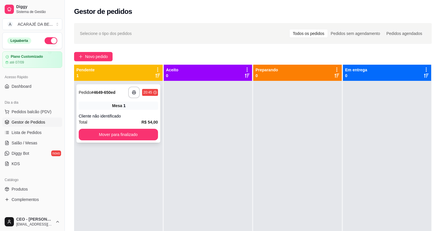
click at [128, 113] on div "**********" at bounding box center [118, 113] width 84 height 58
click at [136, 91] on button "button" at bounding box center [133, 92] width 11 height 11
click at [112, 134] on button "Mover para finalizado" at bounding box center [118, 135] width 79 height 12
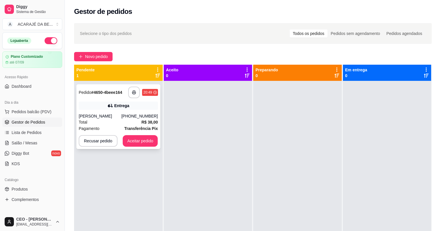
click at [112, 117] on div "Jaqueline Ribeiro" at bounding box center [100, 116] width 43 height 6
click at [133, 89] on button "button" at bounding box center [134, 93] width 12 height 12
click at [138, 140] on button "Aceitar pedido" at bounding box center [140, 141] width 35 height 12
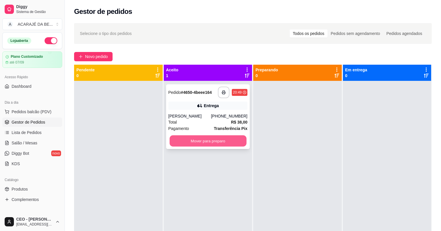
click at [195, 140] on button "Mover para preparo" at bounding box center [207, 141] width 77 height 11
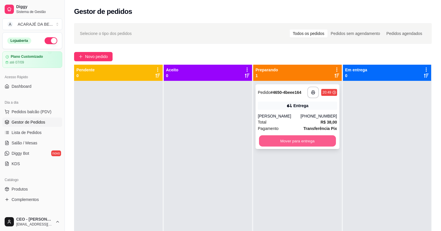
click at [267, 142] on button "Mover para entrega" at bounding box center [297, 141] width 77 height 11
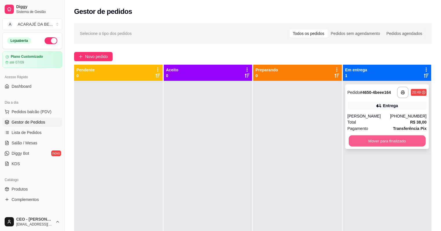
click at [360, 141] on button "Mover para finalizado" at bounding box center [386, 141] width 77 height 11
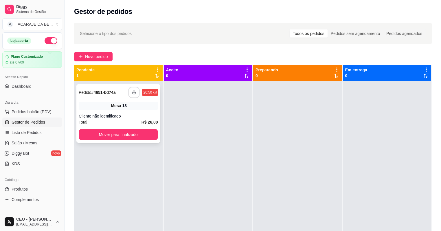
click at [136, 93] on button "button" at bounding box center [133, 92] width 11 height 11
click at [102, 135] on button "Mover para finalizado" at bounding box center [118, 134] width 77 height 11
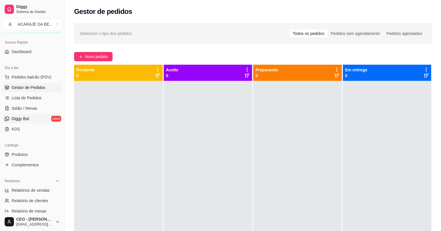
scroll to position [46, 0]
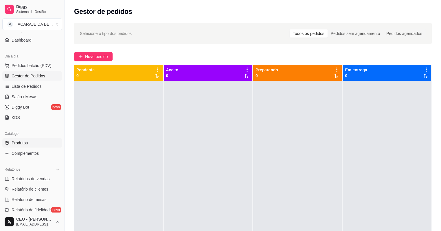
click at [13, 146] on span "Produtos" at bounding box center [20, 143] width 16 height 6
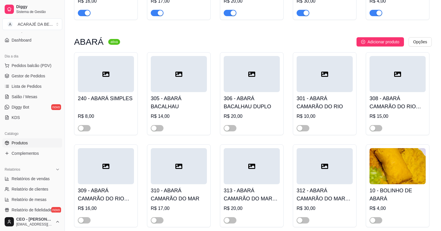
scroll to position [208, 0]
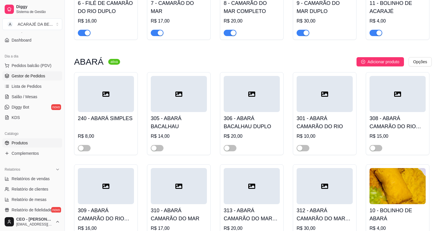
click at [27, 75] on span "Gestor de Pedidos" at bounding box center [29, 76] width 34 height 6
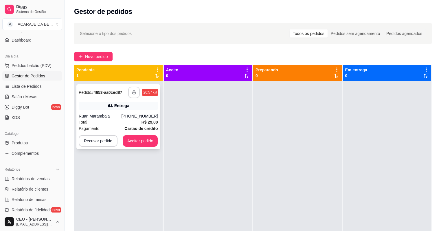
click at [130, 93] on button "button" at bounding box center [134, 93] width 12 height 12
click at [145, 145] on button "Aceitar pedido" at bounding box center [140, 141] width 34 height 11
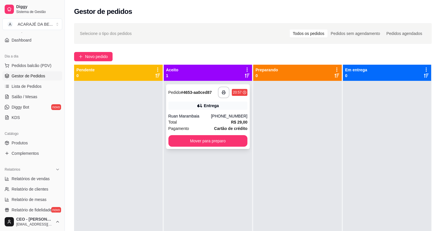
click at [212, 135] on div "**********" at bounding box center [208, 116] width 84 height 65
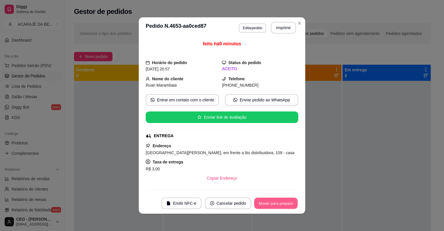
click at [257, 206] on button "Mover para preparo" at bounding box center [275, 203] width 43 height 11
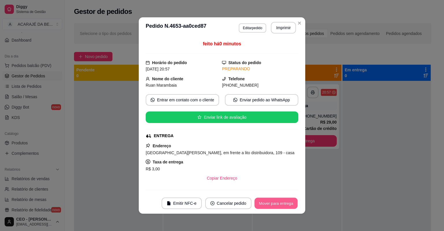
click at [275, 201] on button "Mover para entrega" at bounding box center [275, 203] width 43 height 11
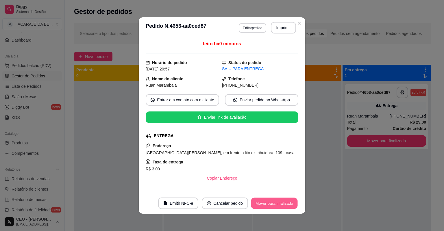
click at [285, 204] on button "Mover para finalizado" at bounding box center [274, 203] width 47 height 11
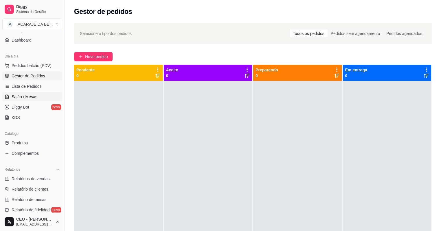
click at [29, 97] on span "Salão / Mesas" at bounding box center [25, 97] width 26 height 6
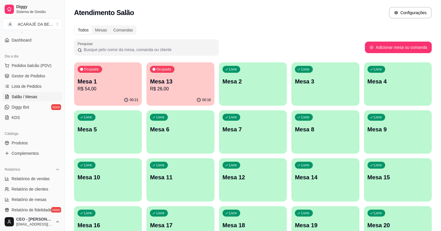
click at [156, 75] on div "Ocupada Mesa 13 R$ 26,00" at bounding box center [180, 78] width 68 height 32
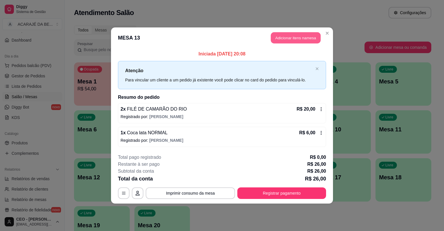
click at [289, 38] on button "Adicionar itens na mesa" at bounding box center [296, 37] width 50 height 11
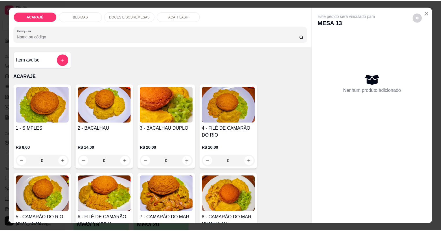
scroll to position [46, 0]
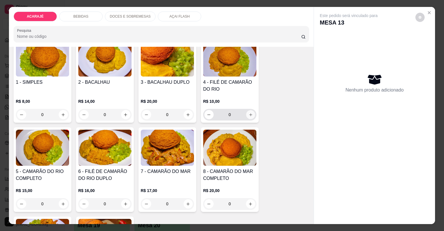
click at [248, 116] on icon "increase-product-quantity" at bounding box center [250, 115] width 4 height 4
type input "1"
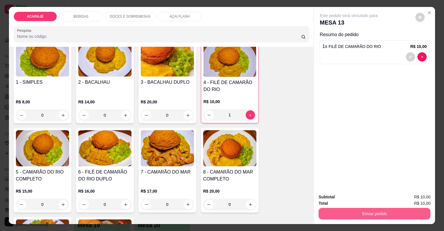
click at [346, 215] on button "Enviar pedido" at bounding box center [375, 214] width 112 height 12
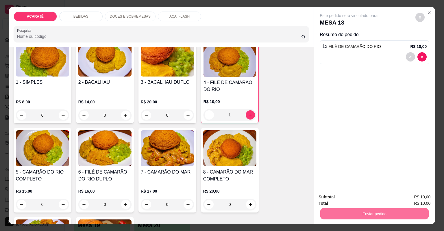
click at [333, 200] on button "Não registrar e enviar pedido" at bounding box center [356, 199] width 58 height 11
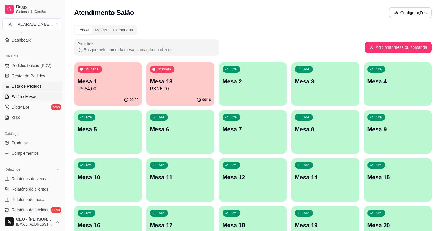
click at [27, 84] on span "Lista de Pedidos" at bounding box center [27, 87] width 30 height 6
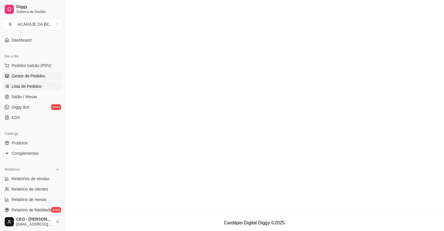
click at [29, 79] on span "Gestor de Pedidos" at bounding box center [29, 76] width 34 height 6
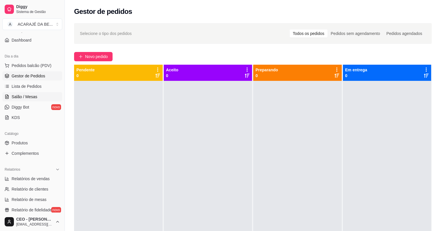
click at [31, 96] on span "Salão / Mesas" at bounding box center [25, 97] width 26 height 6
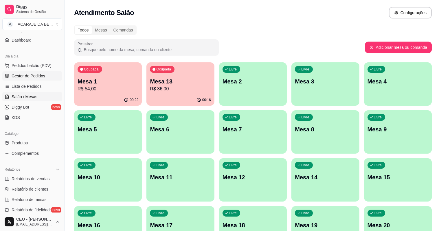
click at [33, 75] on span "Gestor de Pedidos" at bounding box center [29, 76] width 34 height 6
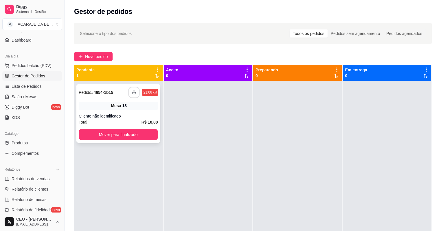
click at [133, 93] on icon "button" at bounding box center [134, 92] width 4 height 4
click at [121, 135] on button "Mover para finalizado" at bounding box center [118, 134] width 77 height 11
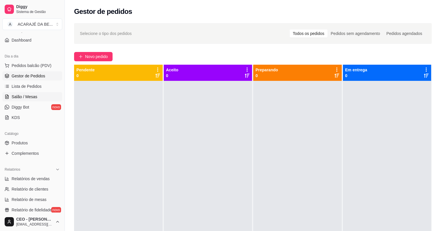
click at [27, 98] on span "Salão / Mesas" at bounding box center [25, 97] width 26 height 6
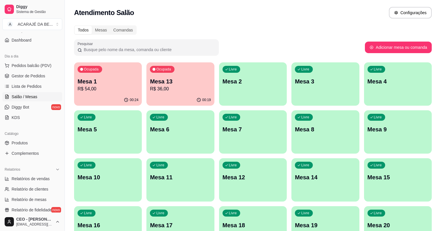
click at [97, 90] on p "R$ 54,00" at bounding box center [107, 89] width 61 height 7
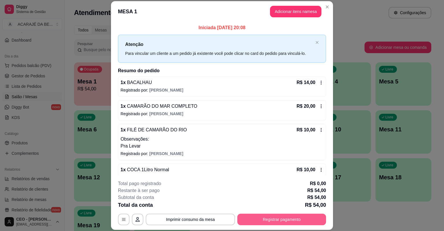
click at [288, 221] on button "Registrar pagamento" at bounding box center [281, 220] width 89 height 12
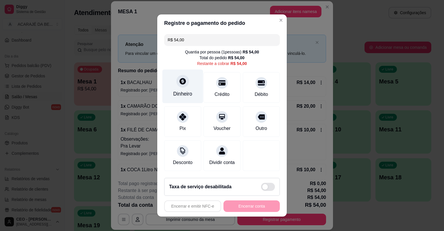
click at [181, 88] on div "Dinheiro" at bounding box center [182, 87] width 41 height 34
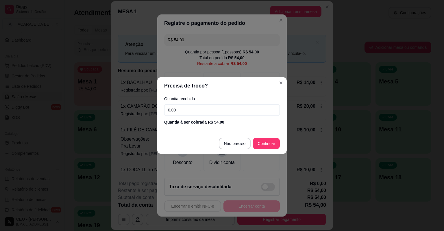
click at [192, 112] on input "0,00" at bounding box center [222, 110] width 116 height 12
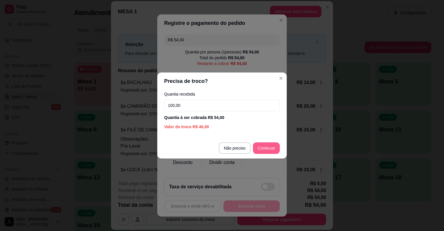
type input "100,00"
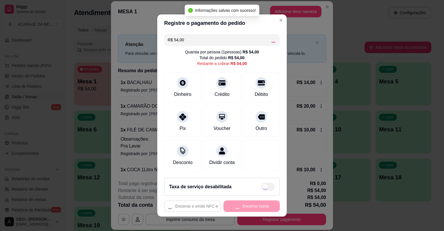
type input "R$ 0,00"
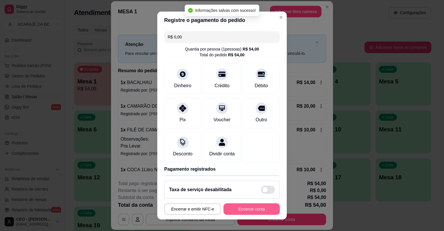
click at [233, 211] on button "Encerrar conta" at bounding box center [251, 210] width 56 height 12
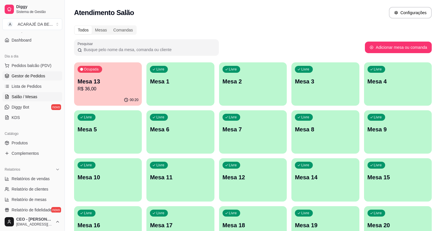
click at [27, 77] on span "Gestor de Pedidos" at bounding box center [29, 76] width 34 height 6
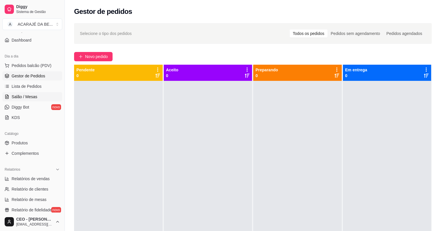
click at [30, 97] on span "Salão / Mesas" at bounding box center [25, 97] width 26 height 6
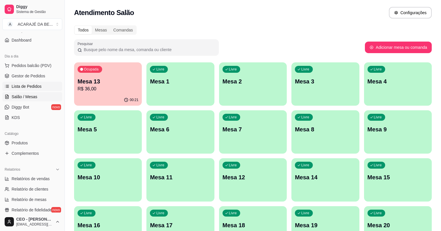
click at [29, 88] on span "Lista de Pedidos" at bounding box center [27, 87] width 30 height 6
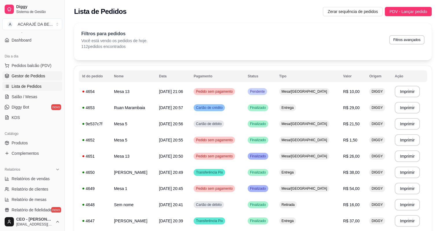
click at [21, 75] on span "Gestor de Pedidos" at bounding box center [29, 76] width 34 height 6
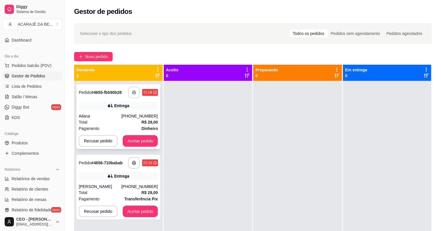
click at [136, 94] on button "button" at bounding box center [134, 93] width 12 height 12
click at [137, 142] on button "Aceitar pedido" at bounding box center [140, 141] width 34 height 11
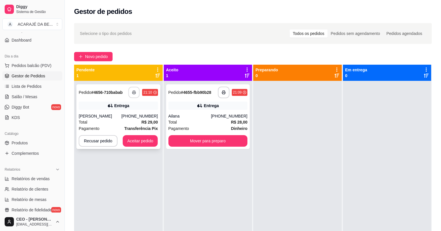
click at [132, 95] on button "button" at bounding box center [133, 92] width 11 height 11
click at [152, 141] on button "Aceitar pedido" at bounding box center [140, 141] width 35 height 12
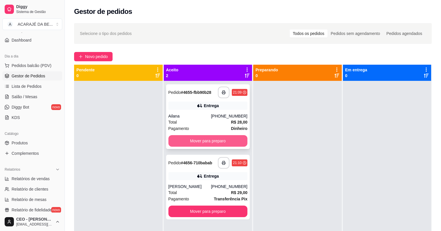
click at [237, 142] on button "Mover para preparo" at bounding box center [207, 141] width 79 height 12
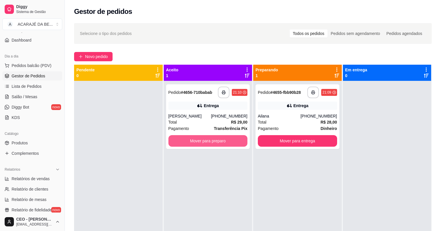
click at [237, 142] on button "Mover para preparo" at bounding box center [207, 141] width 79 height 12
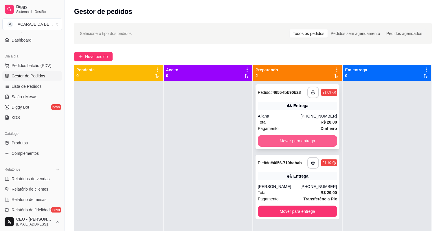
click at [286, 144] on button "Mover para entrega" at bounding box center [297, 141] width 79 height 12
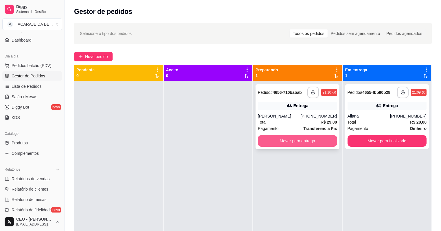
click at [294, 143] on button "Mover para entrega" at bounding box center [297, 141] width 79 height 12
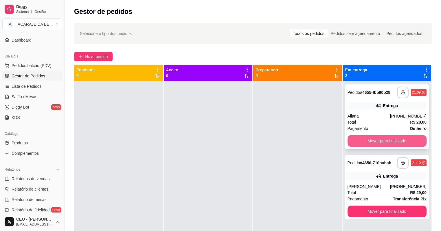
click at [373, 140] on button "Mover para finalizado" at bounding box center [386, 141] width 79 height 12
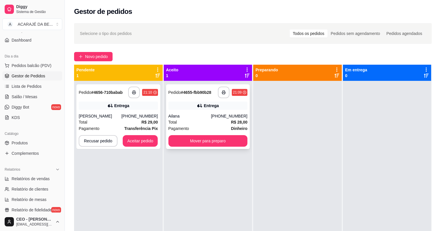
click at [206, 121] on div "Total R$ 28,00" at bounding box center [207, 122] width 79 height 6
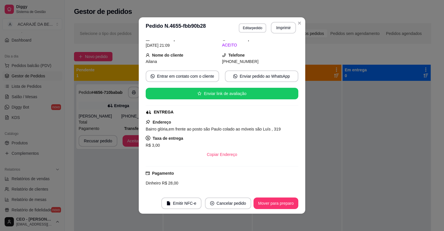
scroll to position [91, 0]
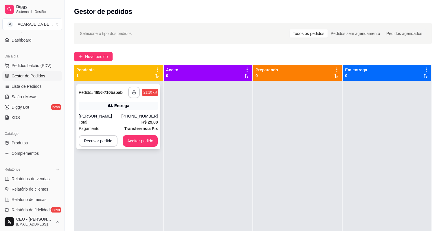
click at [117, 123] on div "Total R$ 29,00" at bounding box center [118, 122] width 79 height 6
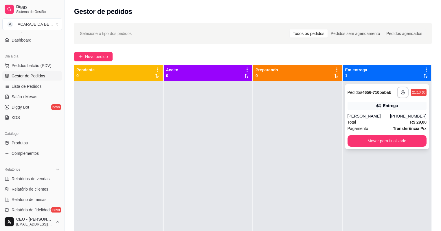
click at [377, 119] on div "Total R$ 29,00" at bounding box center [386, 122] width 79 height 6
click at [380, 121] on div "Total R$ 29,00" at bounding box center [386, 122] width 79 height 6
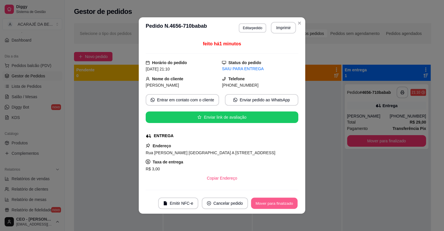
click at [268, 203] on button "Mover para finalizado" at bounding box center [274, 203] width 47 height 11
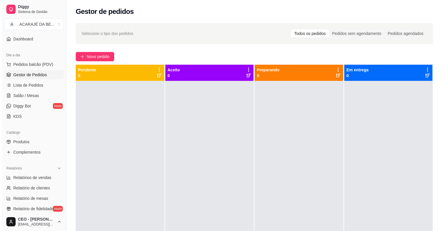
scroll to position [46, 0]
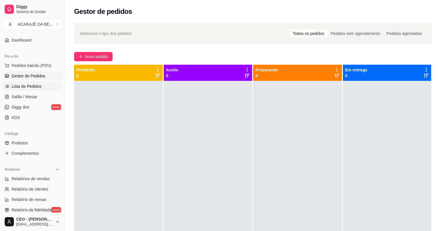
click at [27, 88] on span "Lista de Pedidos" at bounding box center [27, 87] width 30 height 6
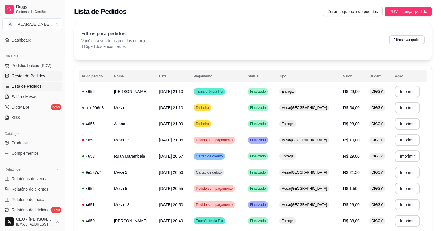
click at [16, 76] on span "Gestor de Pedidos" at bounding box center [29, 76] width 34 height 6
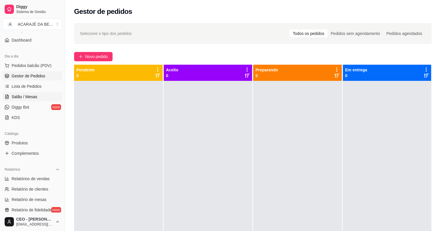
click at [21, 97] on span "Salão / Mesas" at bounding box center [25, 97] width 26 height 6
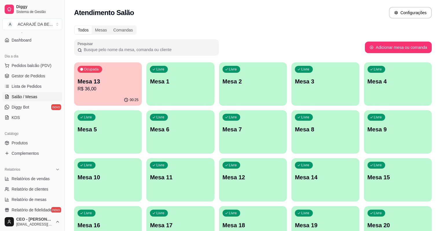
click at [98, 83] on p "Mesa 13" at bounding box center [107, 81] width 61 height 8
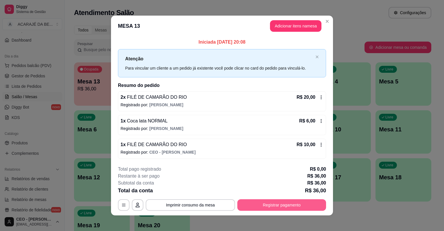
click at [278, 206] on button "Registrar pagamento" at bounding box center [281, 206] width 89 height 12
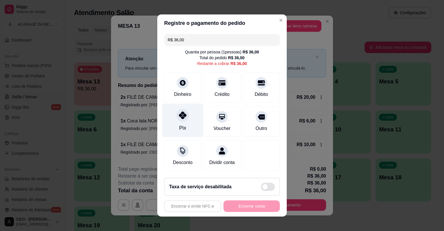
click at [176, 122] on div "Pix" at bounding box center [182, 121] width 41 height 34
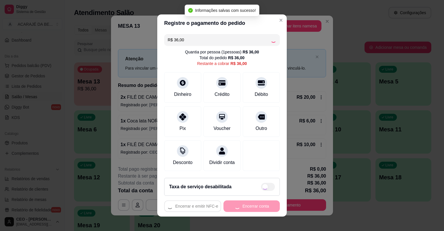
type input "R$ 0,00"
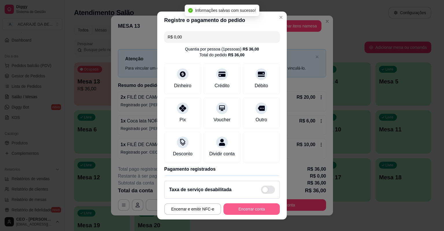
click at [262, 212] on button "Encerrar conta" at bounding box center [251, 210] width 56 height 12
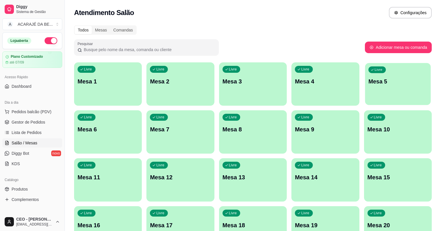
click at [368, 84] on p "Mesa 5" at bounding box center [397, 82] width 59 height 8
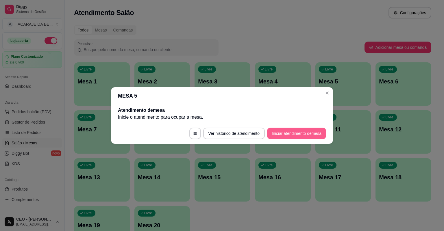
click at [274, 132] on button "Iniciar atendimento de mesa" at bounding box center [296, 134] width 59 height 12
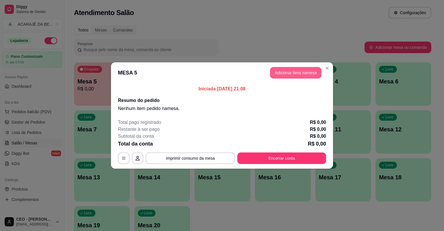
click at [289, 75] on button "Adicionar itens na mesa" at bounding box center [295, 73] width 51 height 12
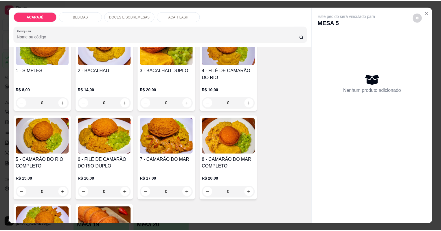
scroll to position [46, 0]
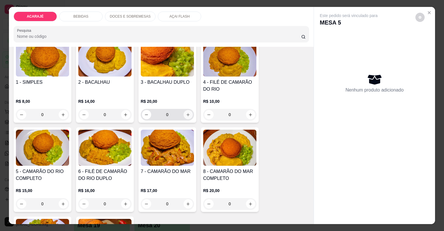
click at [186, 116] on icon "increase-product-quantity" at bounding box center [188, 115] width 4 height 4
type input "1"
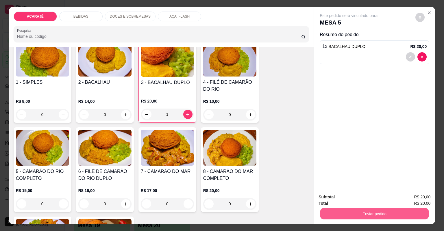
click at [335, 215] on button "Enviar pedido" at bounding box center [374, 213] width 108 height 11
click at [341, 202] on button "Não registrar e enviar pedido" at bounding box center [356, 199] width 60 height 11
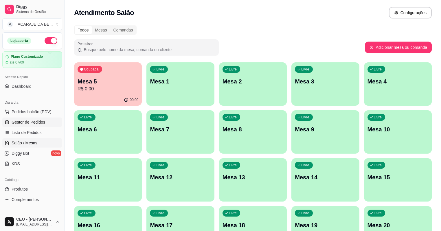
click at [18, 123] on span "Gestor de Pedidos" at bounding box center [29, 122] width 34 height 6
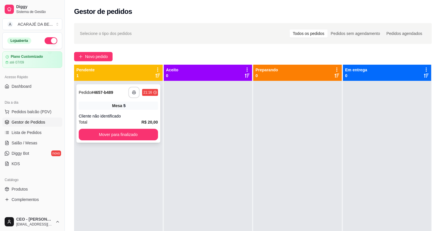
click at [136, 94] on button "button" at bounding box center [133, 92] width 11 height 11
click at [130, 132] on button "Mover para finalizado" at bounding box center [118, 134] width 77 height 11
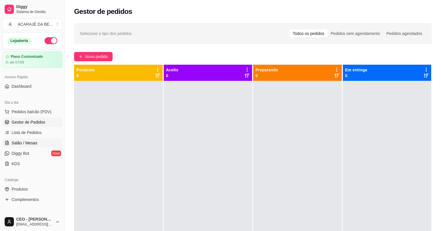
click at [21, 142] on span "Salão / Mesas" at bounding box center [25, 143] width 26 height 6
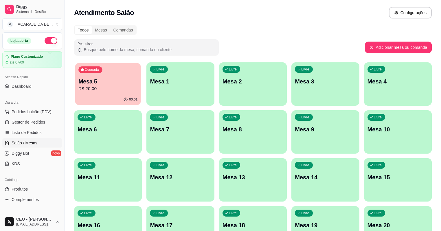
click at [119, 88] on p "R$ 20,00" at bounding box center [107, 89] width 59 height 7
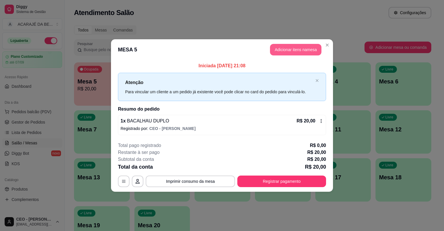
click at [283, 48] on button "Adicionar itens na mesa" at bounding box center [295, 50] width 51 height 12
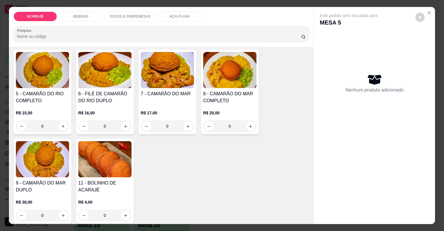
scroll to position [93, 0]
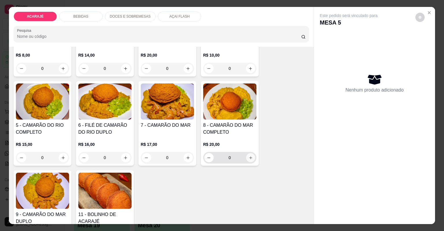
click at [249, 156] on icon "increase-product-quantity" at bounding box center [250, 158] width 4 height 4
type input "1"
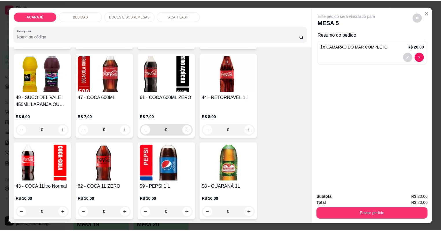
scroll to position [463, 0]
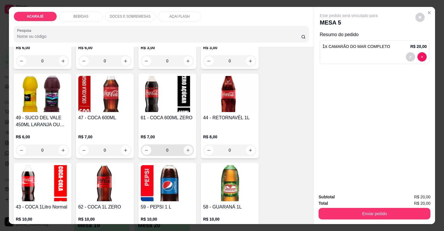
click at [186, 151] on icon "increase-product-quantity" at bounding box center [188, 150] width 4 height 4
type input "1"
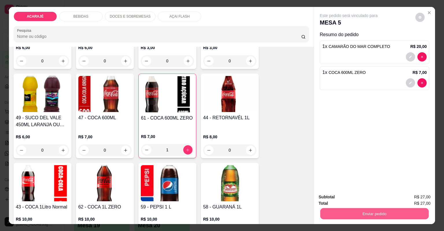
click at [340, 214] on button "Enviar pedido" at bounding box center [374, 213] width 108 height 11
click at [347, 202] on button "Não registrar e enviar pedido" at bounding box center [356, 199] width 60 height 11
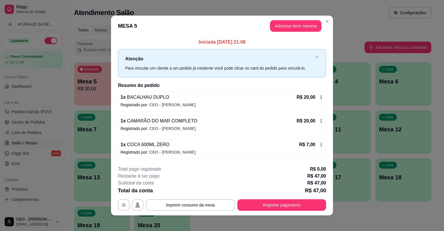
click at [330, 17] on header "MESA 5 Adicionar itens na mesa" at bounding box center [222, 26] width 222 height 21
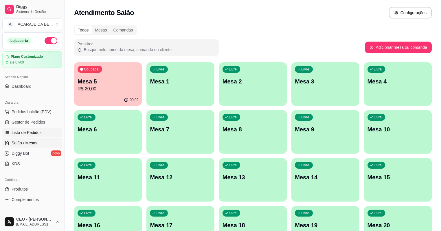
click at [27, 133] on span "Lista de Pedidos" at bounding box center [27, 133] width 30 height 6
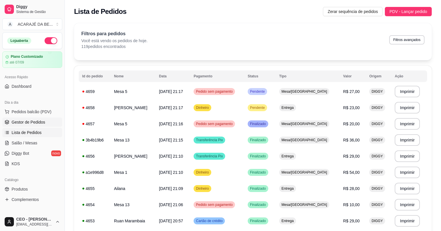
click at [19, 121] on span "Gestor de Pedidos" at bounding box center [29, 122] width 34 height 6
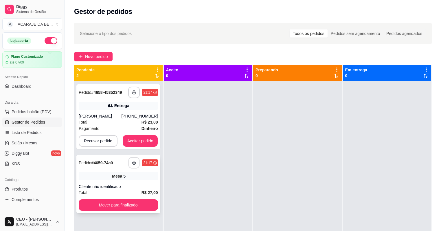
click at [132, 168] on button "button" at bounding box center [133, 163] width 11 height 11
click at [148, 137] on button "Aceitar pedido" at bounding box center [140, 141] width 34 height 11
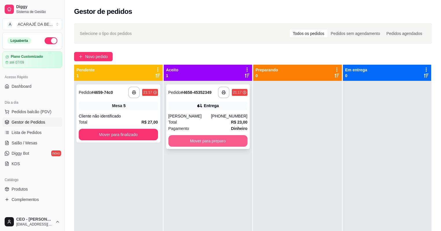
click at [217, 142] on button "Mover para preparo" at bounding box center [207, 141] width 79 height 12
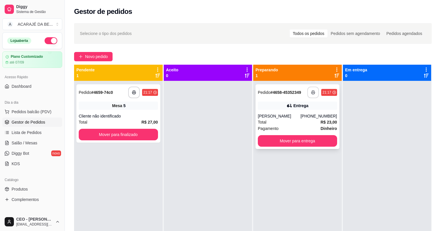
click at [311, 93] on icon "button" at bounding box center [312, 92] width 3 height 1
click at [289, 140] on button "Mover para entrega" at bounding box center [297, 141] width 77 height 11
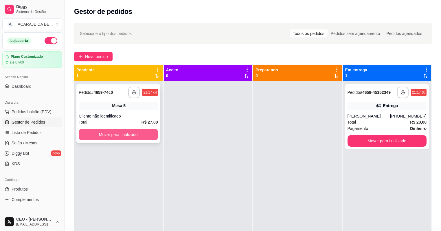
click at [132, 138] on button "Mover para finalizado" at bounding box center [118, 135] width 79 height 12
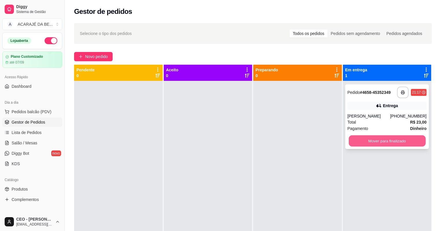
click at [370, 143] on button "Mover para finalizado" at bounding box center [386, 141] width 77 height 11
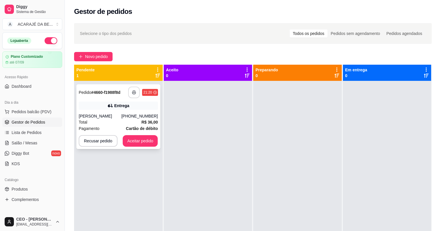
click at [134, 94] on icon "button" at bounding box center [134, 92] width 4 height 4
click at [134, 139] on button "Aceitar pedido" at bounding box center [140, 141] width 34 height 11
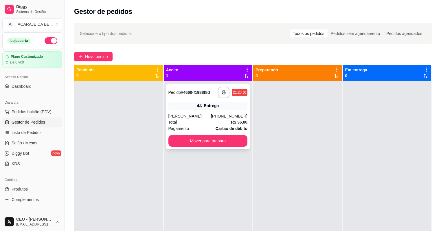
drag, startPoint x: 163, startPoint y: 141, endPoint x: 169, endPoint y: 141, distance: 5.8
click at [169, 141] on div "**********" at bounding box center [208, 196] width 88 height 231
click at [174, 141] on button "Mover para preparo" at bounding box center [207, 141] width 77 height 11
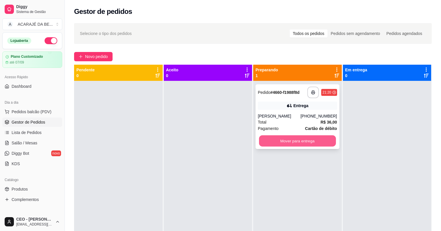
click at [282, 143] on button "Mover para entrega" at bounding box center [297, 141] width 77 height 11
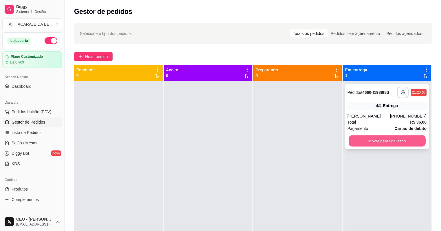
click at [371, 144] on button "Mover para finalizado" at bounding box center [386, 141] width 77 height 11
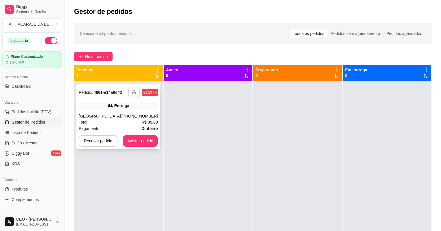
click at [134, 94] on rect "button" at bounding box center [134, 93] width 2 height 1
click at [139, 144] on button "Aceitar pedido" at bounding box center [140, 141] width 35 height 12
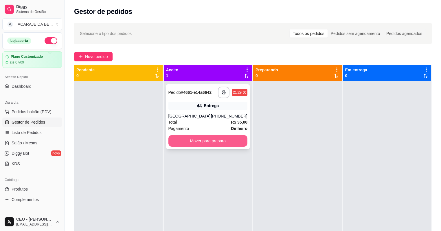
click at [229, 140] on button "Mover para preparo" at bounding box center [207, 141] width 79 height 12
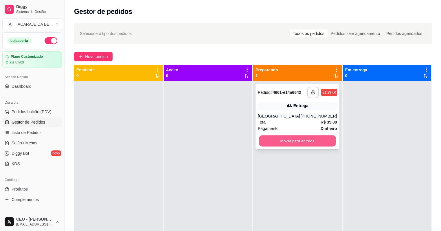
click at [279, 141] on button "Mover para entrega" at bounding box center [297, 141] width 77 height 11
click at [279, 141] on div "Mover para entrega" at bounding box center [297, 141] width 79 height 12
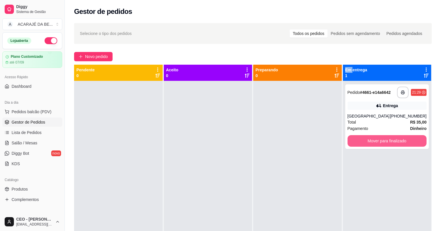
click at [361, 141] on button "Mover para finalizado" at bounding box center [386, 141] width 79 height 12
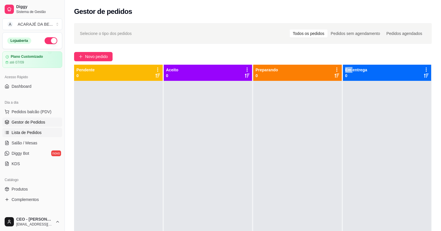
click at [21, 133] on span "Lista de Pedidos" at bounding box center [27, 133] width 30 height 6
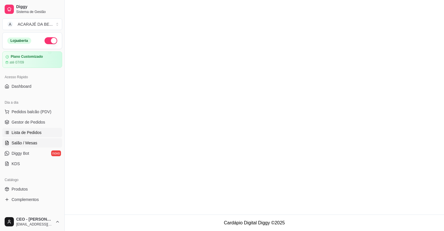
click at [34, 143] on span "Salão / Mesas" at bounding box center [25, 143] width 26 height 6
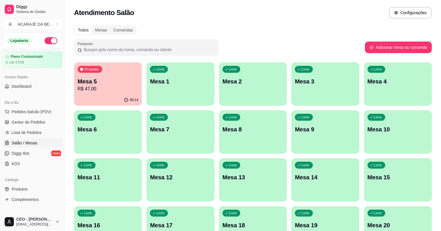
click at [91, 88] on p "R$ 47,00" at bounding box center [107, 89] width 61 height 7
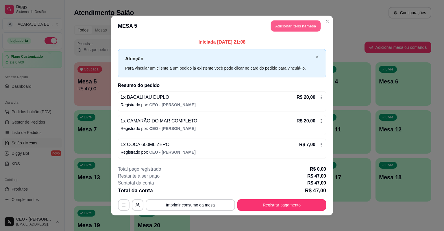
click at [281, 23] on button "Adicionar itens na mesa" at bounding box center [296, 26] width 50 height 11
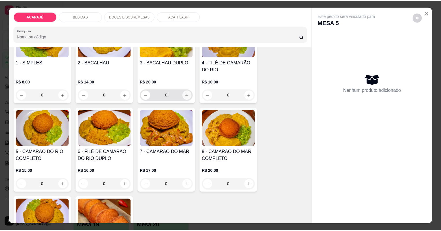
scroll to position [69, 0]
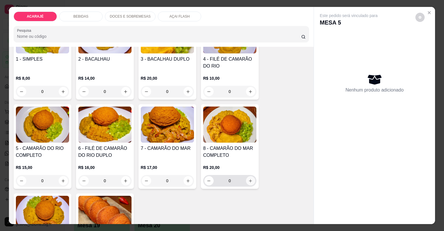
click at [248, 182] on icon "increase-product-quantity" at bounding box center [250, 181] width 4 height 4
type input "1"
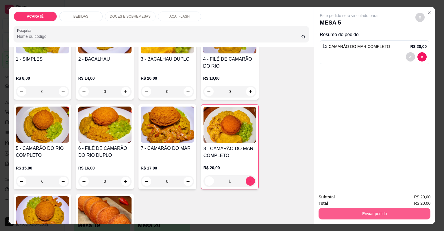
click at [332, 215] on button "Enviar pedido" at bounding box center [375, 214] width 112 height 12
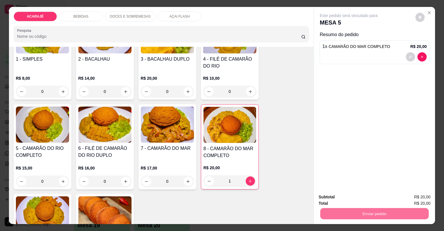
click at [356, 200] on button "Não registrar e enviar pedido" at bounding box center [356, 199] width 58 height 11
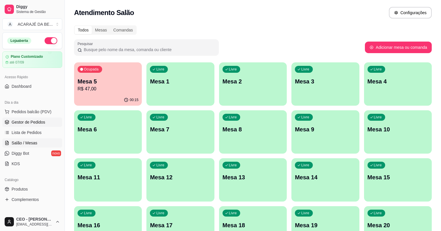
click at [23, 123] on span "Gestor de Pedidos" at bounding box center [29, 122] width 34 height 6
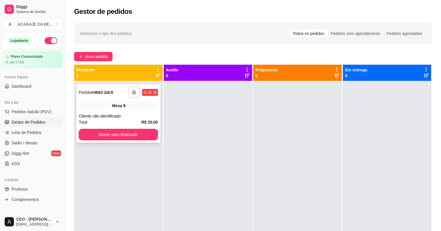
click at [136, 93] on button "button" at bounding box center [134, 93] width 12 height 12
click at [134, 136] on button "Mover para finalizado" at bounding box center [118, 134] width 77 height 11
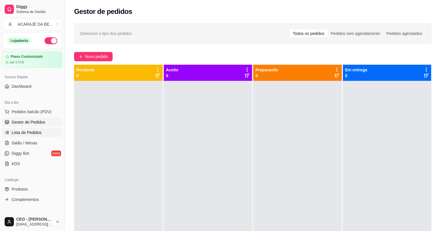
click at [28, 134] on span "Lista de Pedidos" at bounding box center [27, 133] width 30 height 6
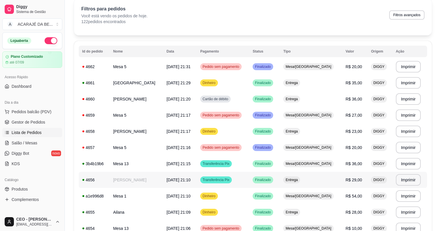
scroll to position [23, 0]
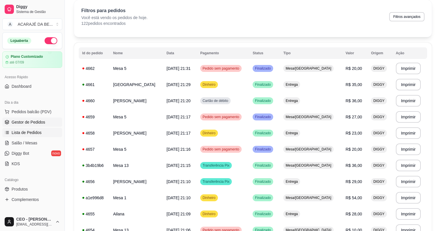
click at [23, 121] on span "Gestor de Pedidos" at bounding box center [29, 122] width 34 height 6
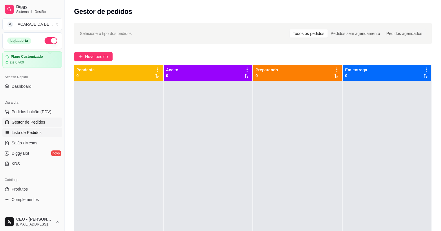
click at [29, 133] on span "Lista de Pedidos" at bounding box center [27, 133] width 30 height 6
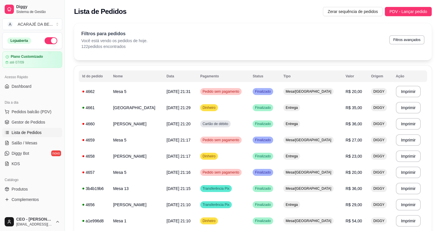
scroll to position [116, 0]
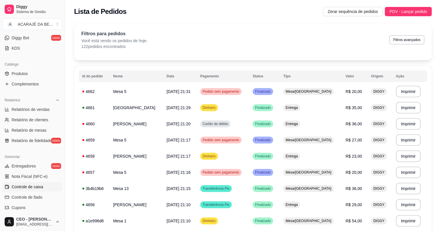
click at [29, 189] on span "Controle de caixa" at bounding box center [28, 187] width 32 height 6
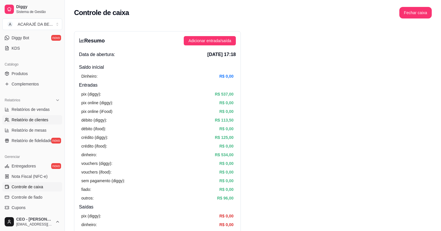
click at [35, 119] on span "Relatório de clientes" at bounding box center [30, 120] width 37 height 6
select select "30"
select select "HIGHEST_TOTAL_SPENT_WITH_ORDERS"
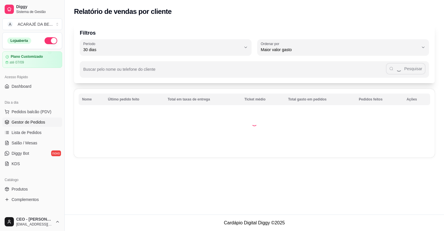
click at [29, 123] on span "Gestor de Pedidos" at bounding box center [29, 122] width 34 height 6
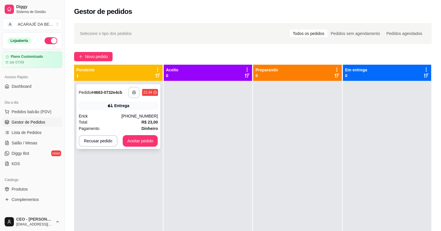
click at [134, 97] on button "button" at bounding box center [133, 92] width 11 height 11
click at [130, 143] on button "Aceitar pedido" at bounding box center [140, 141] width 34 height 11
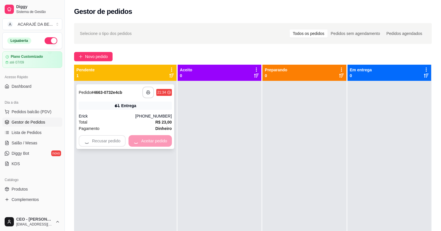
click at [148, 136] on div "Recusar pedido Aceitar pedido" at bounding box center [125, 141] width 93 height 12
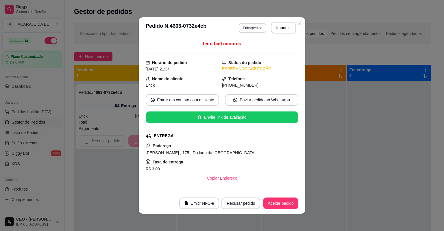
click at [154, 141] on div "feito há 0 minutos Horário do pedido 27/08/2025 21:34 Status do pedido ESPERAND…" at bounding box center [222, 115] width 153 height 150
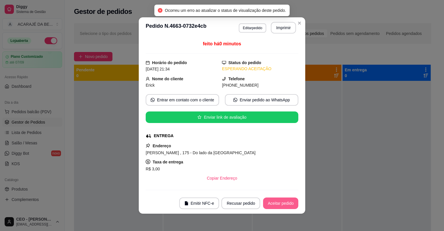
click at [268, 207] on button "Aceitar pedido" at bounding box center [280, 204] width 35 height 12
click at [278, 206] on button "Mover para preparo" at bounding box center [275, 203] width 43 height 11
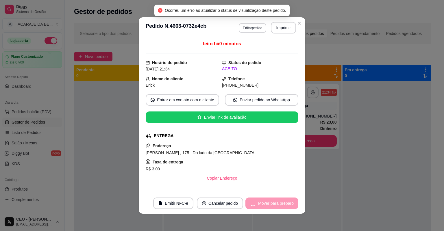
click at [278, 206] on div "Mover para preparo" at bounding box center [271, 204] width 53 height 12
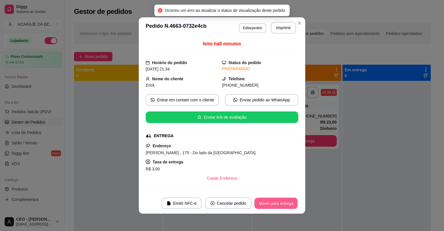
click at [277, 205] on button "Mover para entrega" at bounding box center [275, 203] width 43 height 11
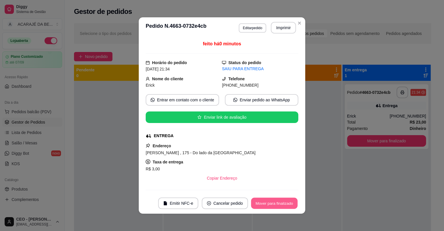
click at [277, 205] on button "Mover para finalizado" at bounding box center [274, 203] width 47 height 11
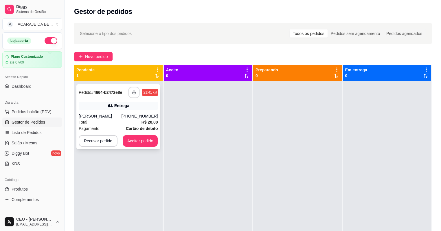
click at [133, 96] on button "button" at bounding box center [133, 92] width 11 height 11
click at [138, 140] on button "Aceitar pedido" at bounding box center [140, 141] width 35 height 12
click at [138, 140] on button "Aceitar pedido" at bounding box center [140, 141] width 34 height 11
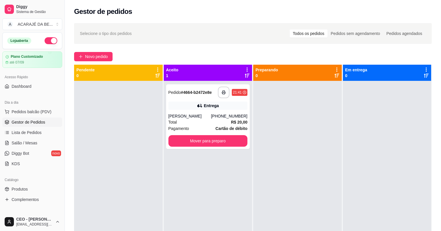
click at [138, 140] on div at bounding box center [118, 196] width 88 height 231
click at [183, 142] on button "Mover para preparo" at bounding box center [207, 141] width 79 height 12
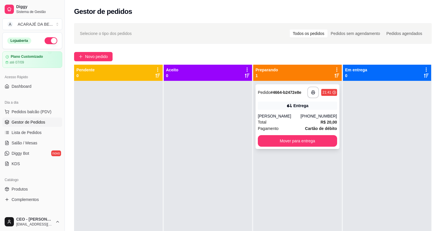
drag, startPoint x: 247, startPoint y: 140, endPoint x: 262, endPoint y: 140, distance: 14.7
click at [262, 140] on div "**********" at bounding box center [252, 180] width 357 height 231
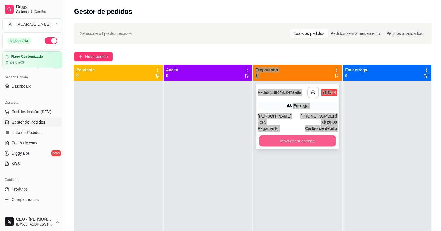
click at [280, 140] on button "Mover para entrega" at bounding box center [297, 141] width 77 height 11
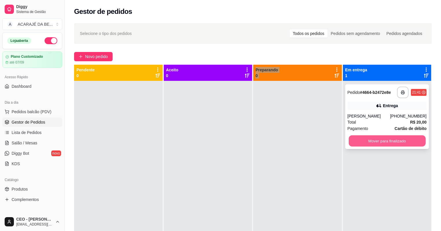
click at [379, 143] on button "Mover para finalizado" at bounding box center [386, 141] width 77 height 11
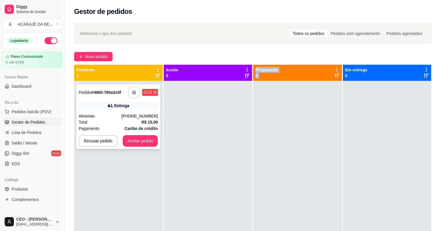
click at [135, 92] on icon "button" at bounding box center [133, 92] width 3 height 1
click at [142, 147] on div "**********" at bounding box center [118, 116] width 84 height 65
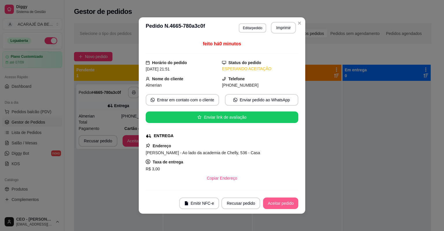
click at [288, 203] on button "Aceitar pedido" at bounding box center [280, 204] width 35 height 12
click at [288, 203] on button "Mover para preparo" at bounding box center [276, 204] width 45 height 12
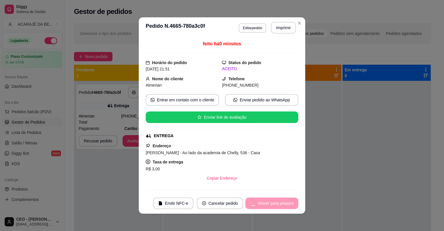
click at [288, 203] on div "Mover para preparo" at bounding box center [271, 204] width 53 height 12
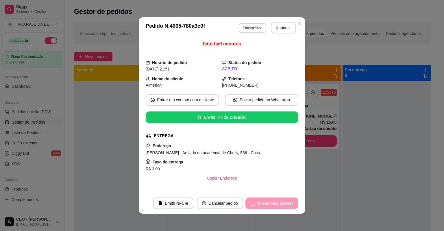
click at [288, 203] on div "Mover para preparo" at bounding box center [271, 204] width 53 height 12
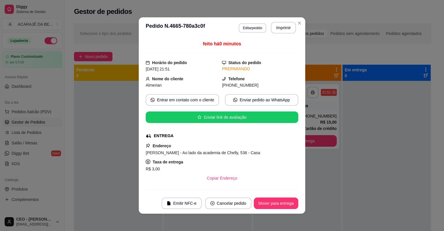
click at [288, 203] on button "Mover para entrega" at bounding box center [276, 204] width 45 height 12
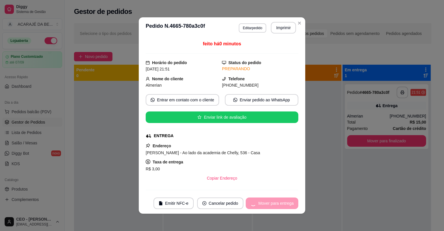
click at [288, 203] on div "Mover para entrega" at bounding box center [272, 204] width 53 height 12
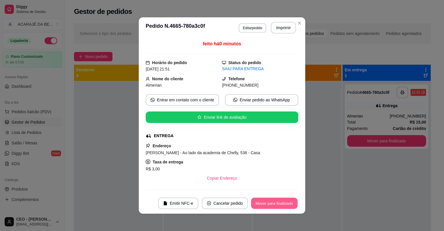
click at [288, 203] on button "Mover para finalizado" at bounding box center [274, 203] width 47 height 11
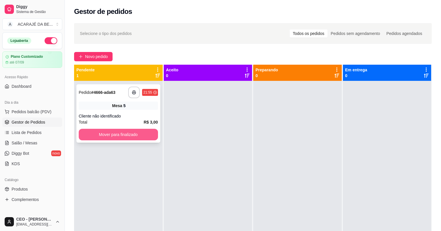
click at [153, 133] on button "Mover para finalizado" at bounding box center [118, 135] width 79 height 12
click at [129, 99] on div "**********" at bounding box center [118, 113] width 84 height 58
click at [132, 95] on button "button" at bounding box center [133, 92] width 11 height 11
click at [120, 132] on button "Mover para finalizado" at bounding box center [118, 135] width 79 height 12
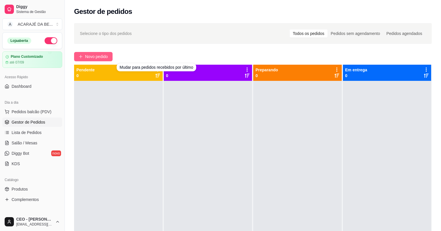
click at [93, 55] on span "Novo pedido" at bounding box center [96, 56] width 23 height 6
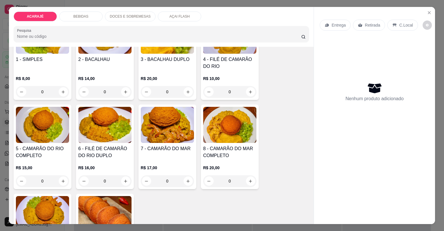
scroll to position [69, 0]
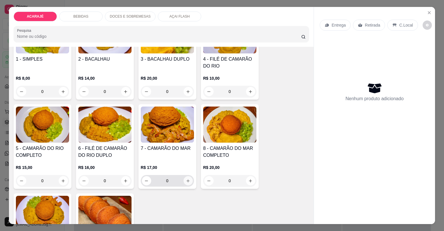
click at [186, 181] on icon "increase-product-quantity" at bounding box center [188, 181] width 4 height 4
type input "1"
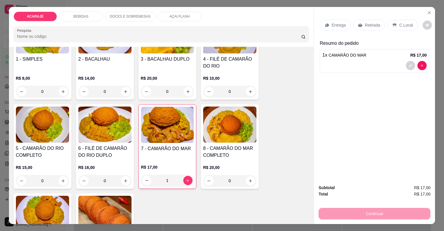
click at [340, 27] on p "Entrega" at bounding box center [339, 25] width 14 height 6
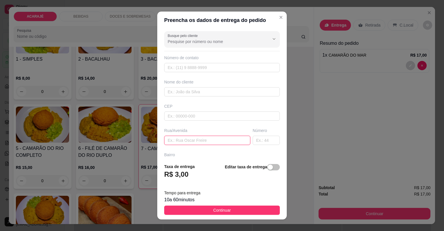
paste input "Rua Comissão, bairro Júlio Aderme, n°425"
type input "Rua Comissão, bairro Júlio Aderme, n°425"
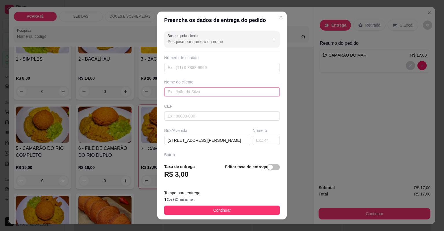
click at [200, 92] on input "text" at bounding box center [222, 91] width 116 height 9
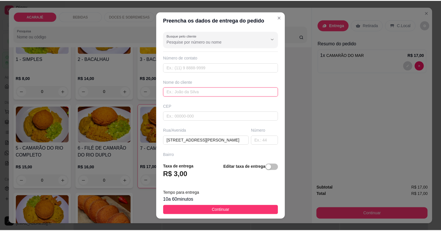
scroll to position [0, 0]
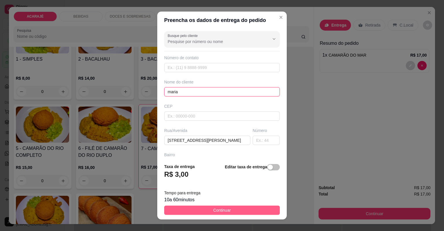
type input "maria"
click at [195, 209] on button "Continuar" at bounding box center [222, 210] width 116 height 9
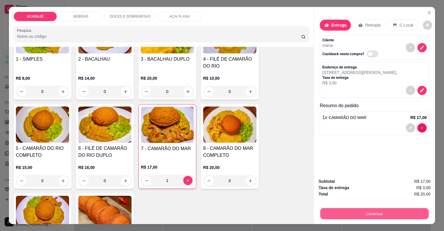
click at [322, 211] on button "Continuar" at bounding box center [374, 213] width 108 height 11
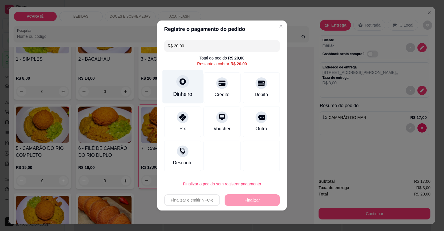
click at [184, 89] on div "Dinheiro" at bounding box center [182, 87] width 41 height 34
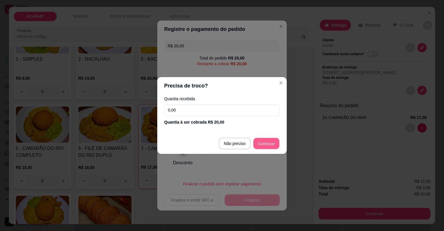
type input "R$ 0,00"
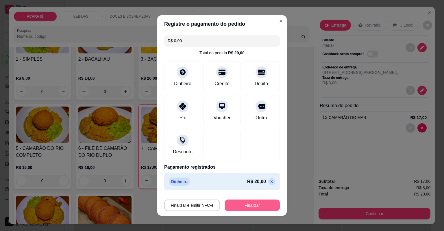
click at [254, 205] on button "Finalizar" at bounding box center [252, 206] width 55 height 12
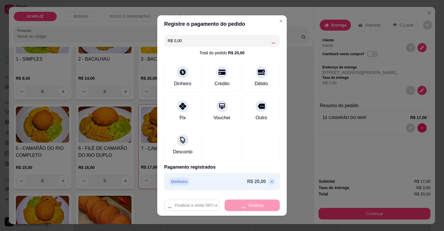
type input "0"
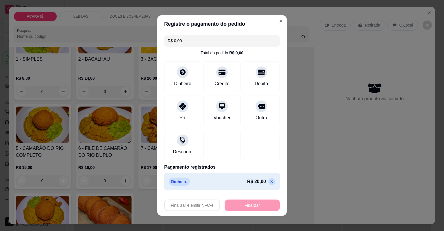
type input "-R$ 20,00"
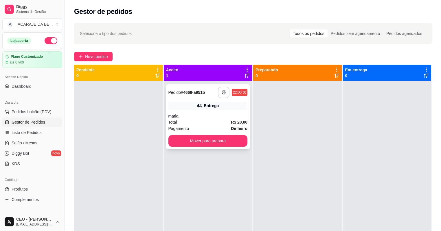
click at [221, 90] on button "button" at bounding box center [224, 93] width 12 height 12
click at [239, 140] on button "Mover para preparo" at bounding box center [207, 141] width 77 height 11
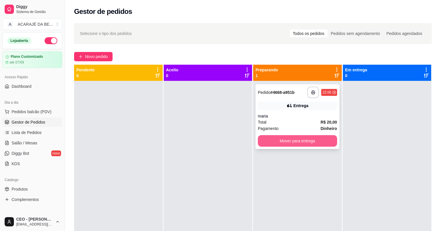
click at [323, 140] on button "Mover para entrega" at bounding box center [297, 141] width 79 height 12
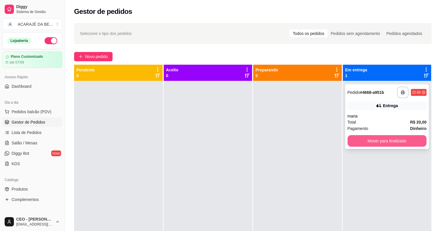
click at [352, 142] on button "Mover para finalizado" at bounding box center [386, 141] width 79 height 12
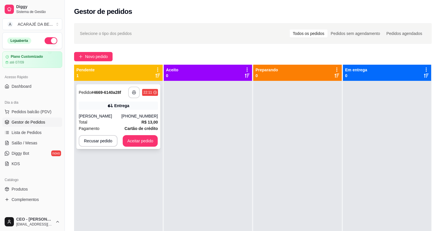
click at [136, 94] on button "button" at bounding box center [134, 93] width 12 height 12
click at [134, 142] on button "Aceitar pedido" at bounding box center [140, 141] width 35 height 12
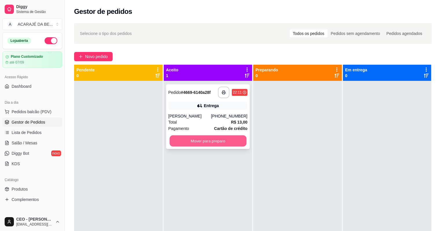
click at [223, 139] on button "Mover para preparo" at bounding box center [207, 141] width 77 height 11
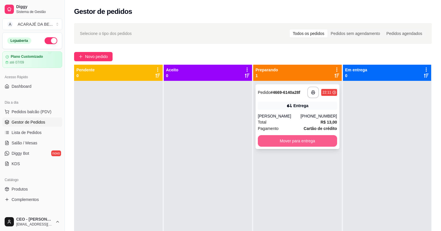
click at [281, 142] on button "Mover para entrega" at bounding box center [297, 141] width 79 height 12
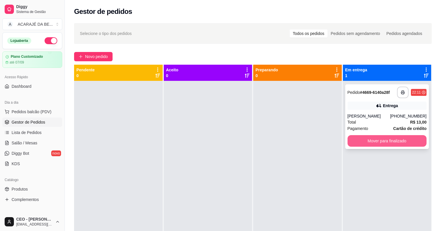
click at [357, 140] on button "Mover para finalizado" at bounding box center [386, 141] width 79 height 12
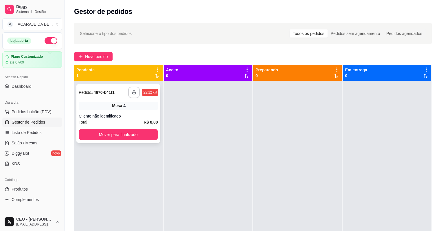
click at [127, 116] on div "Cliente não identificado" at bounding box center [118, 116] width 79 height 6
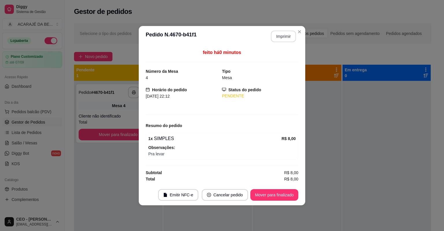
click at [284, 39] on button "Imprimir" at bounding box center [283, 37] width 25 height 12
click at [273, 196] on button "Mover para finalizado" at bounding box center [274, 195] width 48 height 12
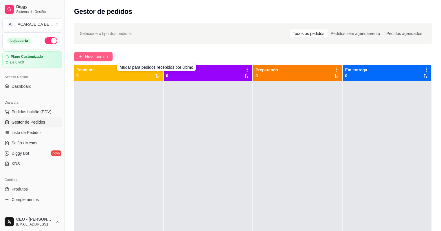
click at [99, 57] on span "Novo pedido" at bounding box center [96, 56] width 23 height 6
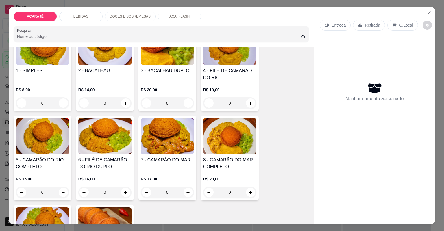
scroll to position [69, 0]
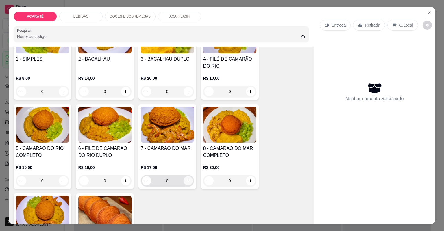
click at [186, 180] on icon "increase-product-quantity" at bounding box center [188, 181] width 4 height 4
type input "1"
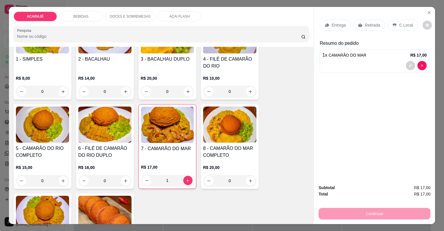
click at [334, 21] on div "Entrega" at bounding box center [335, 25] width 31 height 11
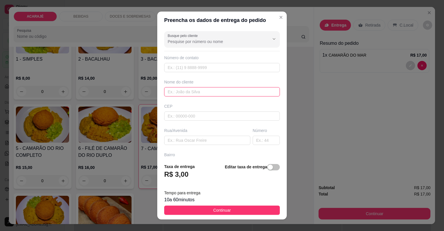
click at [212, 94] on input "text" at bounding box center [222, 91] width 116 height 9
type input "Duda"
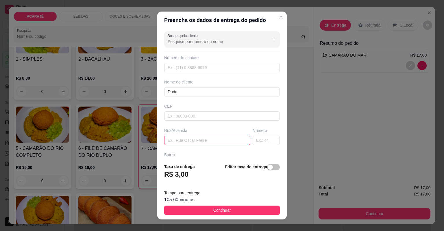
click at [228, 142] on input "text" at bounding box center [207, 140] width 86 height 9
paste input "No beco da escola Vilma Luzia Cruz dobra esquerda uma casa de andar"
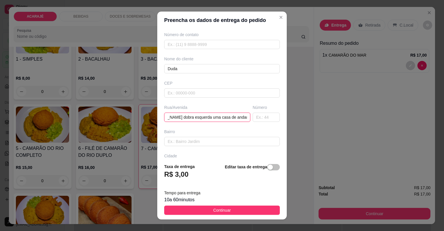
scroll to position [64, 0]
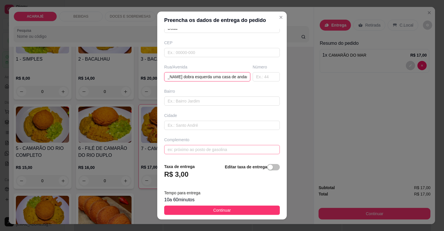
type input "No beco da escola Vilma Luzia Cruz dobra esquerda uma casa de andar"
click at [205, 149] on input "text" at bounding box center [222, 149] width 116 height 9
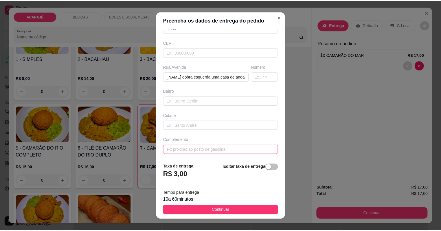
scroll to position [0, 0]
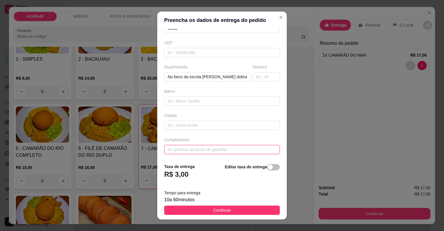
paste input "Essa é casa eu moro em cima quando vim manda msg"
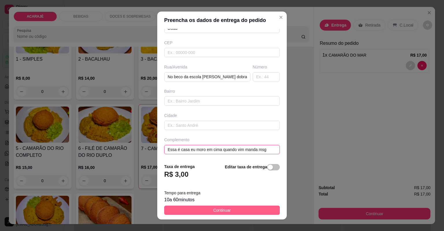
type input "Essa é casa eu moro em cima quando vim manda msg"
click at [226, 209] on span "Continuar" at bounding box center [222, 210] width 18 height 6
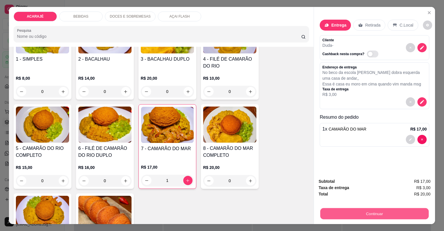
click at [332, 216] on button "Continuar" at bounding box center [374, 213] width 108 height 11
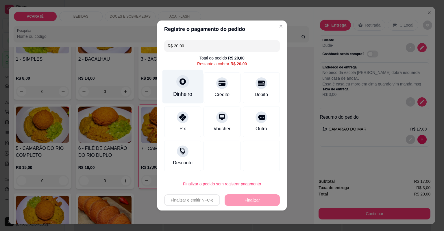
click at [177, 90] on div "Dinheiro" at bounding box center [182, 87] width 41 height 34
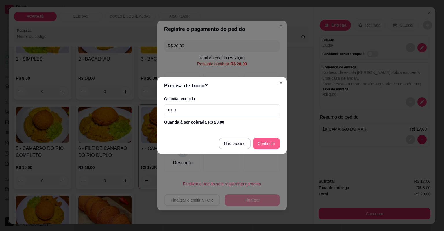
type input "R$ 0,00"
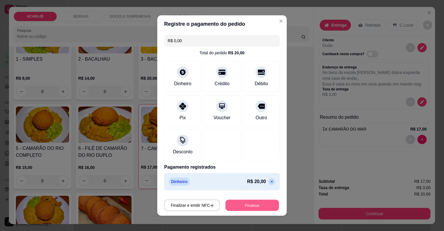
click at [247, 204] on button "Finalizar" at bounding box center [252, 205] width 53 height 11
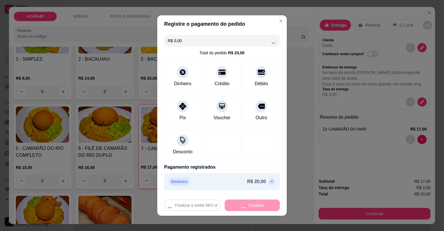
type input "0"
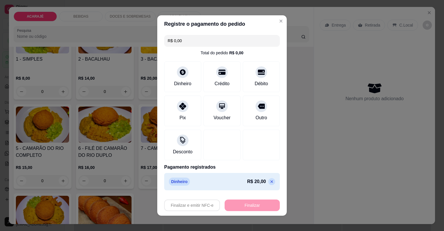
type input "-R$ 20,00"
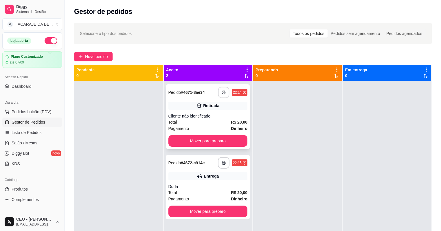
click at [222, 90] on button "button" at bounding box center [223, 92] width 11 height 11
click at [218, 137] on button "Mover para preparo" at bounding box center [207, 141] width 79 height 12
click at [219, 137] on button "Mover para preparo" at bounding box center [207, 141] width 77 height 11
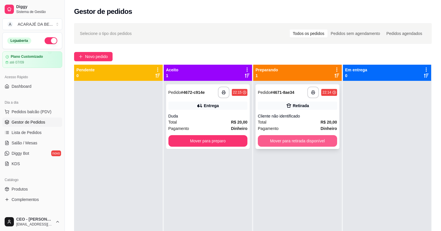
click at [315, 138] on button "Mover para retirada disponível" at bounding box center [297, 141] width 79 height 12
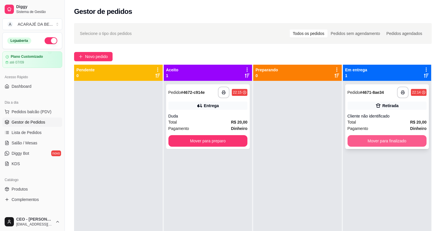
click at [380, 138] on button "Mover para finalizado" at bounding box center [386, 141] width 79 height 12
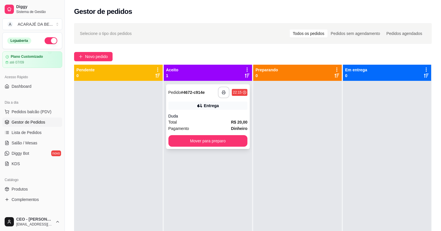
click at [223, 93] on icon "button" at bounding box center [223, 92] width 4 height 4
click at [203, 143] on button "Mover para preparo" at bounding box center [207, 141] width 79 height 12
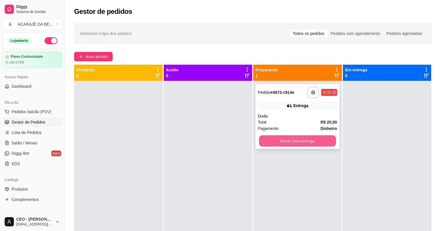
click at [274, 142] on button "Mover para entrega" at bounding box center [297, 141] width 77 height 11
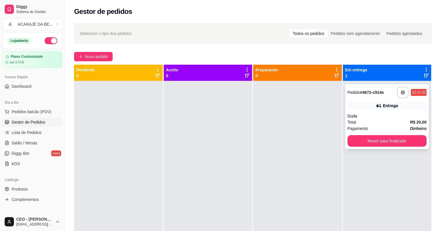
click at [362, 148] on div "**********" at bounding box center [387, 116] width 84 height 65
click at [378, 143] on button "Mover para finalizado" at bounding box center [386, 141] width 79 height 12
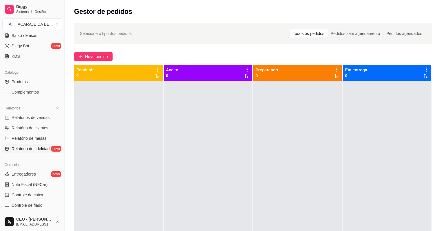
scroll to position [116, 0]
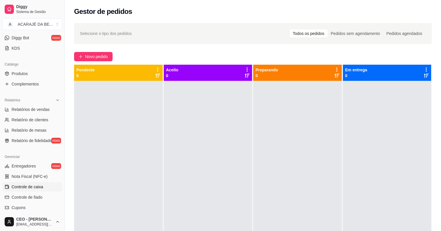
click at [34, 187] on span "Controle de caixa" at bounding box center [28, 187] width 32 height 6
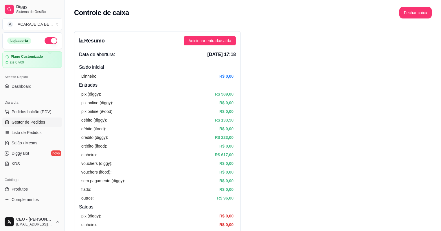
click at [27, 120] on span "Gestor de Pedidos" at bounding box center [29, 122] width 34 height 6
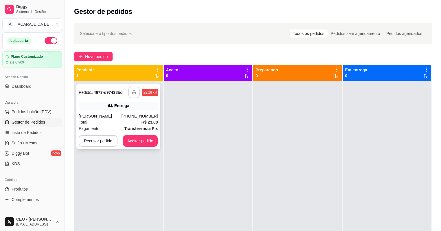
click at [131, 94] on button "button" at bounding box center [134, 93] width 12 height 12
click at [141, 145] on button "Aceitar pedido" at bounding box center [140, 141] width 35 height 12
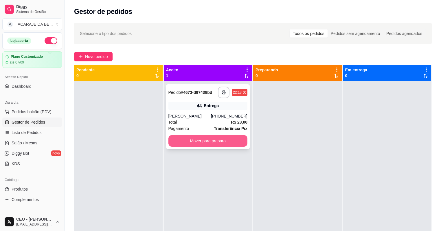
click at [190, 143] on button "Mover para preparo" at bounding box center [207, 141] width 79 height 12
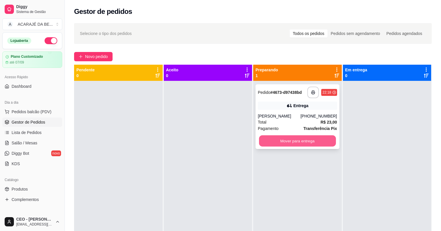
click at [286, 140] on button "Mover para entrega" at bounding box center [297, 141] width 77 height 11
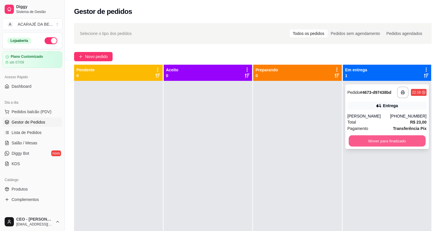
click at [360, 144] on button "Mover para finalizado" at bounding box center [386, 141] width 77 height 11
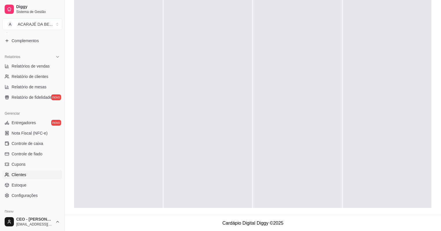
scroll to position [184, 0]
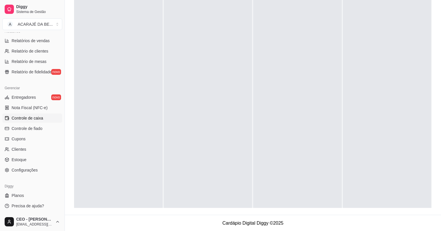
click at [45, 119] on link "Controle de caixa" at bounding box center [32, 118] width 60 height 9
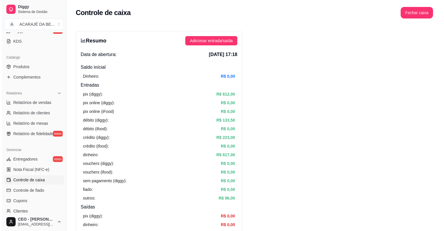
scroll to position [23, 0]
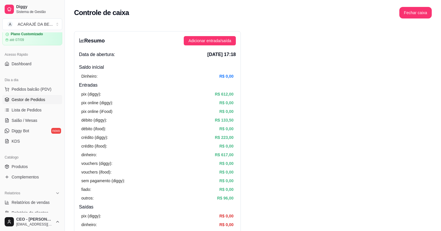
click at [25, 98] on span "Gestor de Pedidos" at bounding box center [29, 100] width 34 height 6
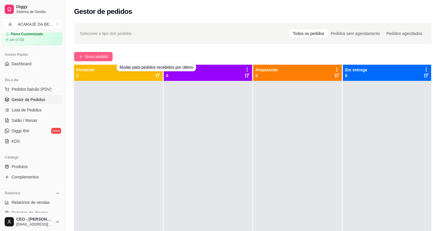
click at [106, 58] on span "Novo pedido" at bounding box center [96, 56] width 23 height 6
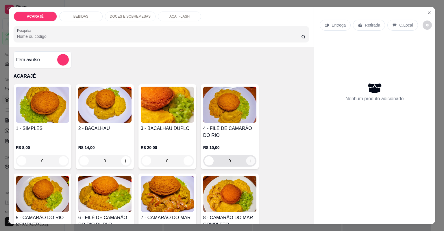
click at [250, 159] on icon "increase-product-quantity" at bounding box center [250, 161] width 4 height 4
type input "1"
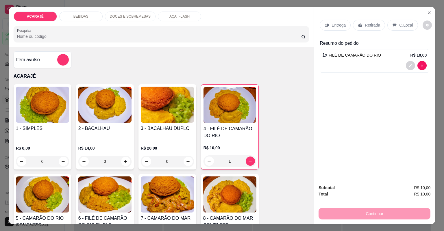
click at [359, 23] on icon at bounding box center [360, 25] width 5 height 5
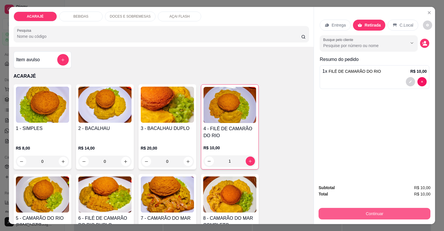
click at [374, 215] on button "Continuar" at bounding box center [375, 214] width 112 height 12
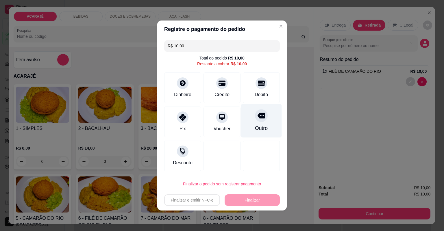
click at [249, 130] on div "Outro" at bounding box center [261, 121] width 41 height 34
type input "R$ 0,00"
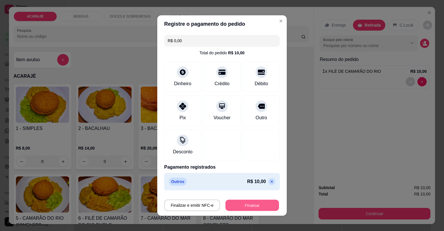
click at [244, 208] on button "Finalizar" at bounding box center [252, 205] width 53 height 11
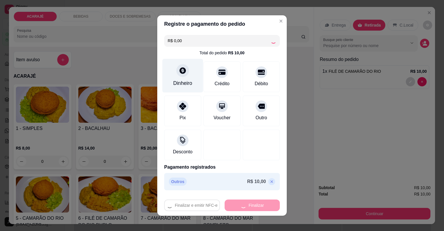
type input "0"
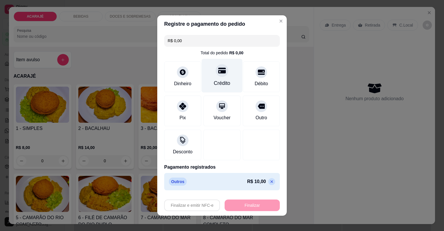
type input "-R$ 10,00"
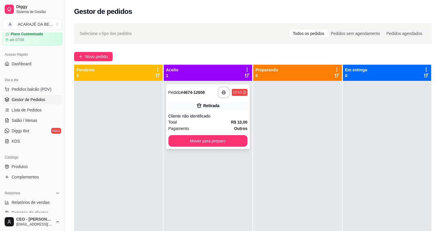
click at [213, 122] on div "Total R$ 10,00" at bounding box center [207, 122] width 79 height 6
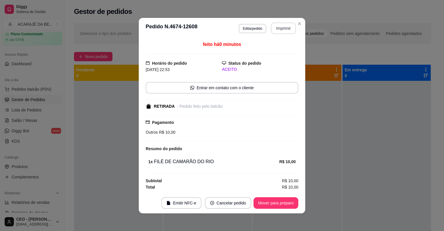
click at [275, 27] on button "Imprimir" at bounding box center [283, 29] width 25 height 12
click at [277, 200] on button "Mover para preparo" at bounding box center [276, 203] width 45 height 12
click at [277, 201] on button "Mover para preparo" at bounding box center [275, 202] width 43 height 11
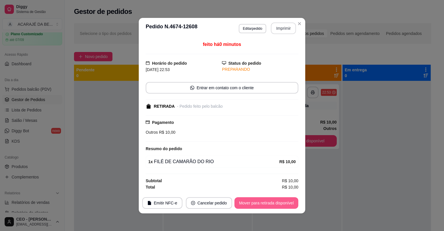
click at [276, 202] on button "Mover para retirada disponível" at bounding box center [266, 203] width 64 height 12
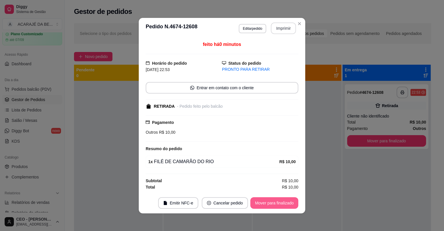
click at [276, 201] on button "Mover para finalizado" at bounding box center [274, 203] width 48 height 12
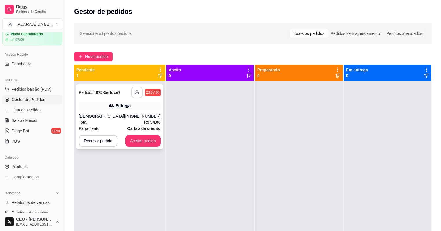
click at [135, 91] on icon "button" at bounding box center [137, 92] width 4 height 4
click at [134, 143] on button "Aceitar pedido" at bounding box center [142, 141] width 35 height 12
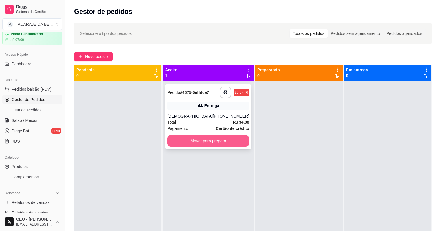
click at [227, 139] on button "Mover para preparo" at bounding box center [208, 141] width 82 height 12
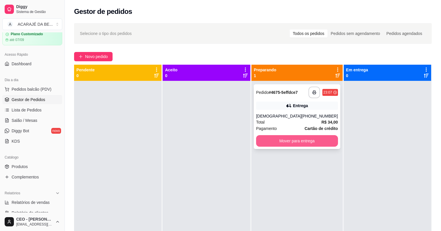
click at [300, 136] on button "Mover para entrega" at bounding box center [297, 141] width 82 height 12
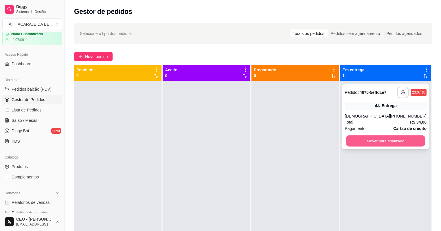
click at [356, 145] on button "Mover para finalizado" at bounding box center [385, 141] width 79 height 11
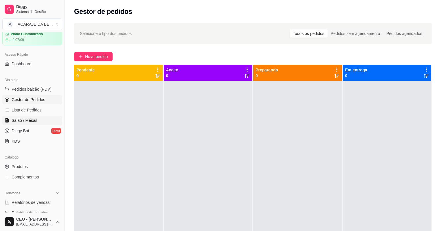
click at [19, 116] on link "Salão / Mesas" at bounding box center [32, 120] width 60 height 9
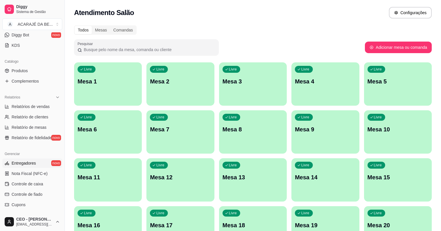
scroll to position [161, 0]
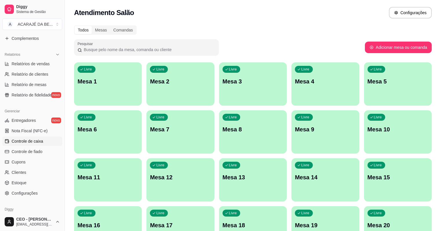
click at [37, 142] on span "Controle de caixa" at bounding box center [28, 141] width 32 height 6
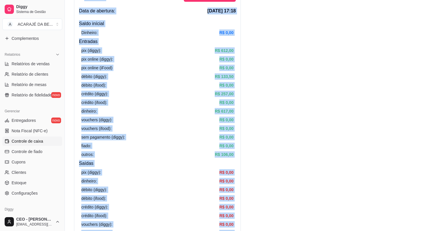
scroll to position [2, 0]
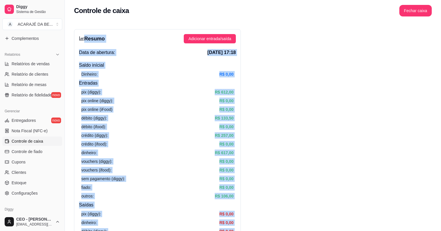
drag, startPoint x: 365, startPoint y: 147, endPoint x: 80, endPoint y: 34, distance: 307.6
drag, startPoint x: 80, startPoint y: 34, endPoint x: 89, endPoint y: 64, distance: 31.5
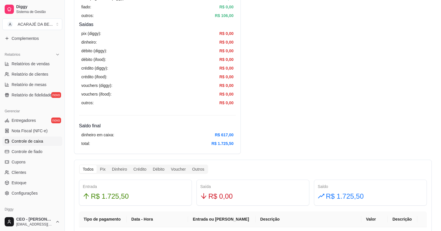
scroll to position [187, 0]
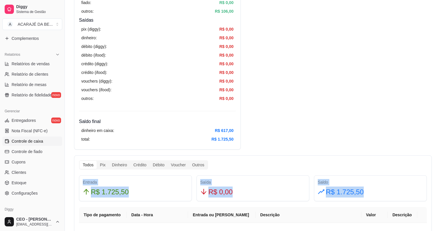
drag, startPoint x: 376, startPoint y: 196, endPoint x: 83, endPoint y: 179, distance: 293.4
click at [83, 179] on div "Entrada R$ 1.725,50 Saída R$ 0,00 Saldo R$ 1.725,50" at bounding box center [253, 189] width 352 height 26
drag, startPoint x: 83, startPoint y: 179, endPoint x: 98, endPoint y: 186, distance: 16.6
copy div "Entrada R$ 1.725,50 Saída R$ 0,00 Saldo R$ 1.725,50"
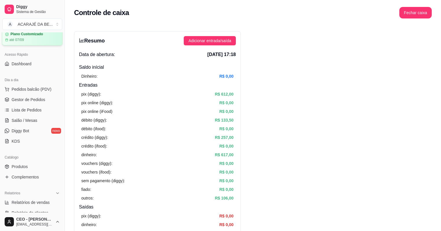
scroll to position [0, 0]
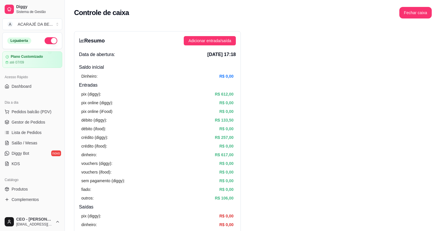
click at [46, 41] on button "button" at bounding box center [51, 40] width 13 height 7
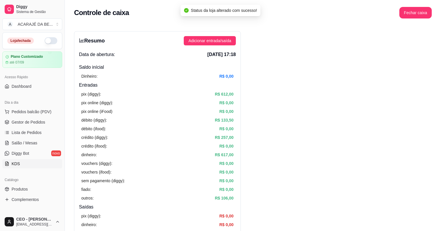
scroll to position [23, 0]
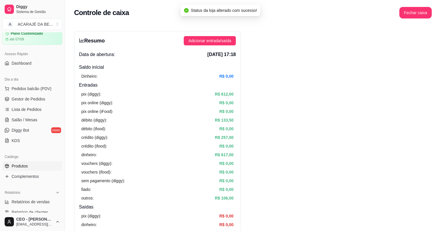
click at [19, 165] on span "Produtos" at bounding box center [20, 166] width 16 height 6
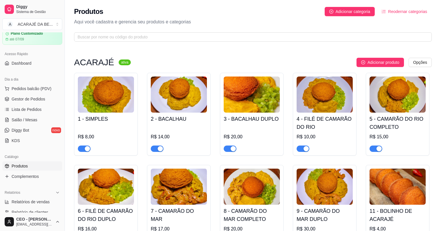
click at [79, 149] on span "button" at bounding box center [84, 149] width 13 height 6
click at [156, 148] on span "button" at bounding box center [157, 149] width 13 height 6
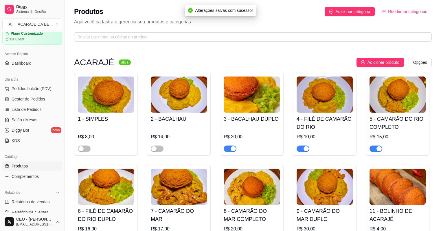
click at [231, 148] on div "button" at bounding box center [232, 148] width 5 height 5
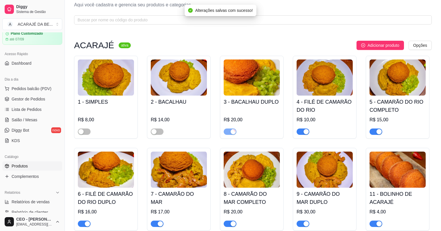
scroll to position [46, 0]
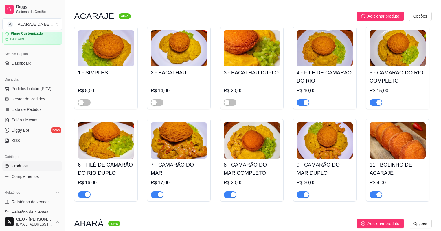
click at [300, 101] on span "button" at bounding box center [302, 102] width 13 height 6
click at [372, 101] on span "button" at bounding box center [375, 102] width 13 height 6
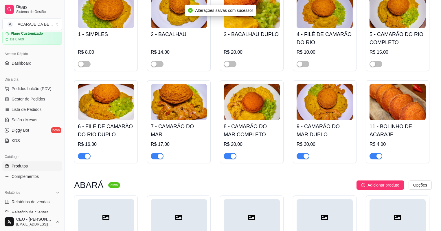
scroll to position [116, 0]
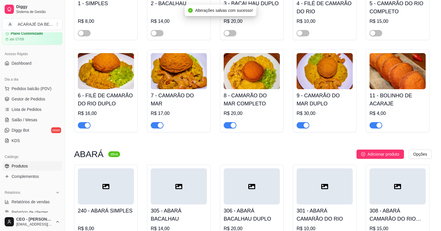
click at [371, 126] on span "button" at bounding box center [375, 125] width 13 height 6
click at [302, 125] on span "button" at bounding box center [302, 125] width 13 height 6
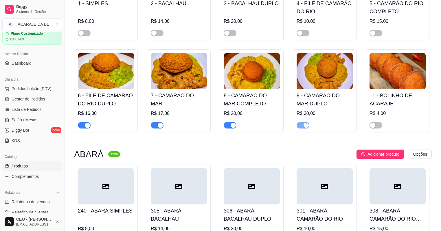
click at [231, 124] on div "button" at bounding box center [232, 125] width 5 height 5
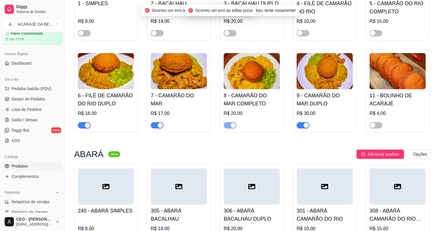
click at [156, 124] on span "button" at bounding box center [157, 125] width 13 height 6
click at [83, 127] on span "button" at bounding box center [84, 125] width 13 height 6
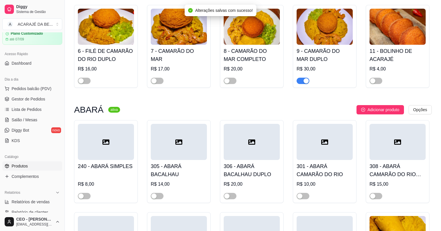
scroll to position [208, 0]
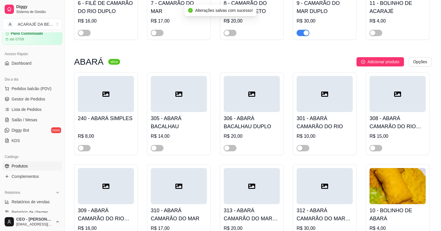
click at [301, 33] on span "button" at bounding box center [302, 33] width 13 height 6
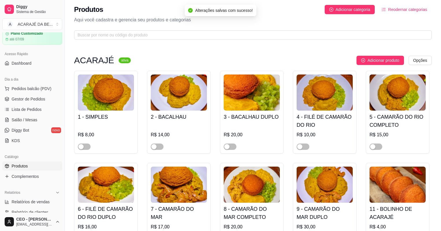
scroll to position [0, 0]
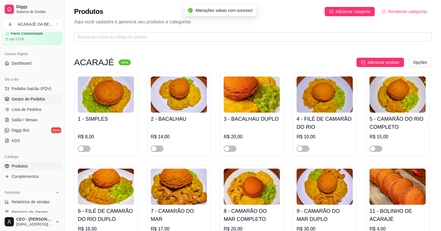
click at [14, 97] on span "Gestor de Pedidos" at bounding box center [29, 99] width 34 height 6
